Goal: Task Accomplishment & Management: Complete application form

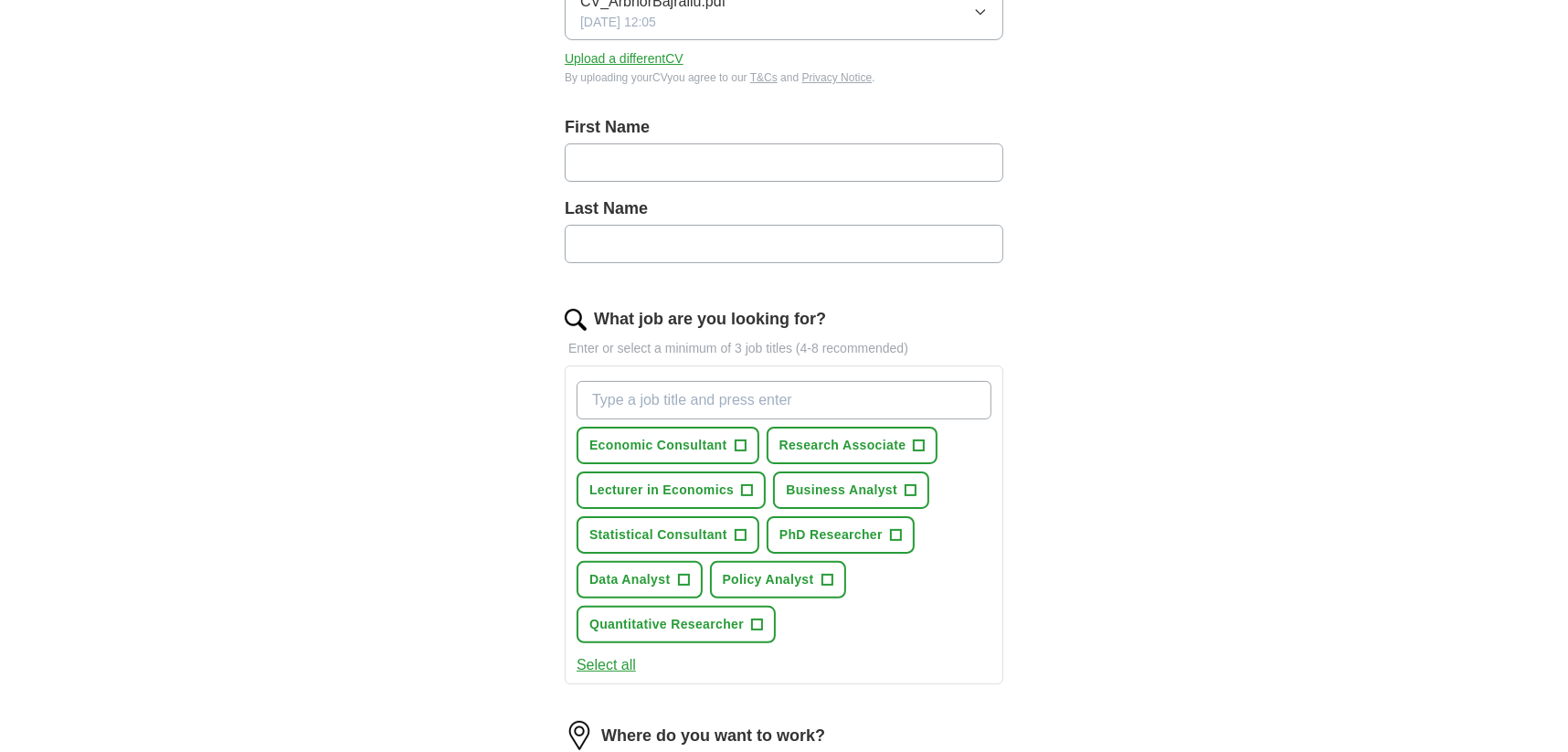
scroll to position [313, 0]
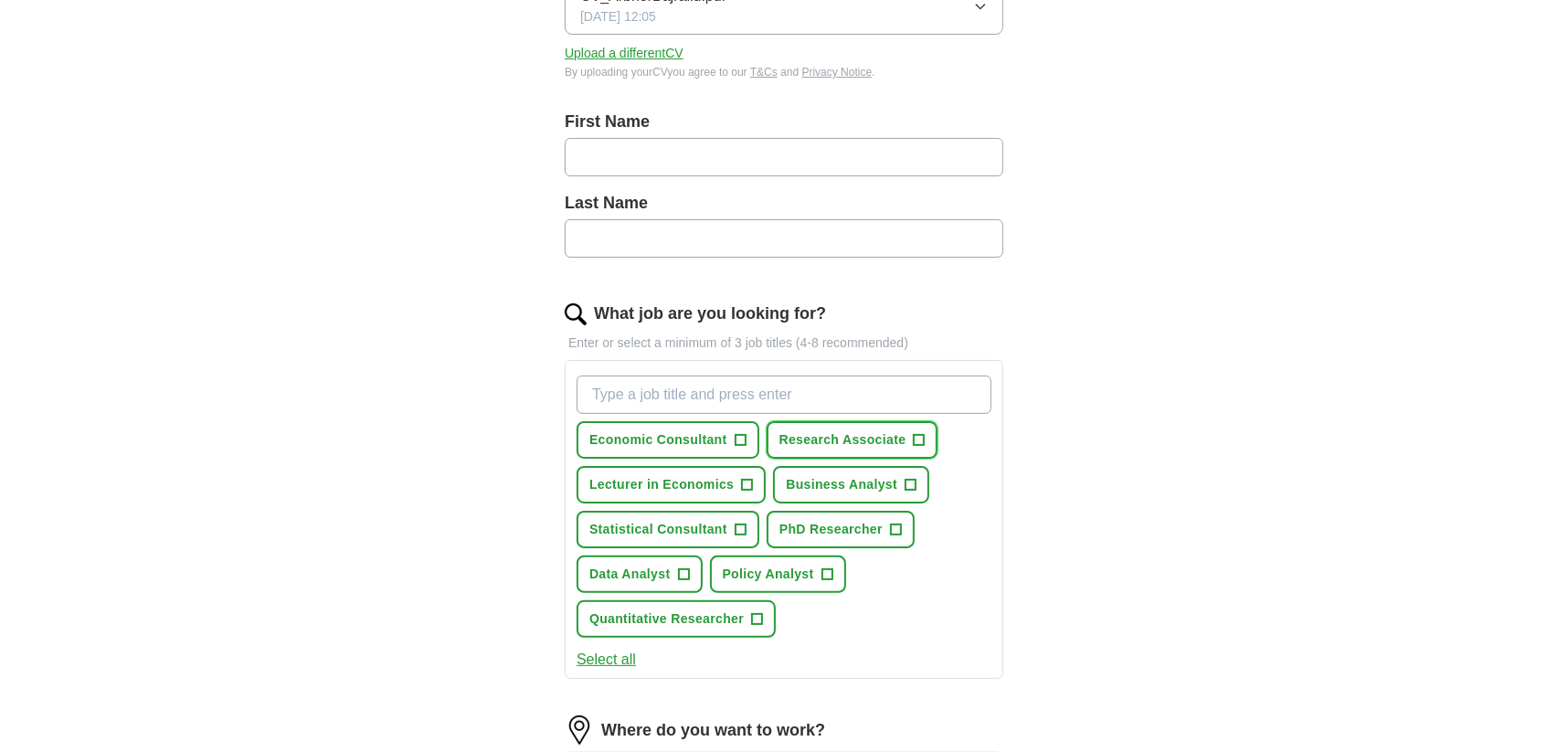
click at [819, 449] on button "Research Associate +" at bounding box center [853, 440] width 172 height 38
click at [819, 472] on button "Business Analyst +" at bounding box center [851, 485] width 156 height 38
click at [749, 574] on span "Policy Analyst" at bounding box center [768, 573] width 92 height 19
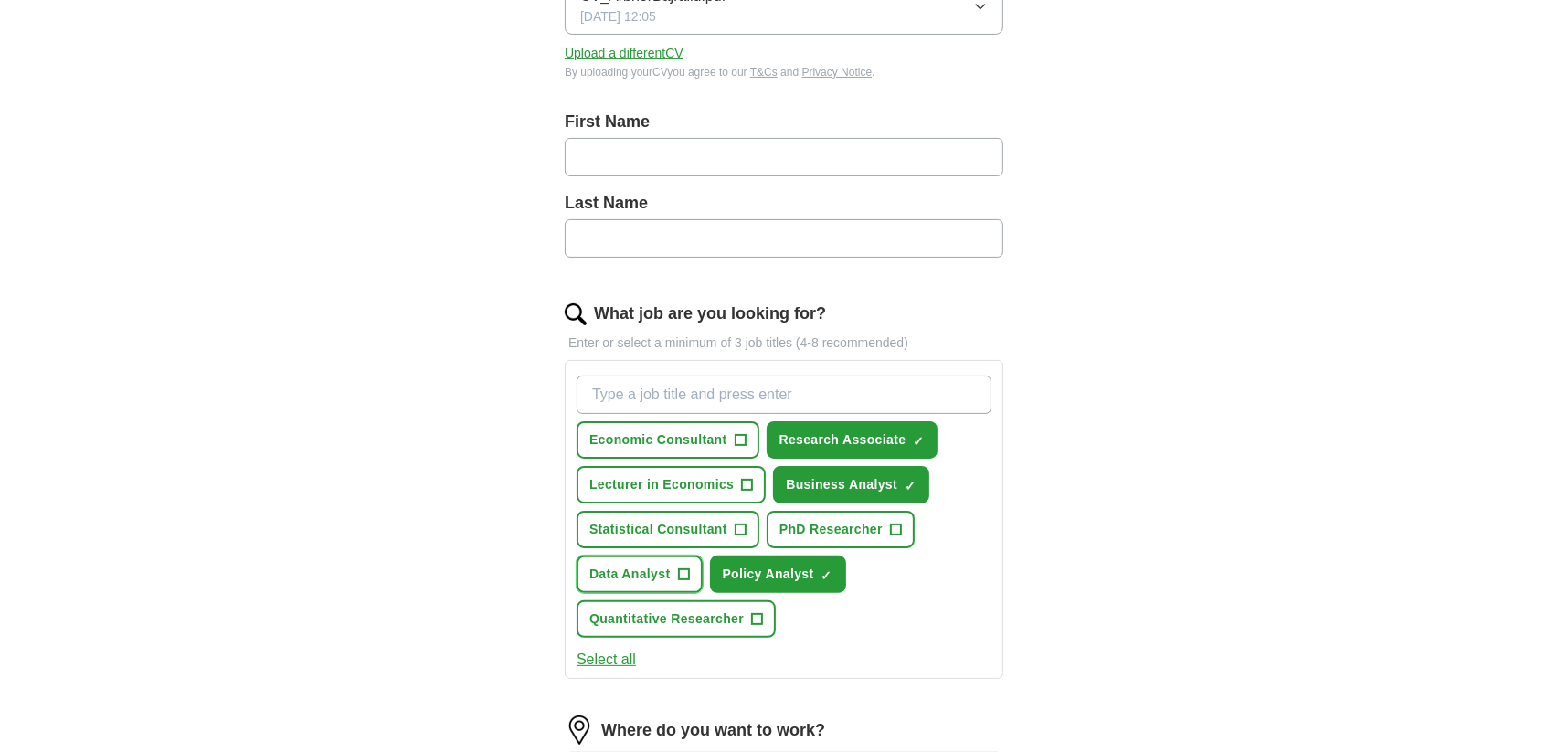
click at [672, 567] on button "Data Analyst +" at bounding box center [639, 574] width 126 height 38
click at [677, 446] on span "Economic Consultant" at bounding box center [658, 439] width 138 height 19
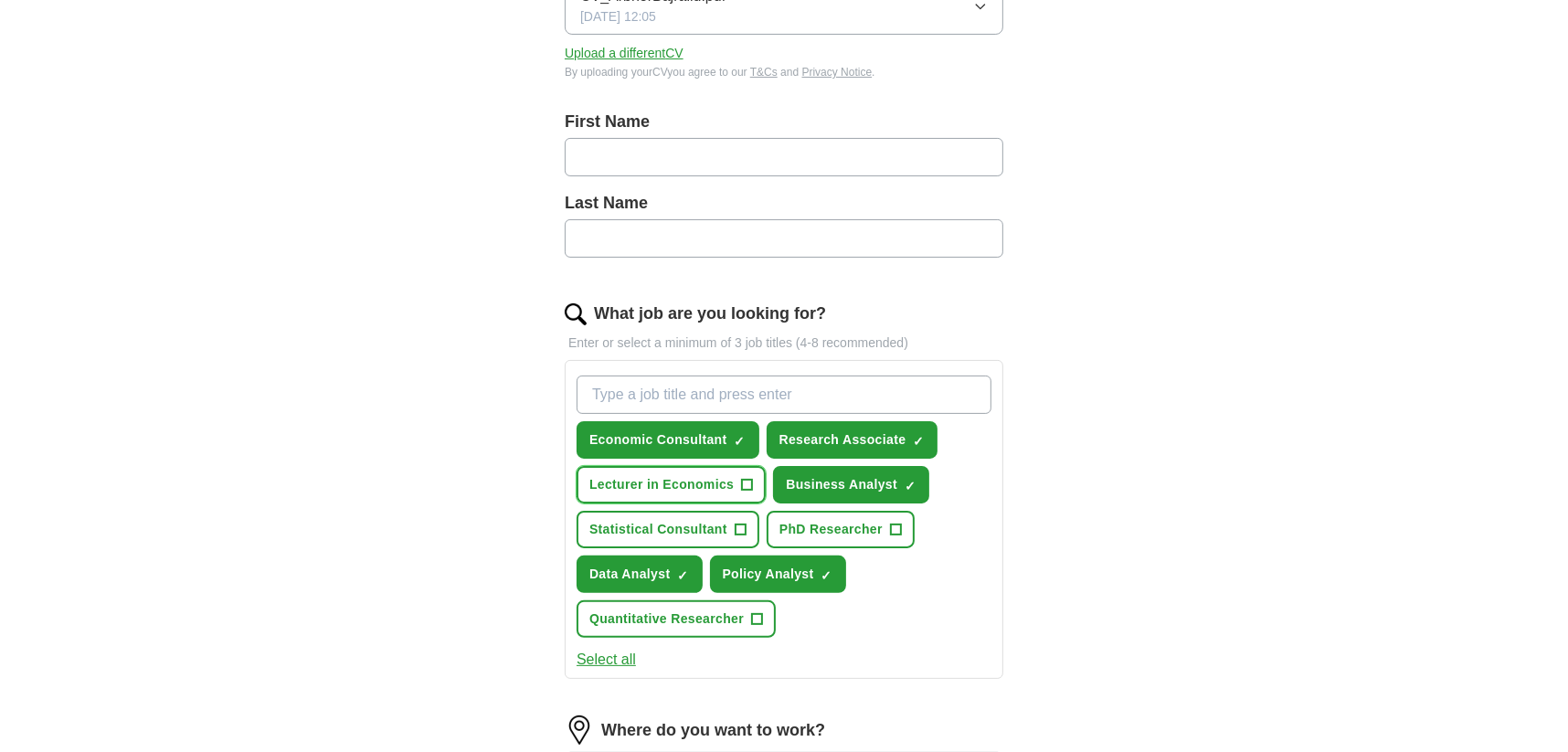
click at [681, 479] on span "Lecturer in Economics" at bounding box center [661, 485] width 144 height 19
click at [683, 514] on button "Statistical Consultant +" at bounding box center [667, 530] width 183 height 38
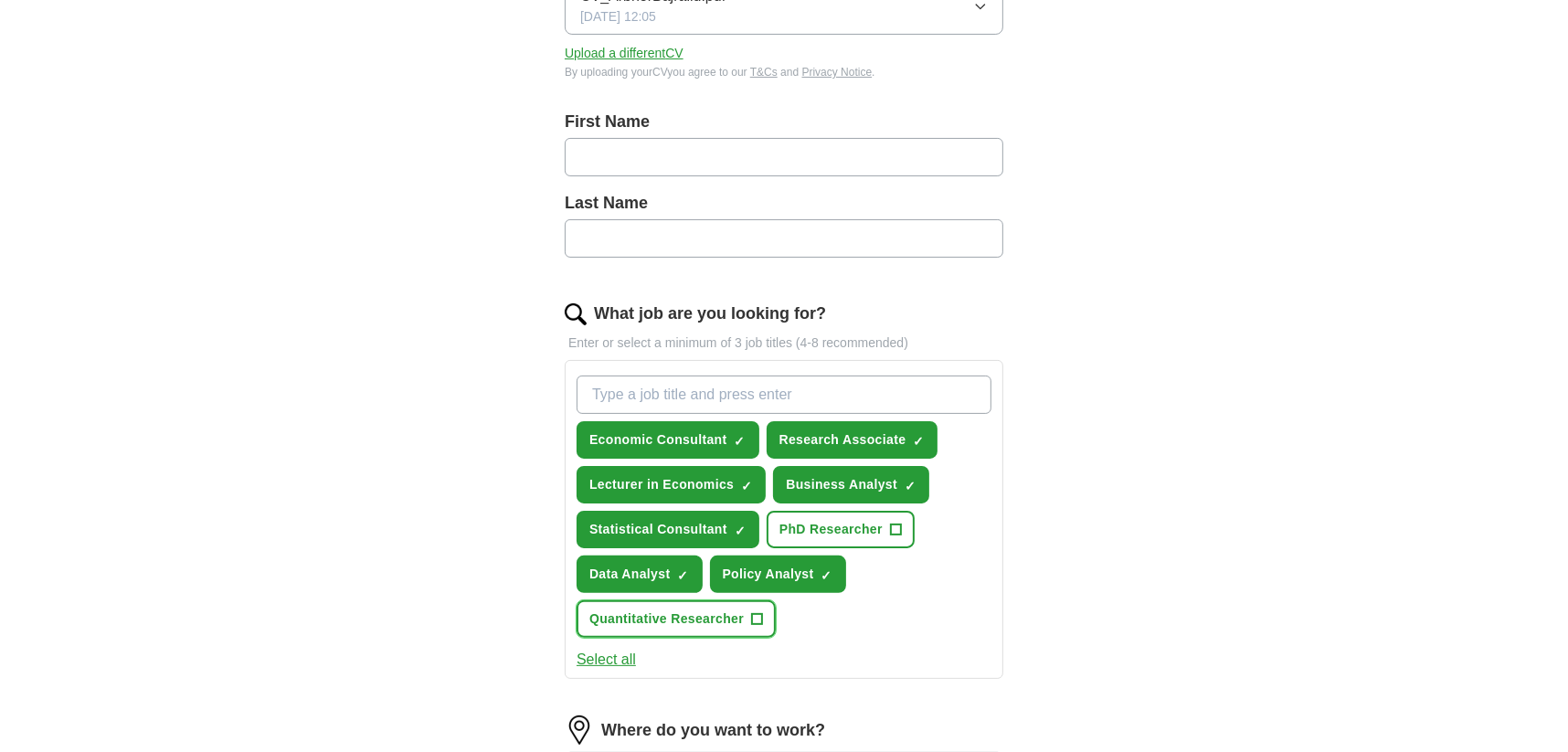
click at [654, 616] on span "Quantitative Researcher" at bounding box center [666, 619] width 155 height 19
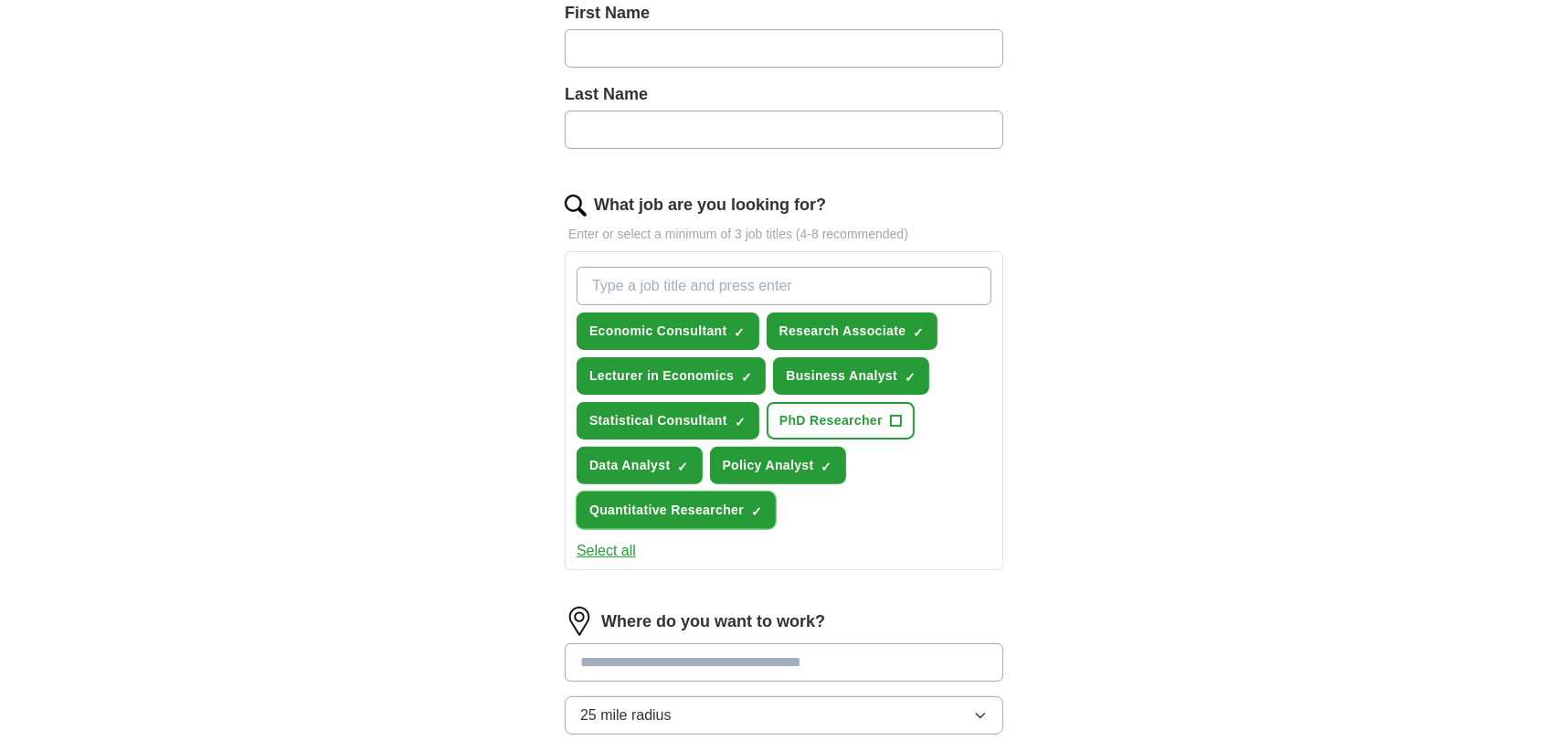
scroll to position [420, 0]
click at [648, 283] on input "What job are you looking for?" at bounding box center [784, 286] width 414 height 38
type input "political economy"
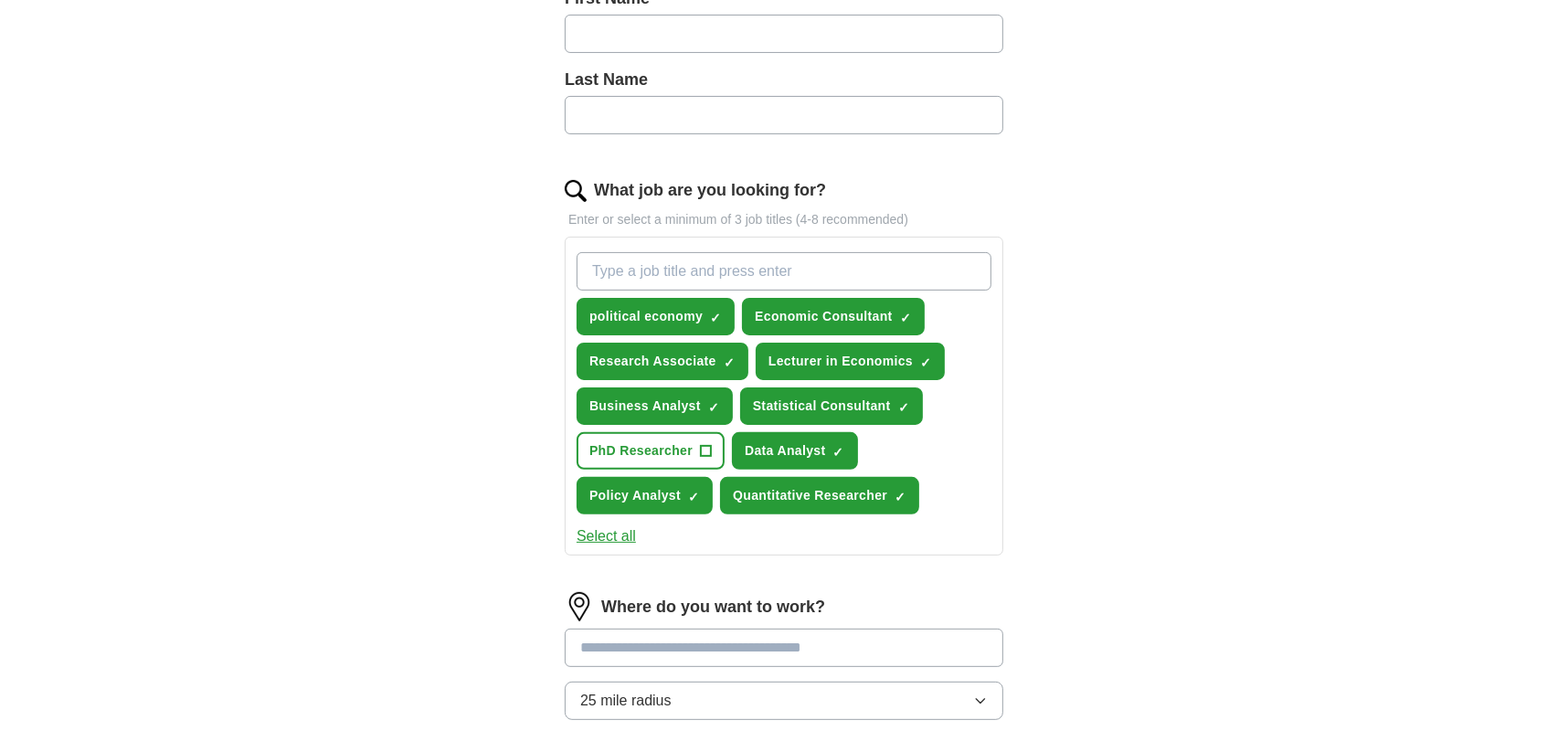
scroll to position [445, 0]
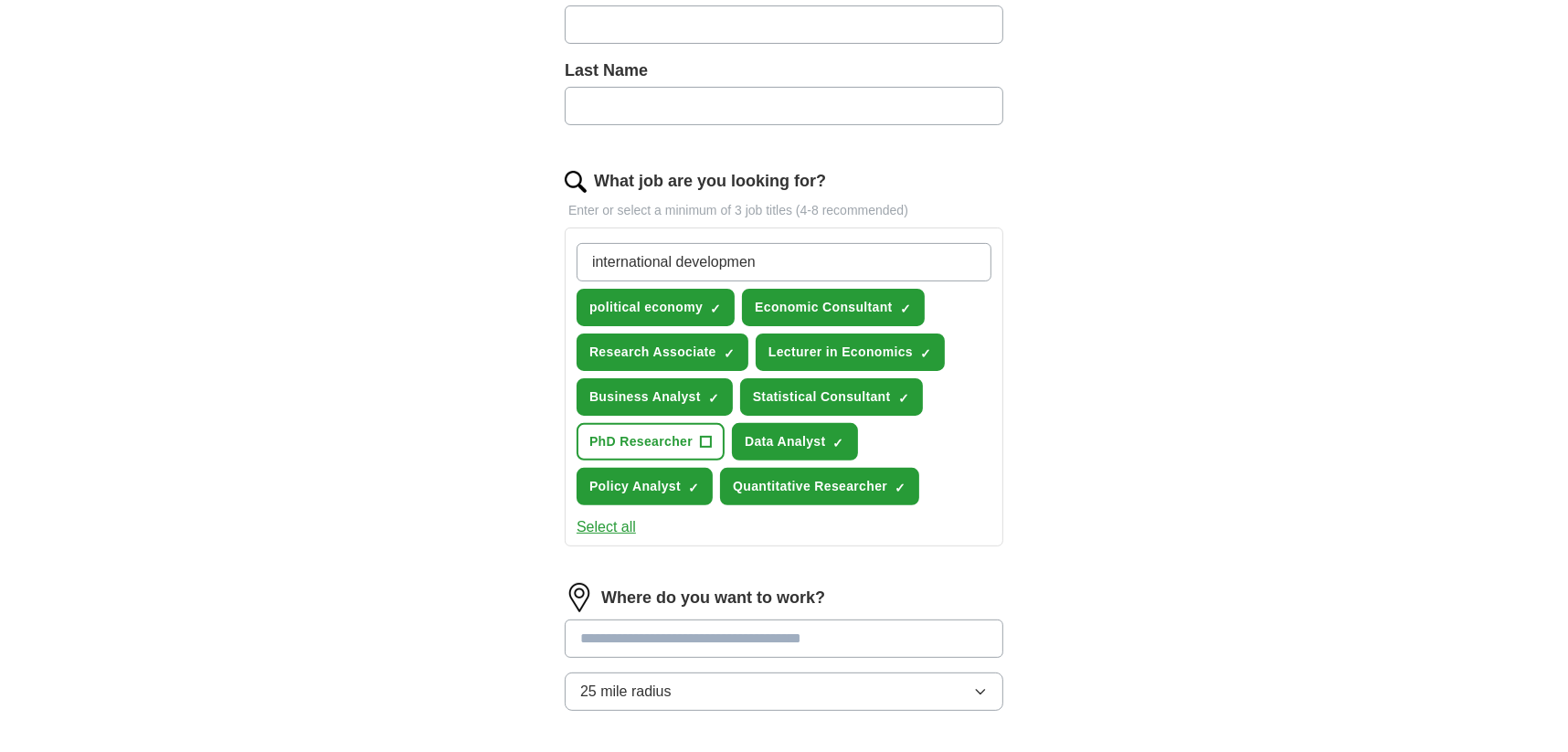
type input "international development"
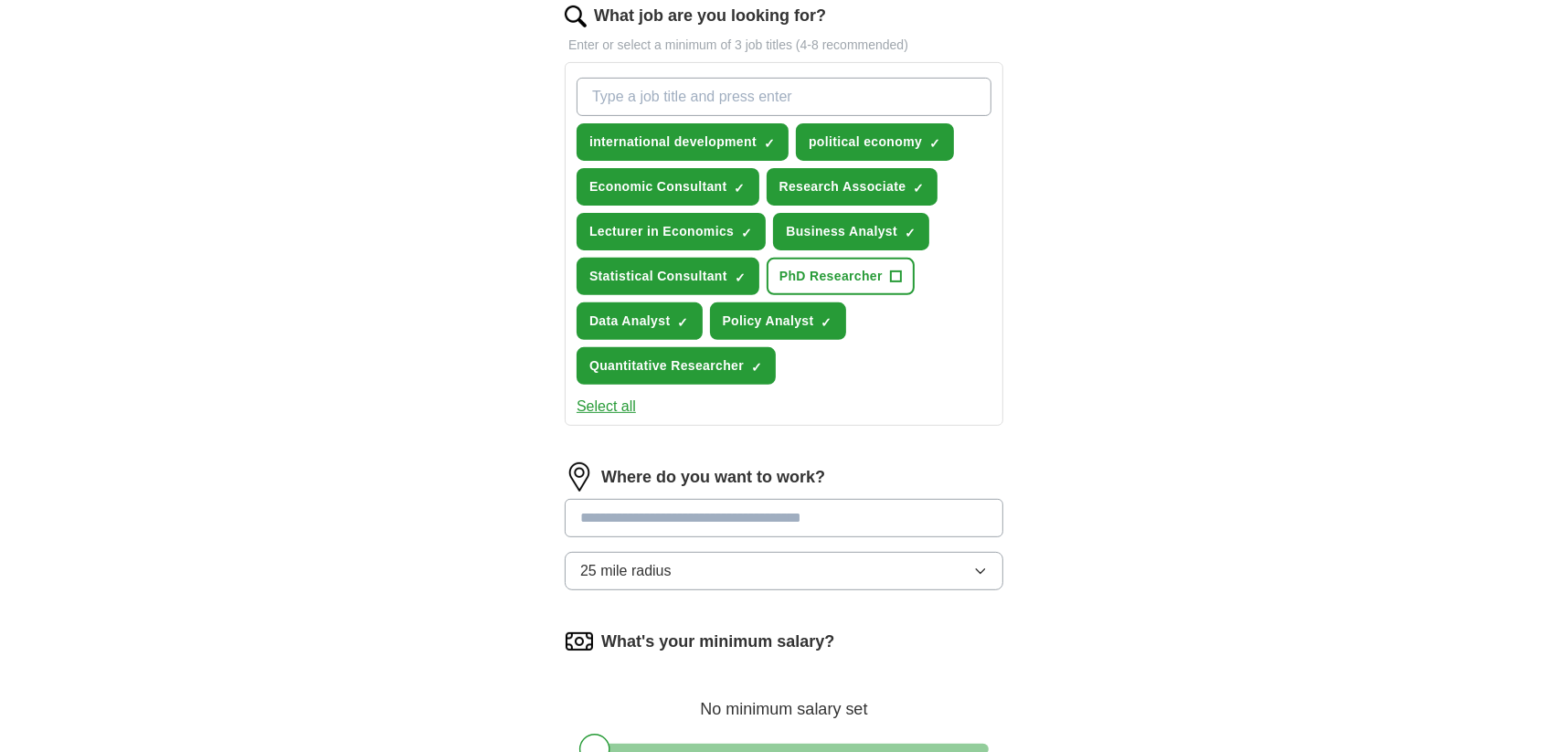
scroll to position [673, 0]
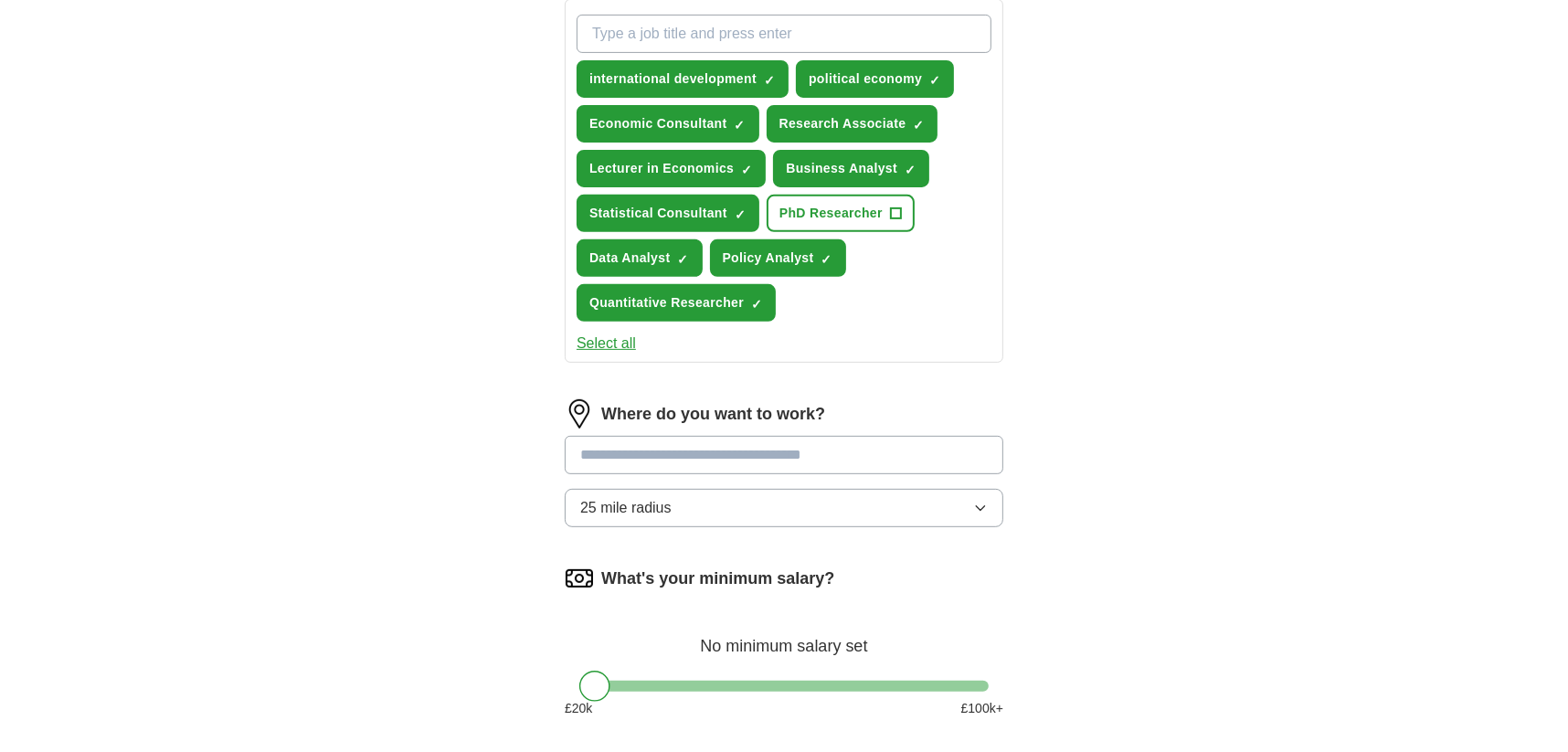
click at [643, 451] on input at bounding box center [784, 455] width 438 height 38
type input "******"
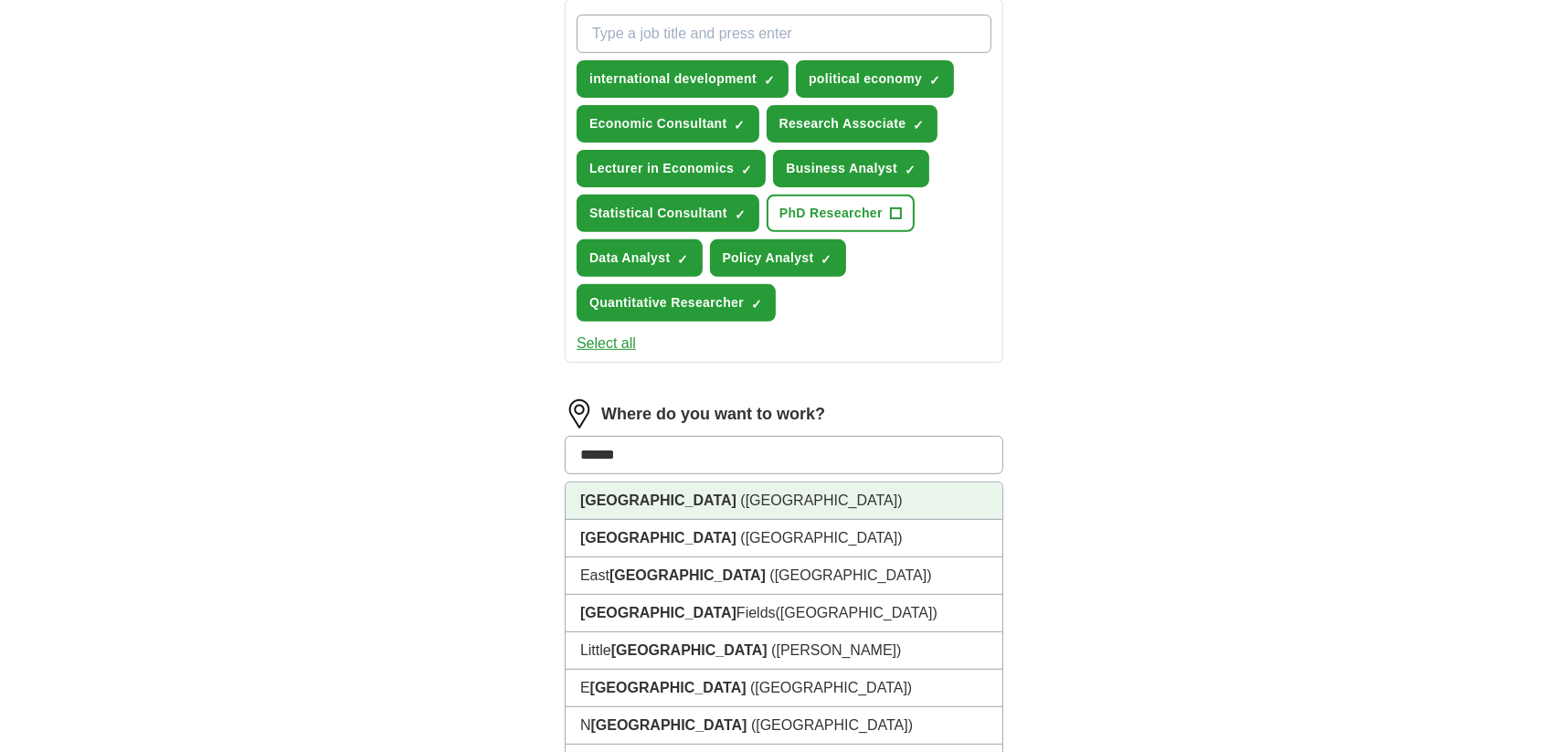
click at [621, 505] on li "London (UK)" at bounding box center [784, 501] width 437 height 38
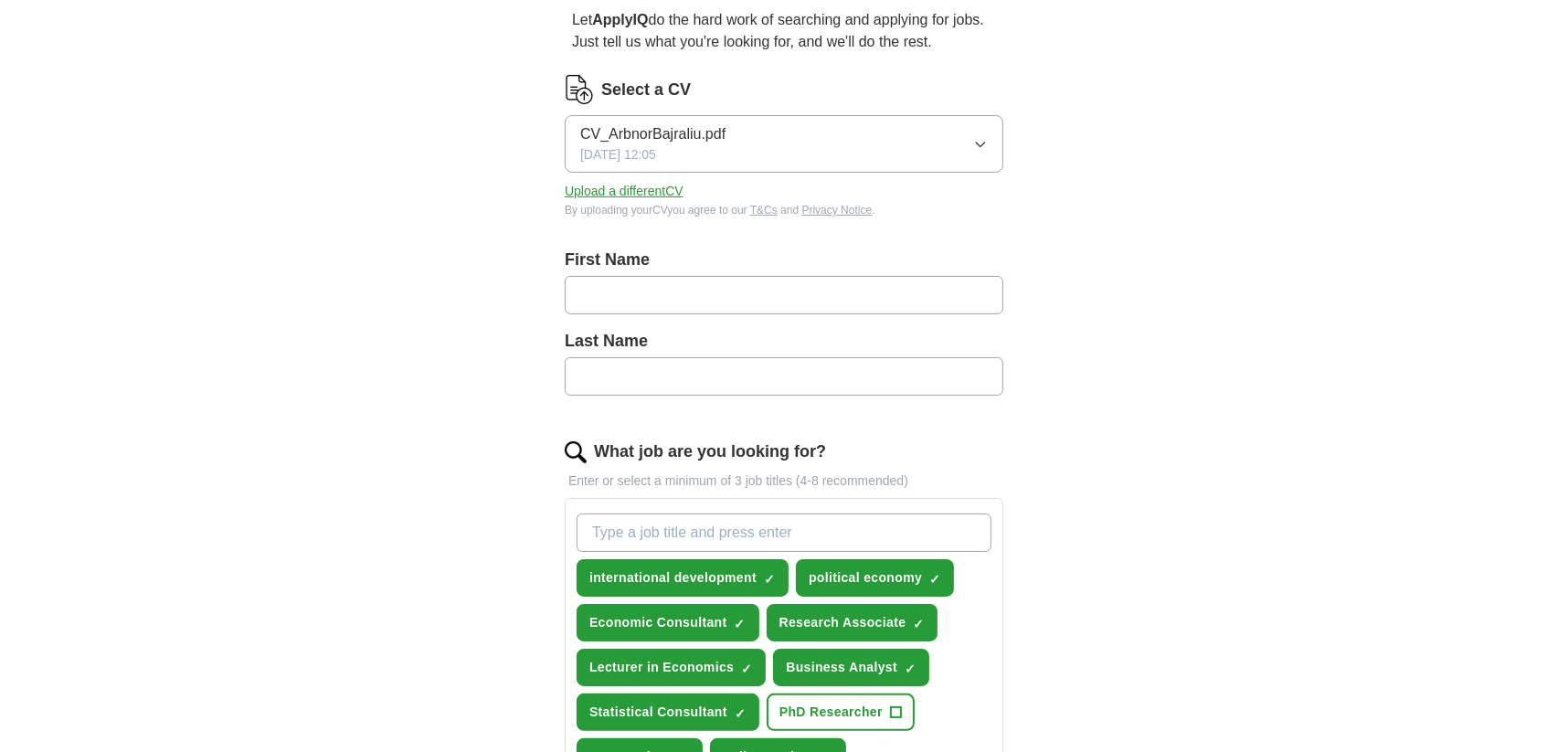
scroll to position [150, 0]
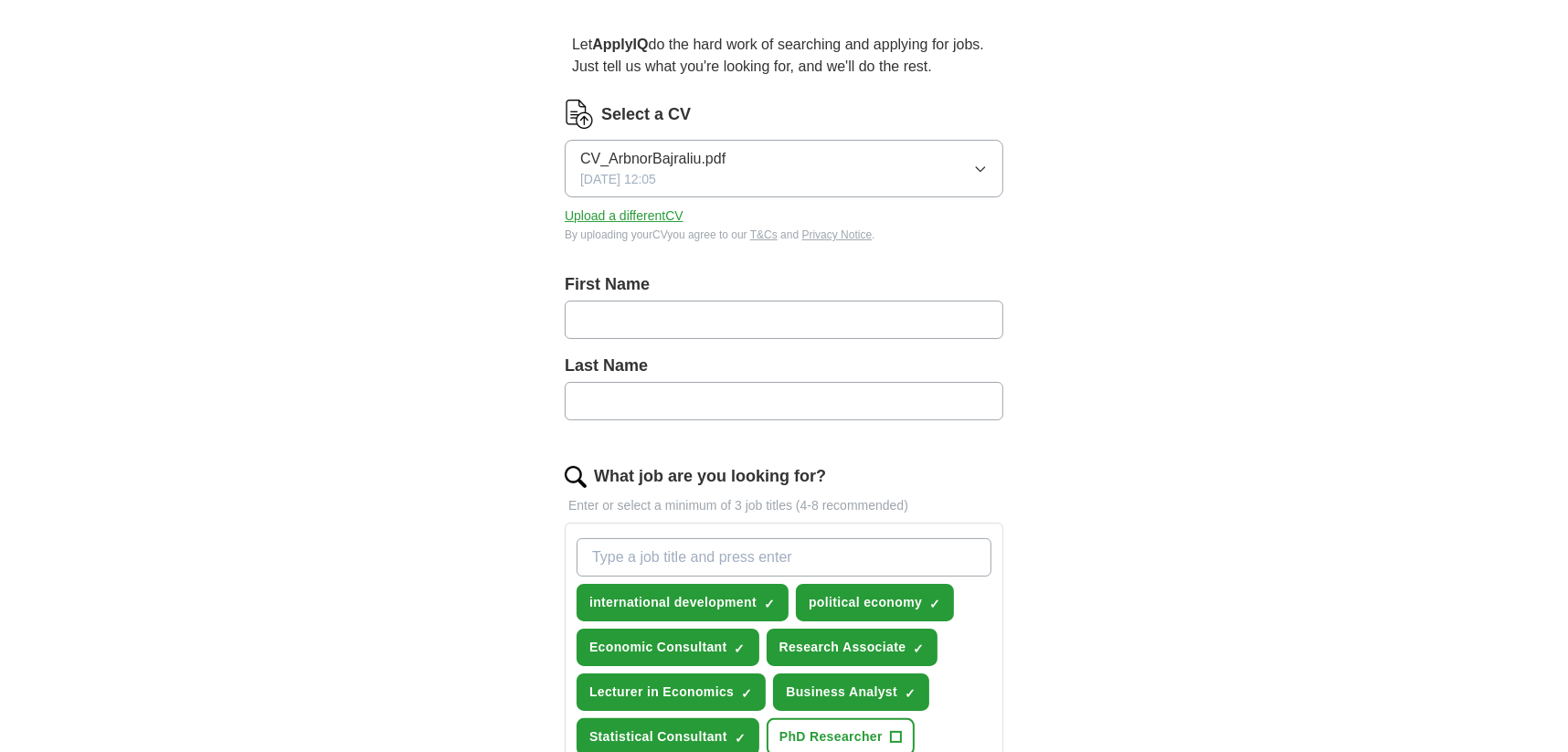
click at [615, 323] on input "text" at bounding box center [784, 320] width 438 height 38
type input "******"
type input "********"
click at [481, 355] on div "ApplyIQ Let ApplyIQ do the hard work of searching and applying for jobs. Just t…" at bounding box center [784, 647] width 1169 height 1482
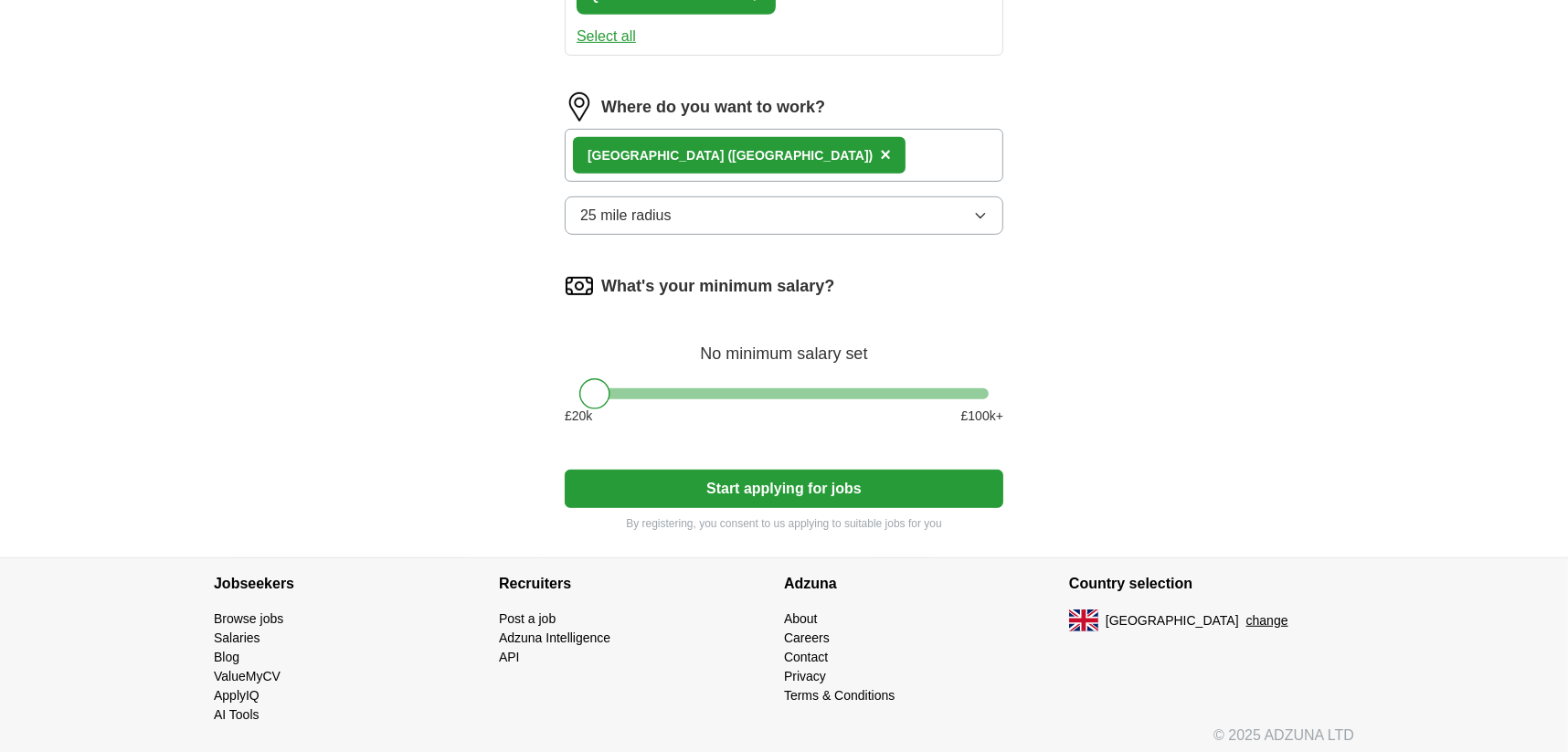
scroll to position [982, 0]
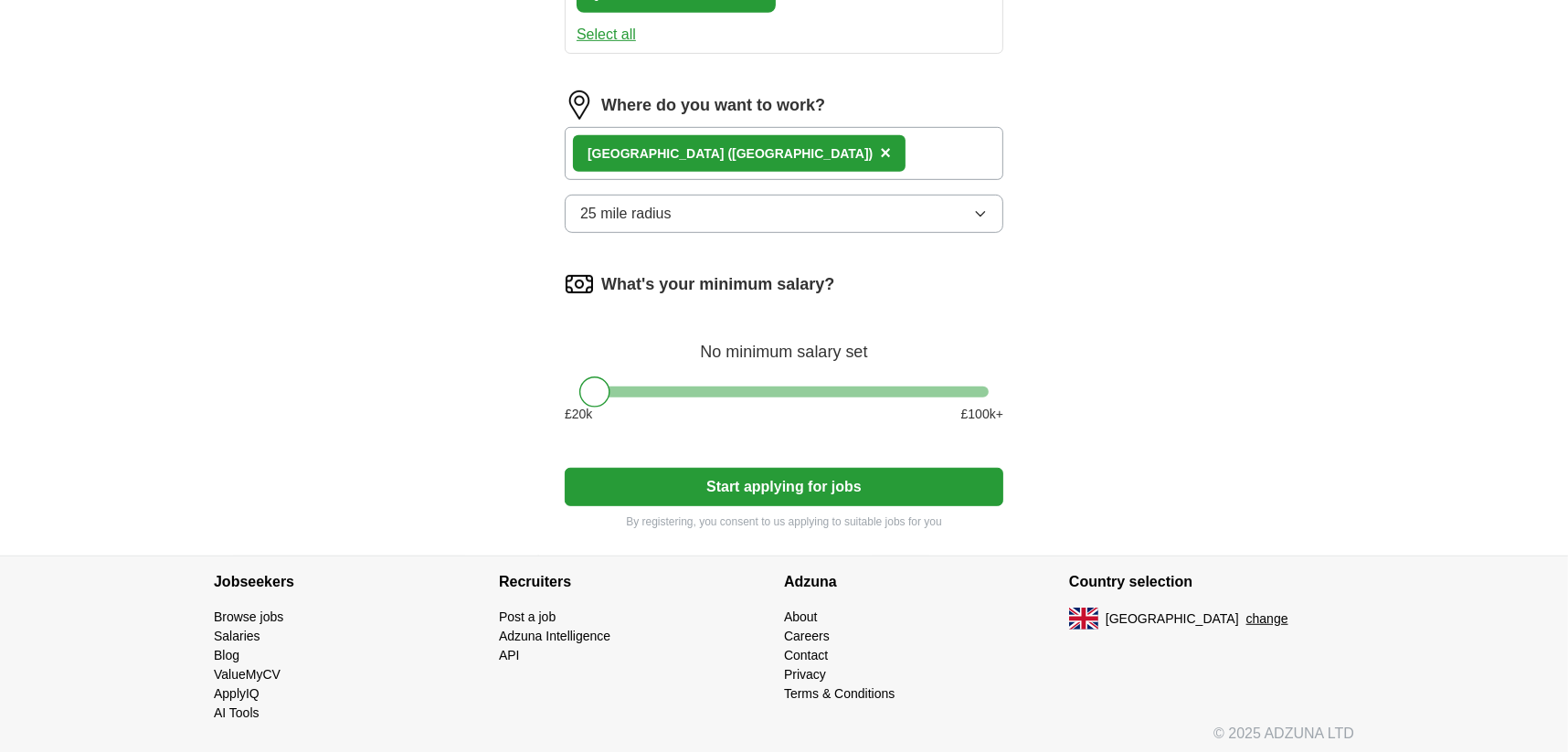
click at [618, 476] on button "Start applying for jobs" at bounding box center [784, 487] width 438 height 38
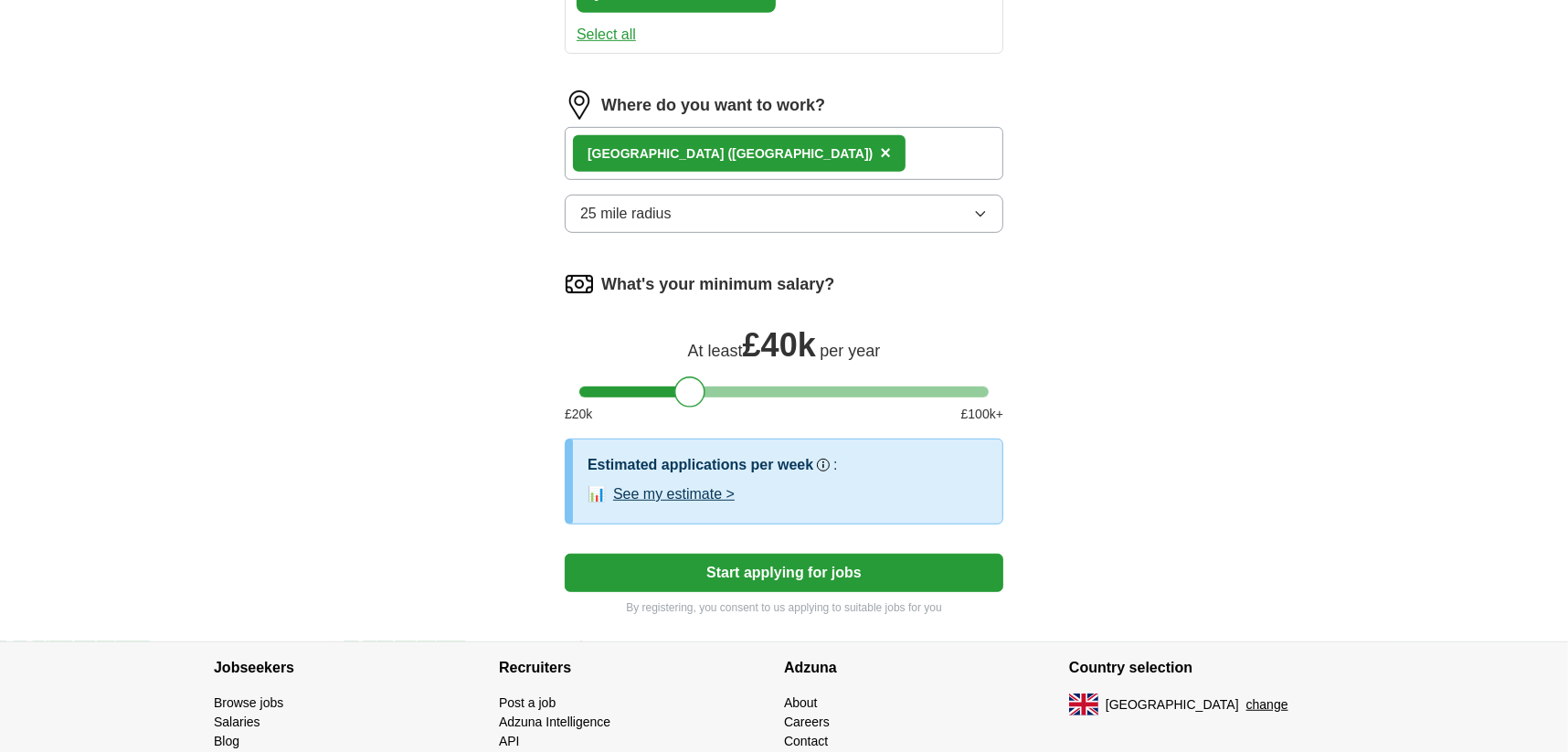
drag, startPoint x: 597, startPoint y: 391, endPoint x: 693, endPoint y: 388, distance: 96.0
click at [693, 388] on div at bounding box center [689, 392] width 31 height 31
drag, startPoint x: 685, startPoint y: 386, endPoint x: 661, endPoint y: 389, distance: 24.2
click at [661, 389] on div at bounding box center [665, 392] width 31 height 31
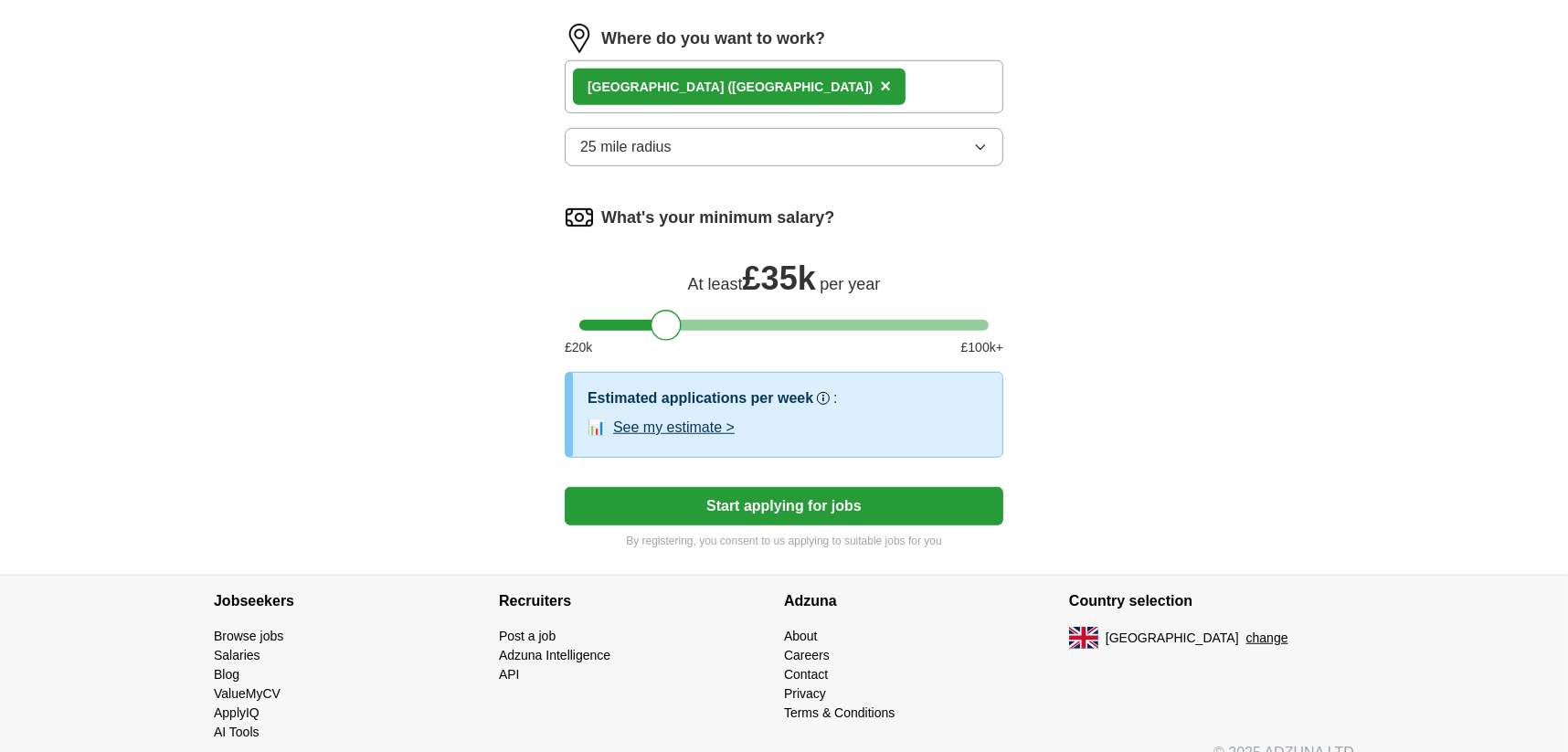
click at [690, 488] on button "Start applying for jobs" at bounding box center [784, 506] width 438 height 38
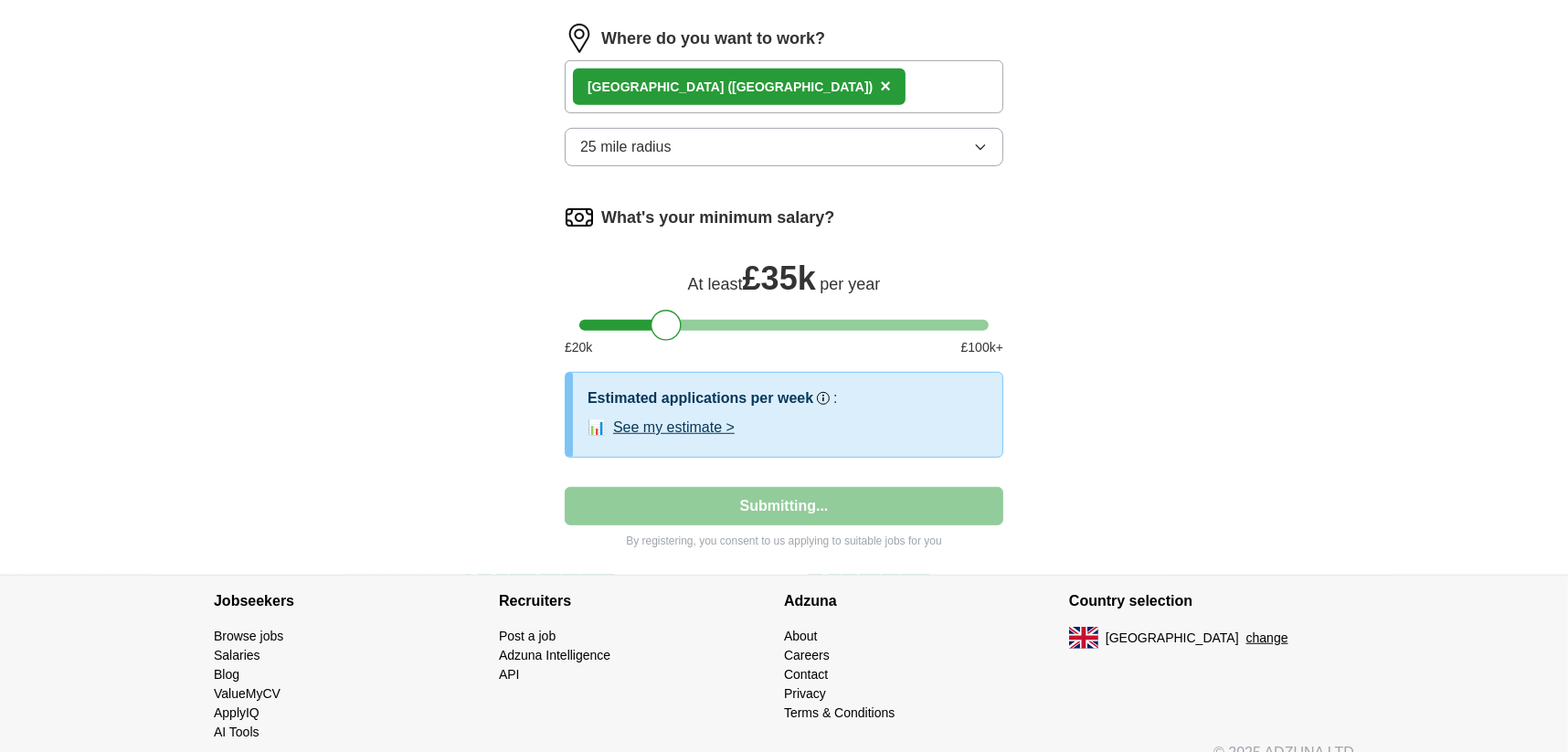
select select "**"
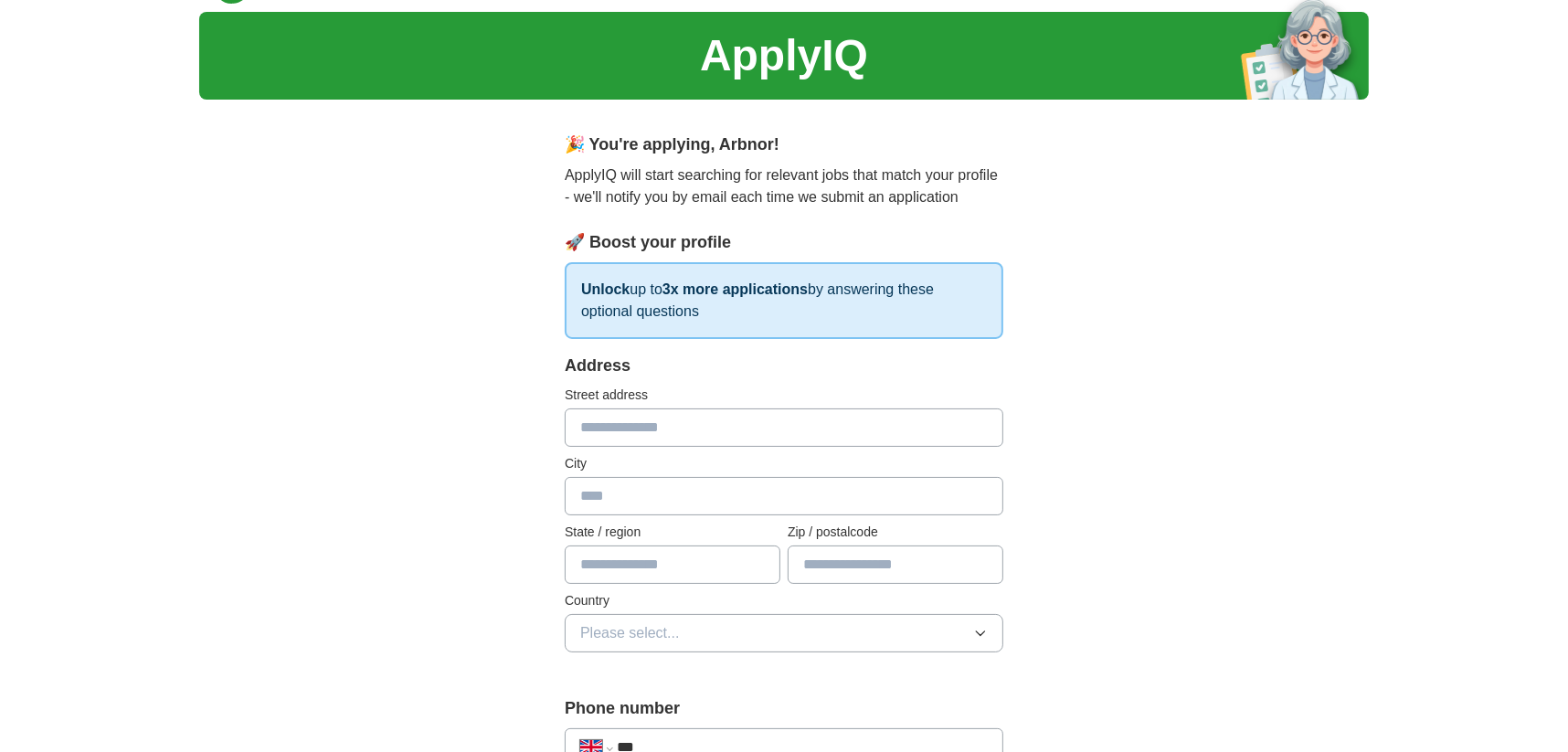
scroll to position [43, 0]
click at [599, 411] on input "text" at bounding box center [784, 427] width 438 height 38
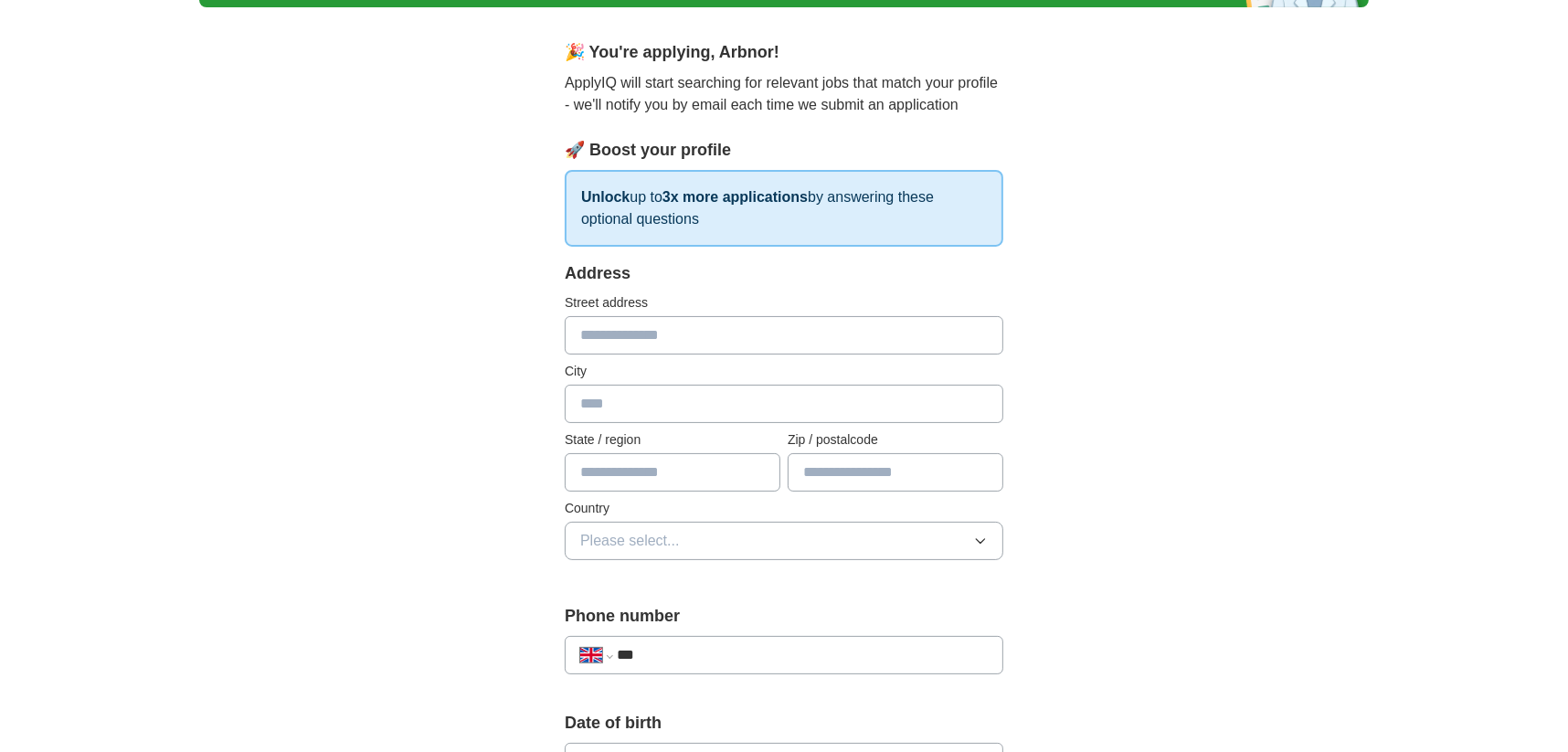
scroll to position [133, 0]
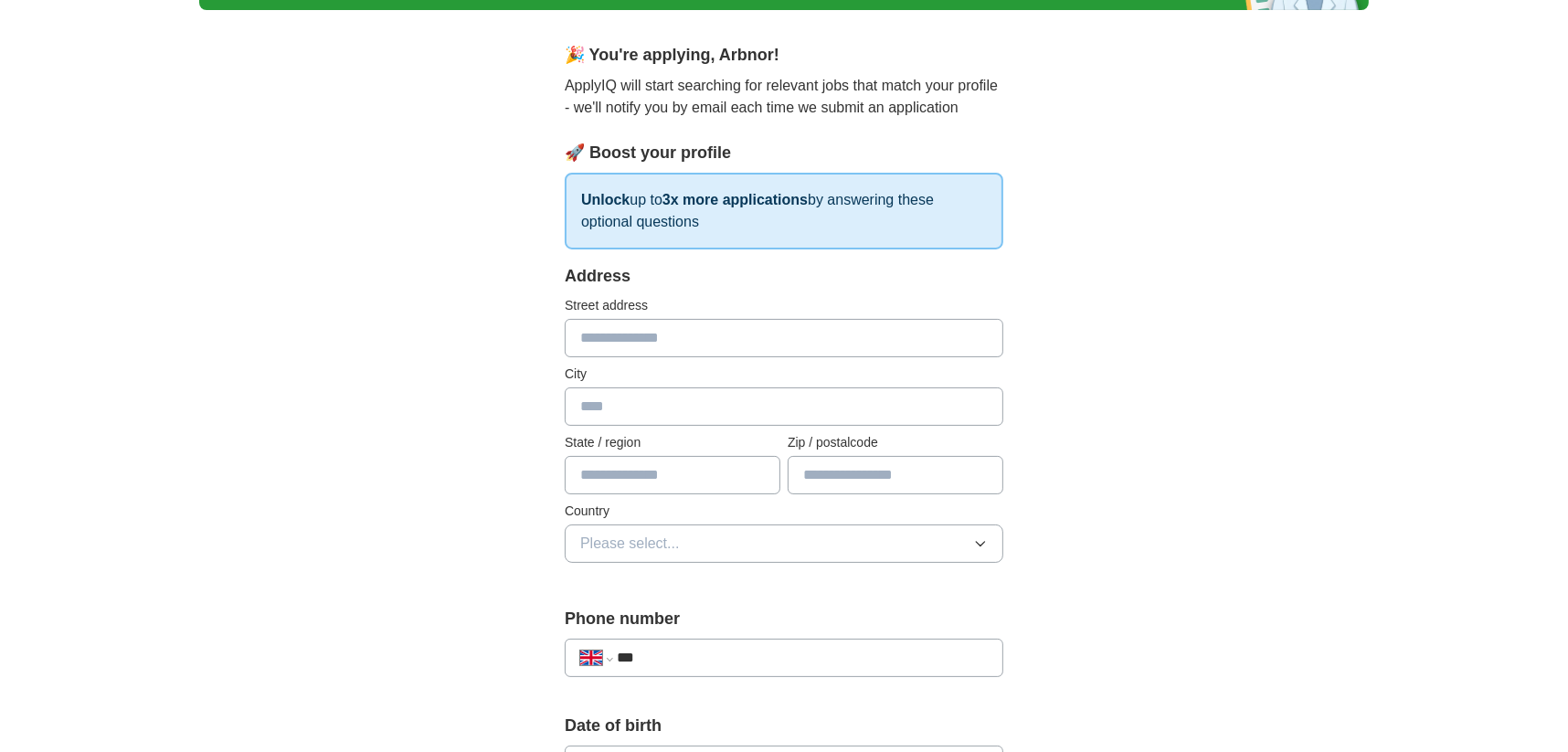
click at [619, 396] on input "text" at bounding box center [784, 407] width 438 height 38
type input "******"
type input "**"
type input "*******"
click at [638, 324] on input "text" at bounding box center [784, 338] width 438 height 38
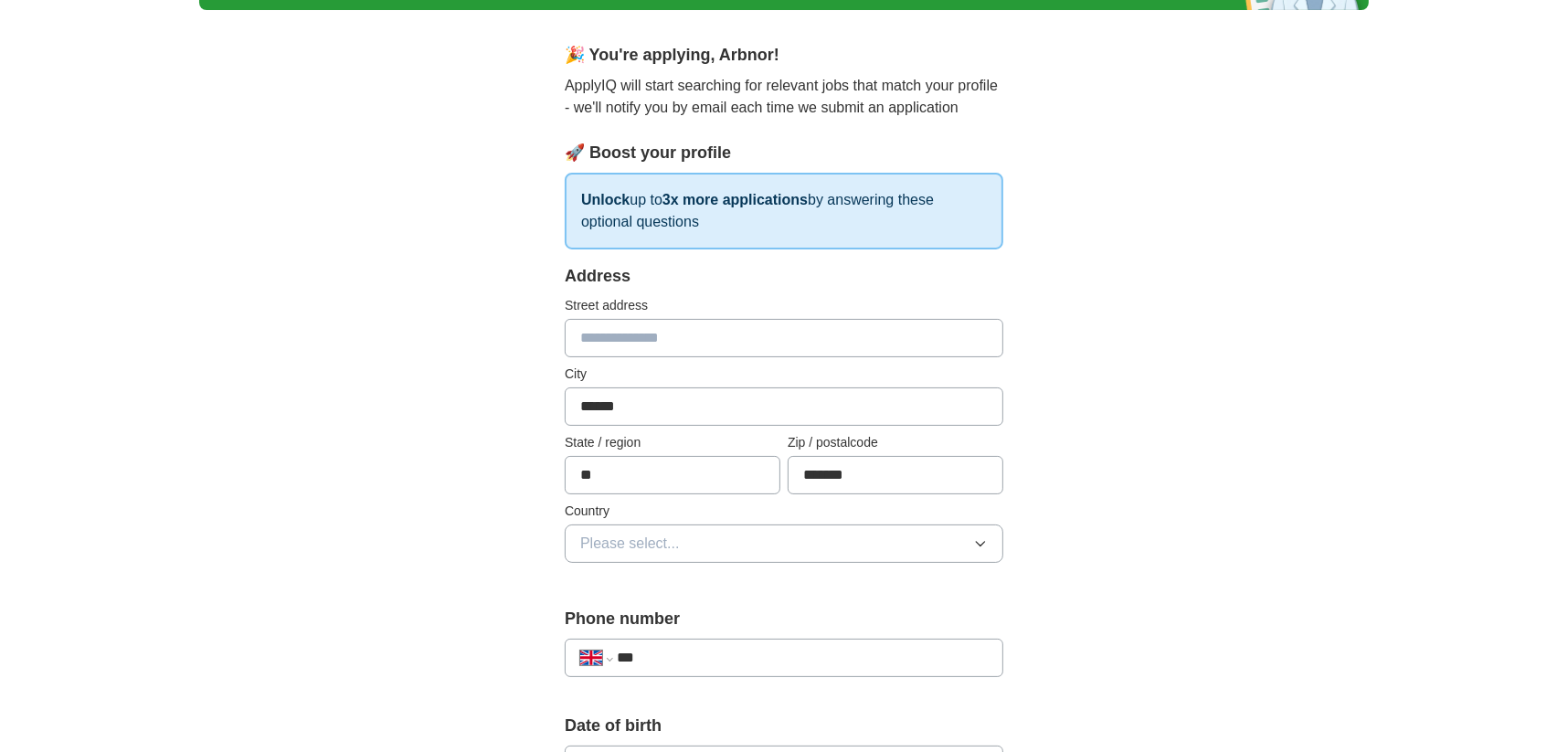
type input "*"
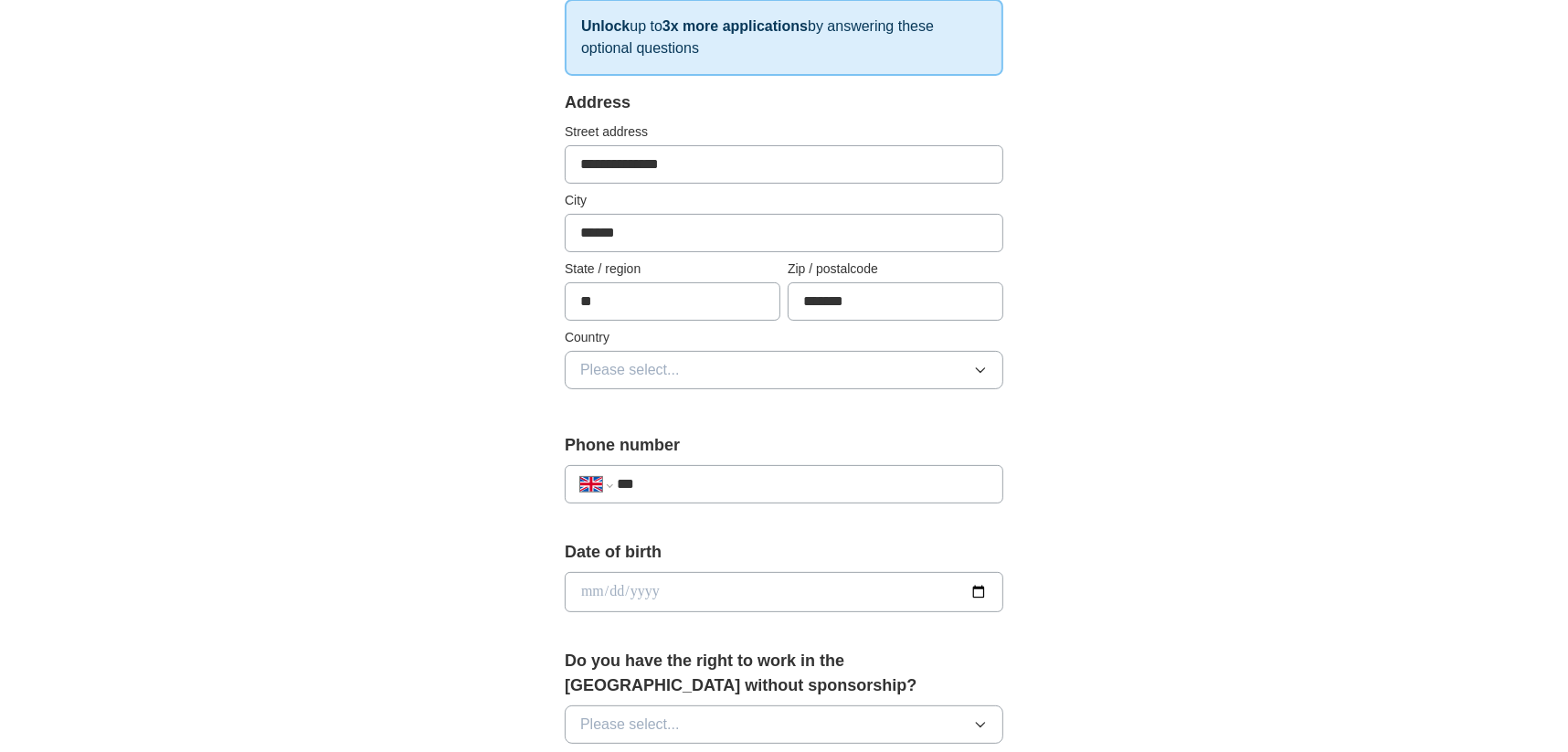
type input "**********"
click at [639, 347] on div "Country Please select..." at bounding box center [784, 358] width 438 height 61
click at [642, 377] on span "Please select..." at bounding box center [630, 370] width 100 height 22
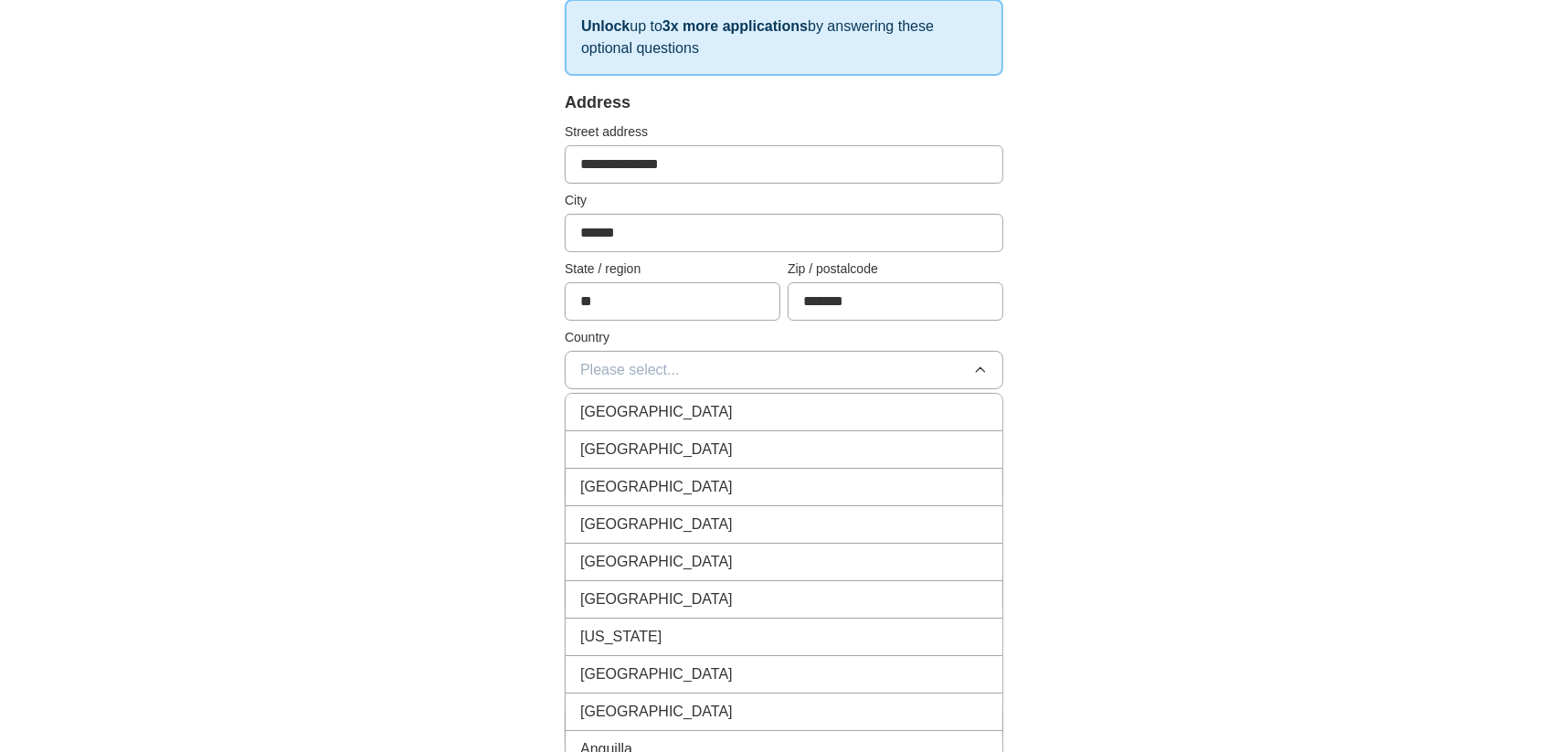
click at [646, 411] on span "[GEOGRAPHIC_DATA]" at bounding box center [656, 413] width 153 height 22
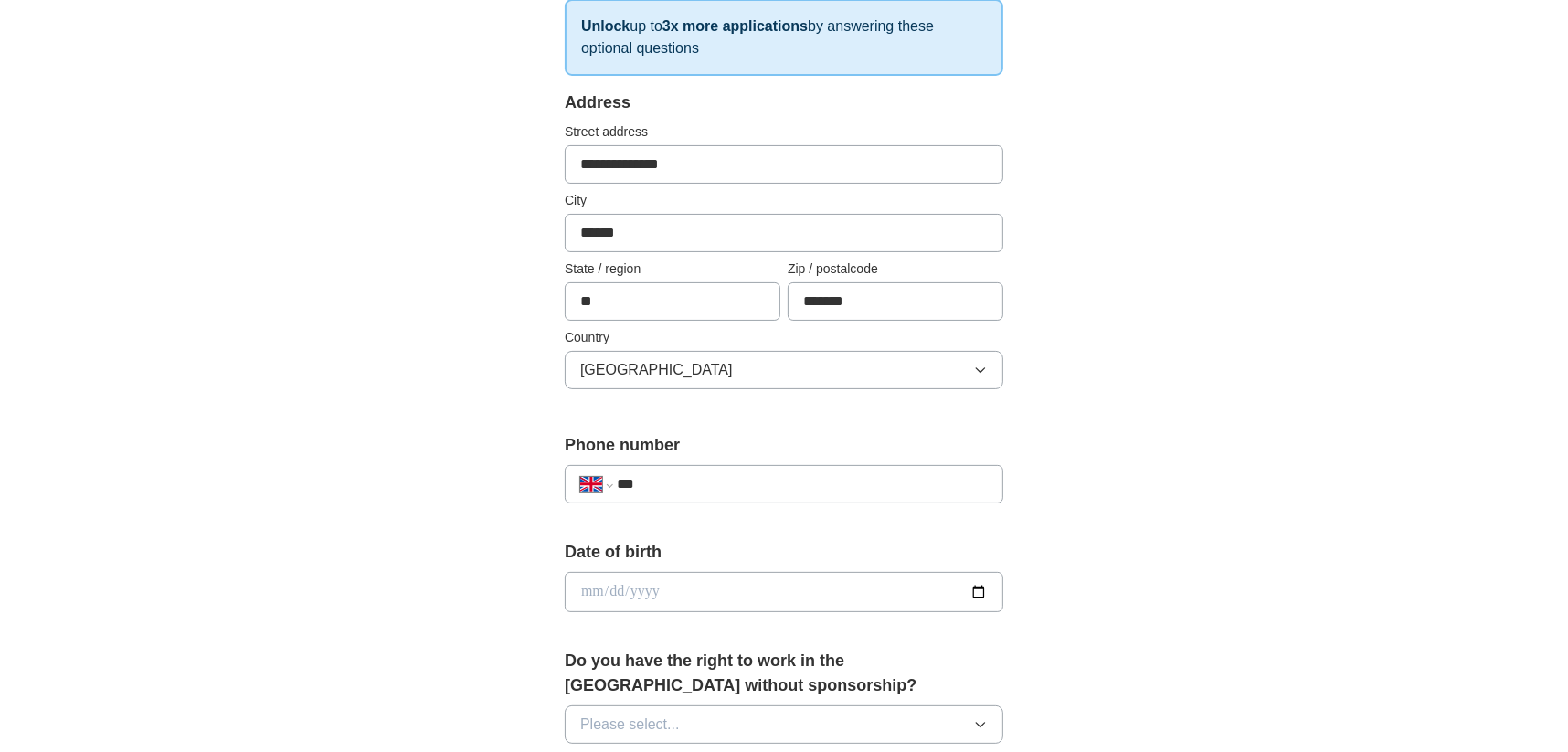
click at [519, 396] on div "**********" at bounding box center [784, 620] width 585 height 1538
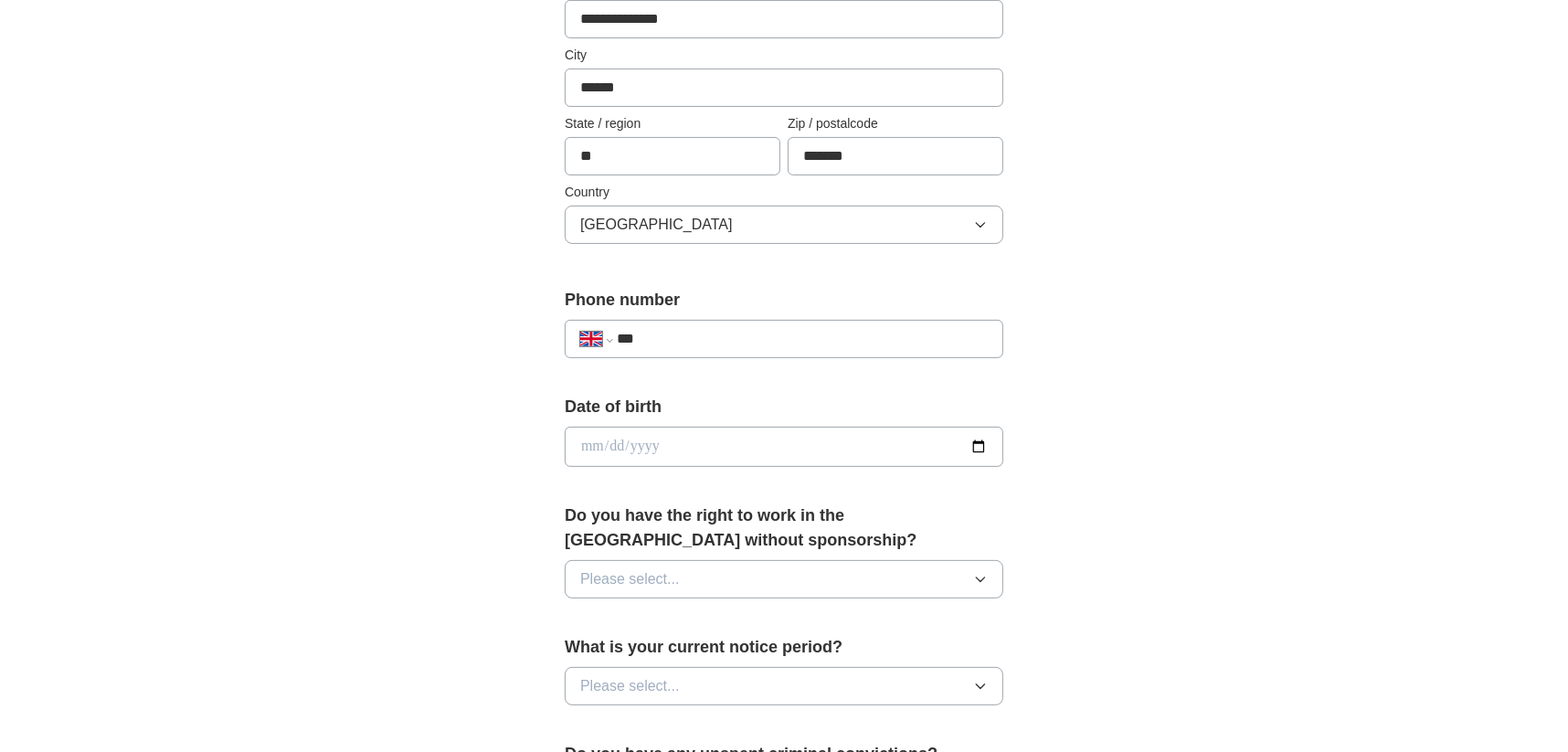
scroll to position [464, 0]
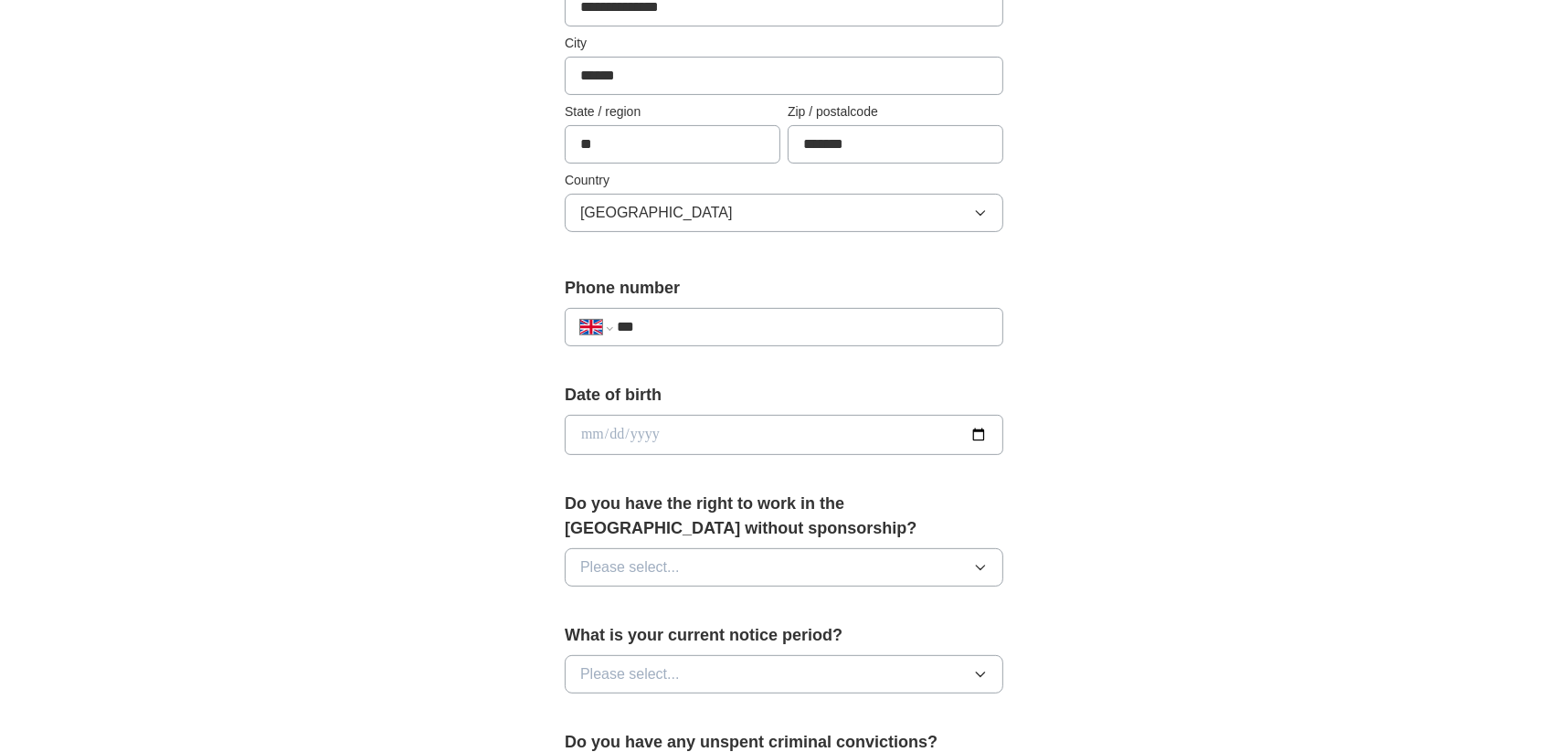
click at [605, 149] on input "**" at bounding box center [672, 144] width 216 height 38
type input "*"
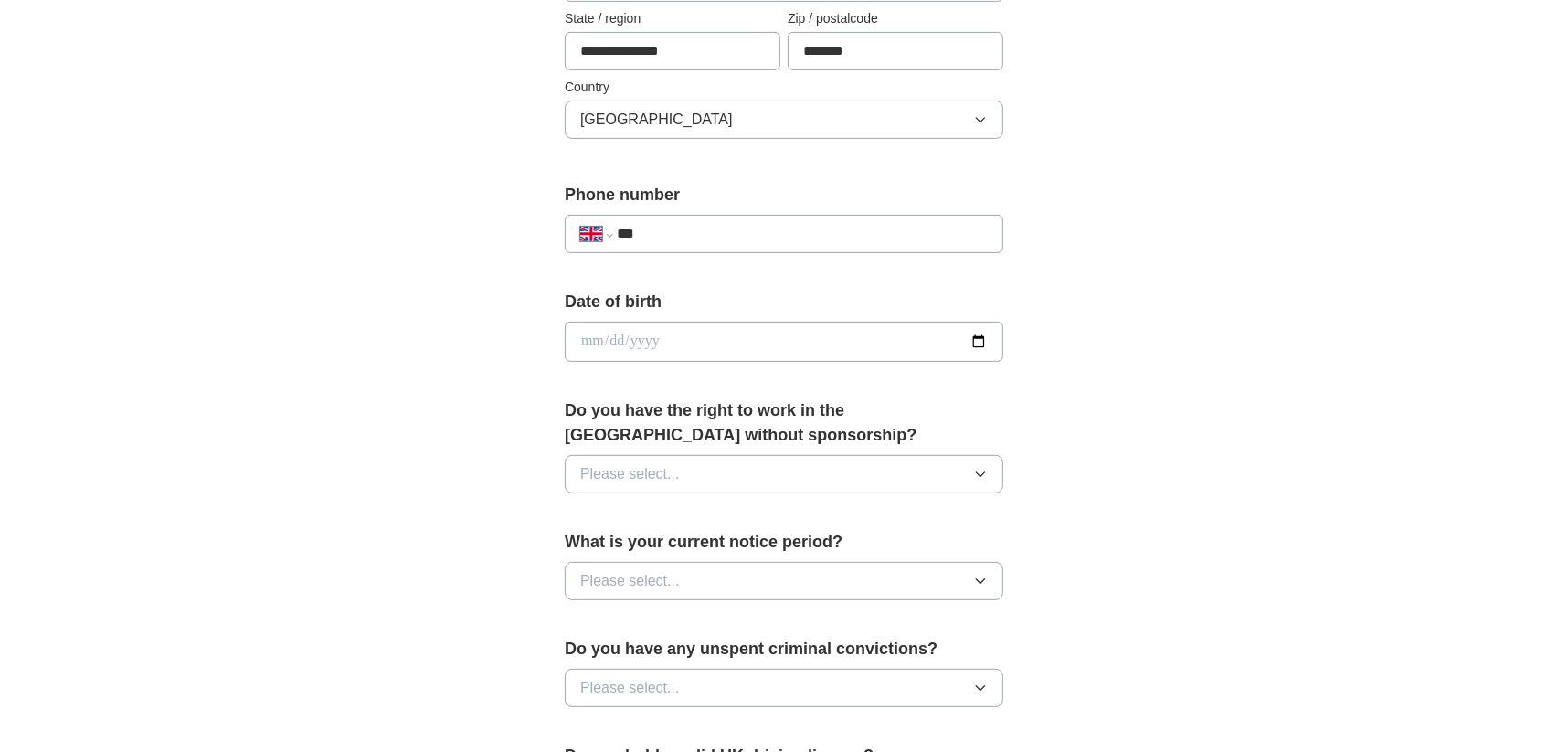
scroll to position [562, 0]
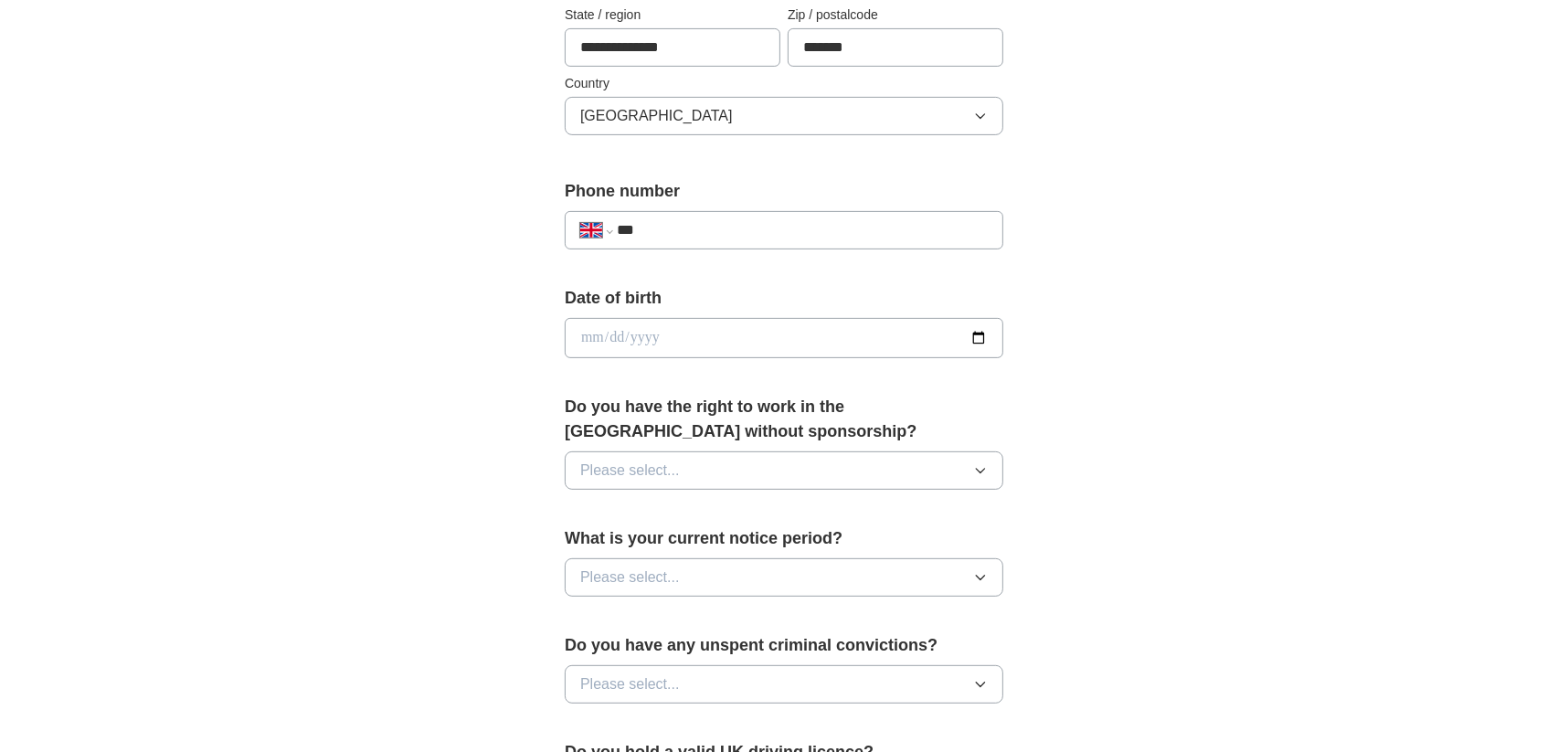
type input "**********"
click at [674, 231] on input "***" at bounding box center [802, 230] width 371 height 22
click at [682, 228] on input "***" at bounding box center [802, 230] width 371 height 22
type input "**********"
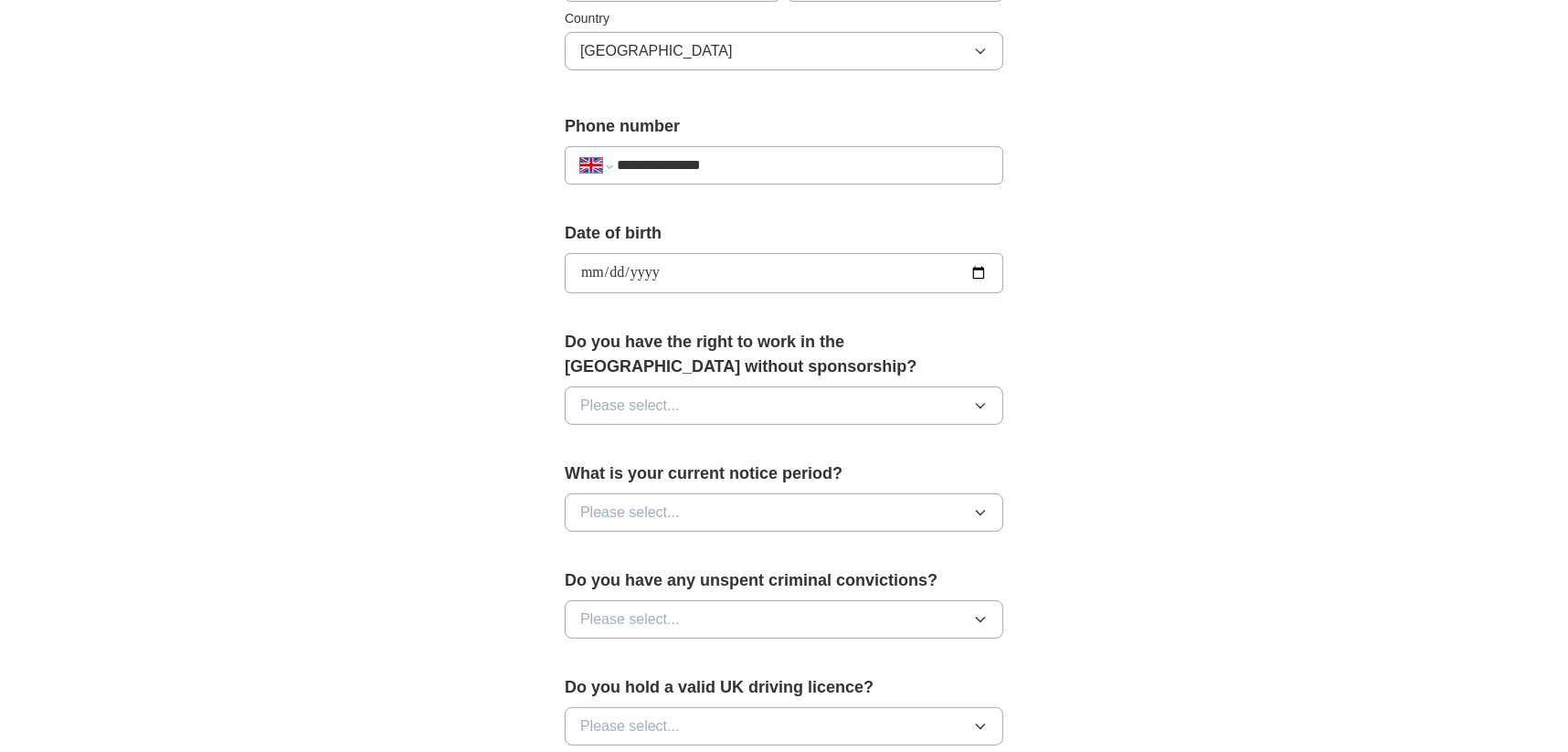
scroll to position [628, 0]
click at [617, 394] on span "Please select..." at bounding box center [630, 404] width 100 height 22
click at [621, 439] on div "Yes" at bounding box center [784, 446] width 408 height 22
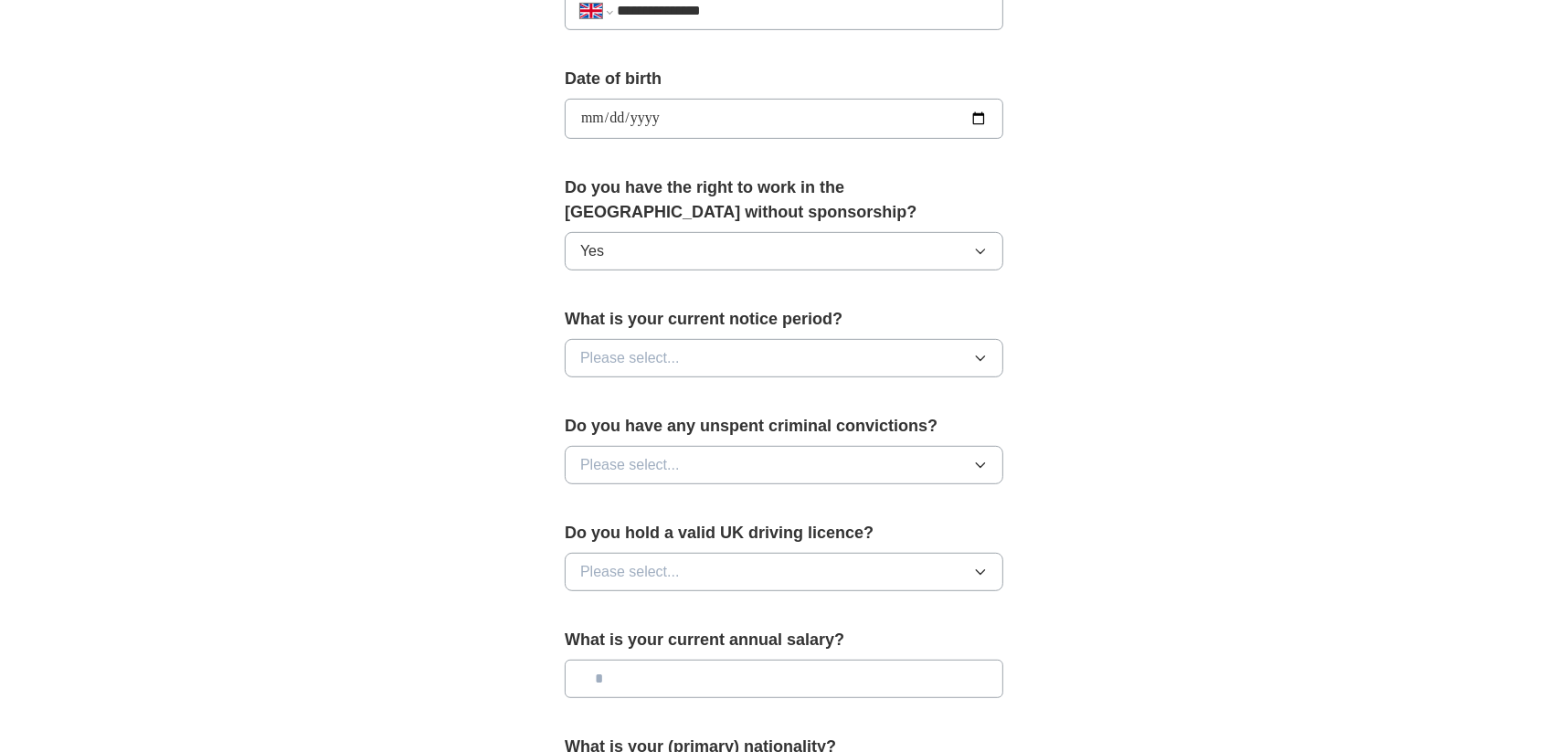
scroll to position [782, 0]
click at [624, 335] on div "What is your current notice period? Please select..." at bounding box center [784, 348] width 438 height 85
click at [636, 352] on span "Please select..." at bounding box center [630, 357] width 100 height 22
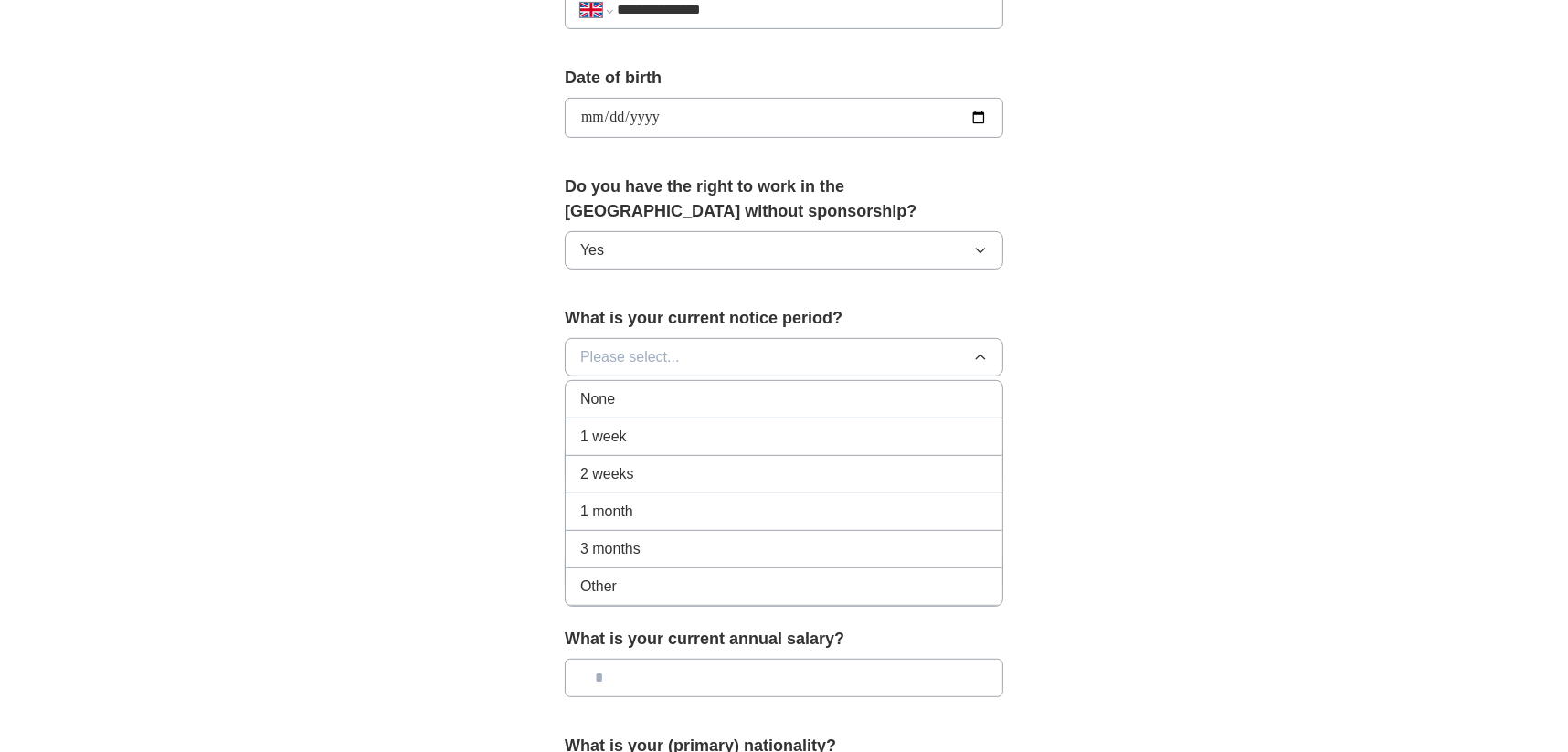
click at [634, 400] on div "None" at bounding box center [784, 400] width 408 height 22
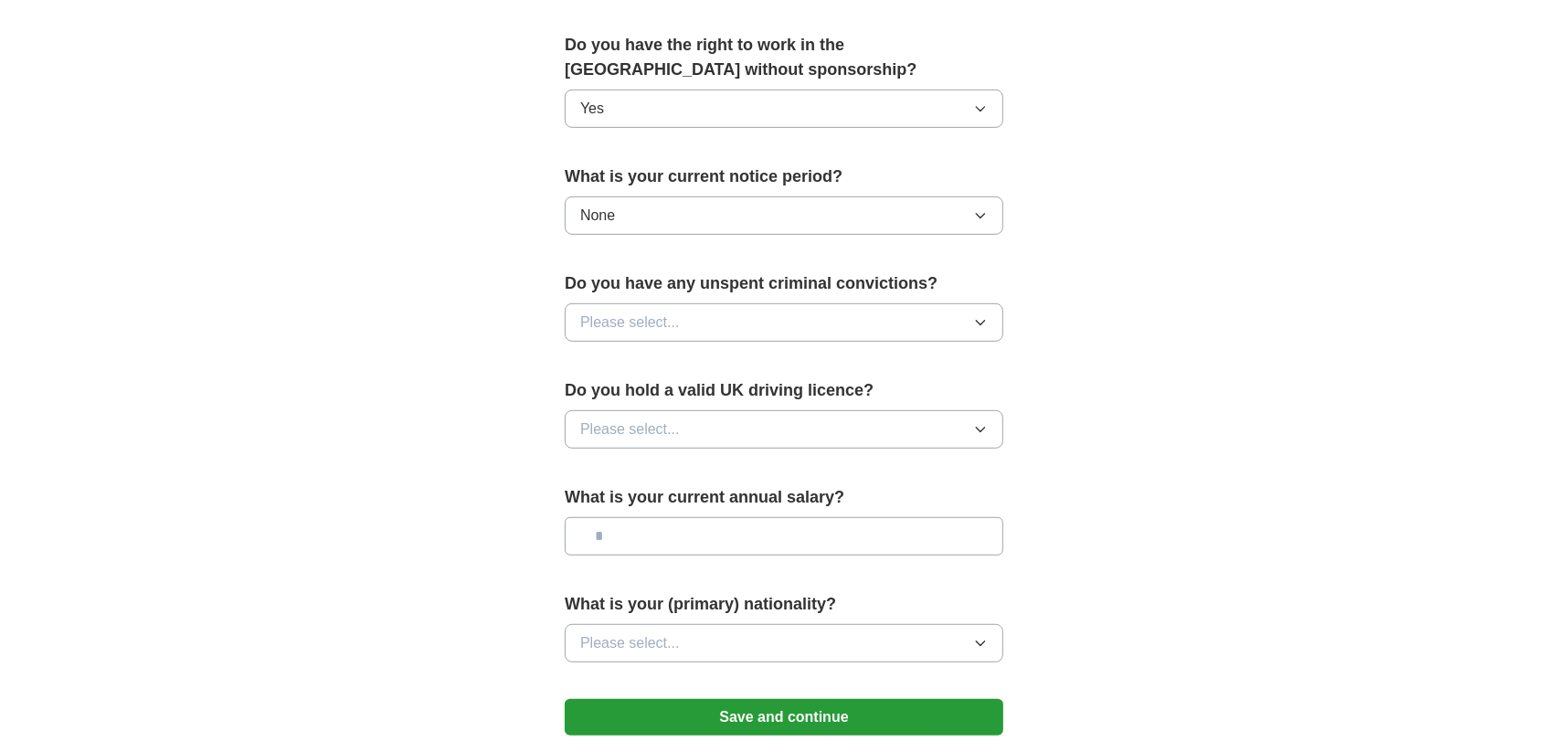
scroll to position [926, 0]
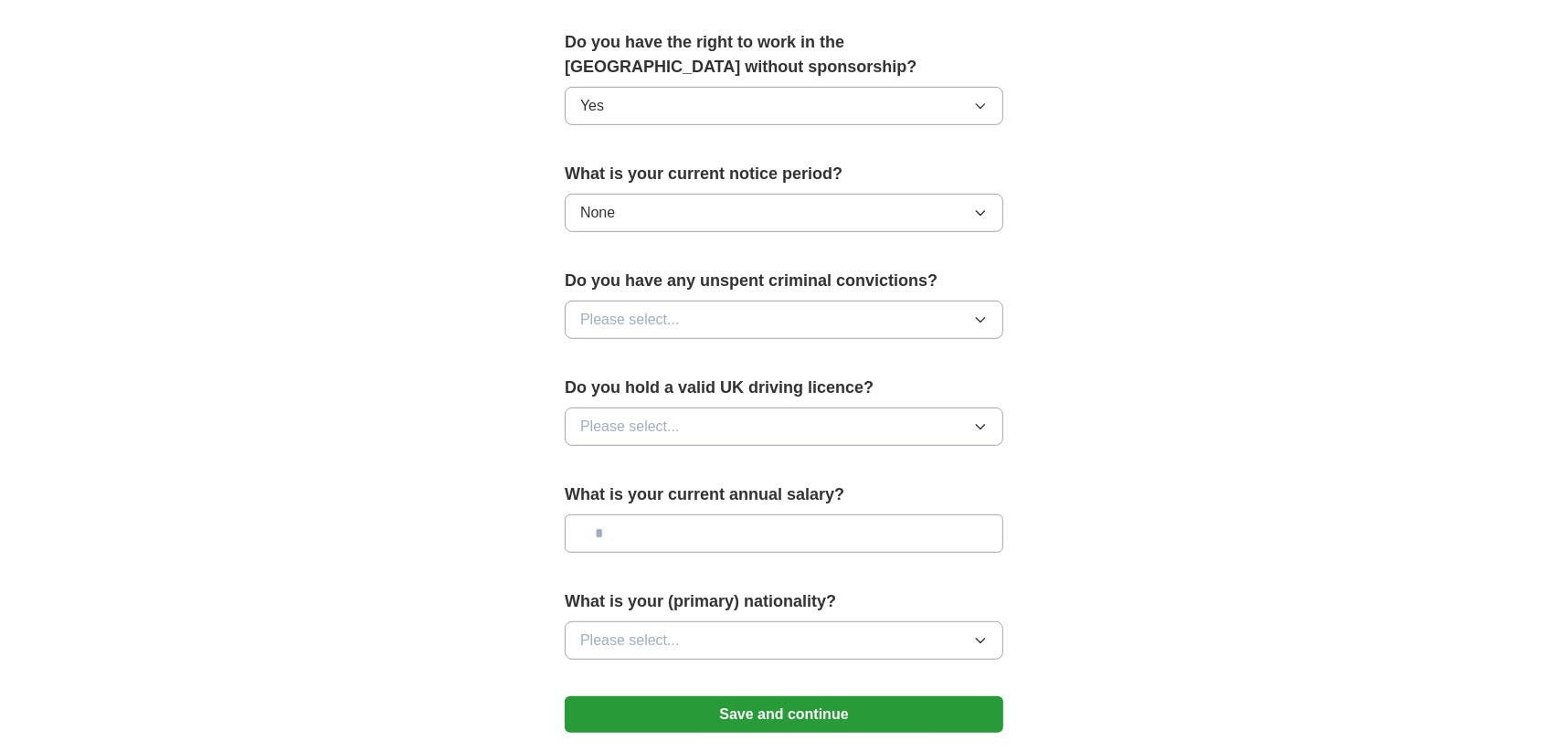
click at [686, 319] on button "Please select..." at bounding box center [784, 320] width 438 height 38
click at [659, 392] on div "No" at bounding box center [784, 400] width 408 height 22
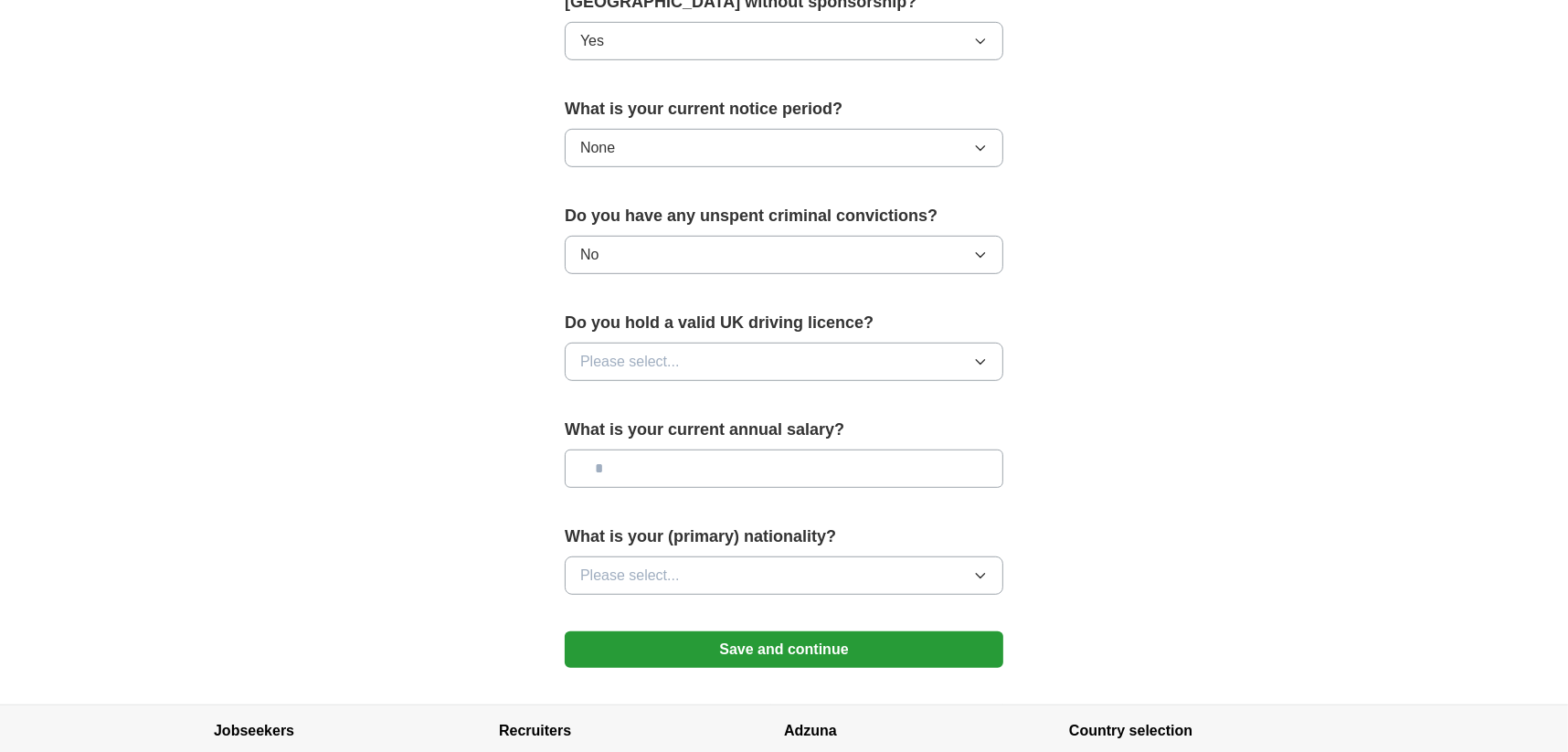
click at [665, 377] on div "Please select..." at bounding box center [784, 361] width 438 height 38
click at [669, 356] on span "Please select..." at bounding box center [630, 362] width 100 height 22
click at [669, 430] on div "No" at bounding box center [784, 441] width 408 height 22
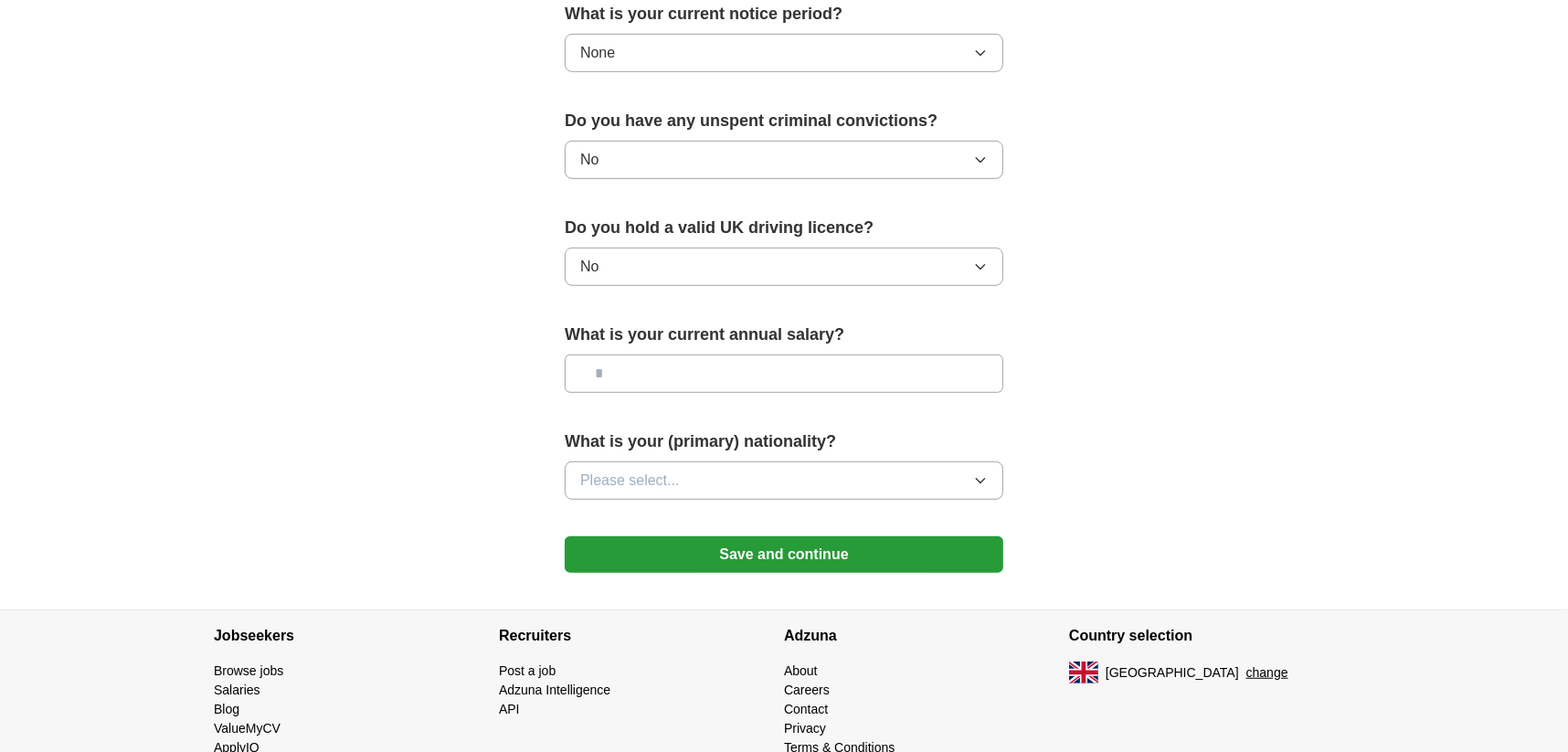
scroll to position [1093, 0]
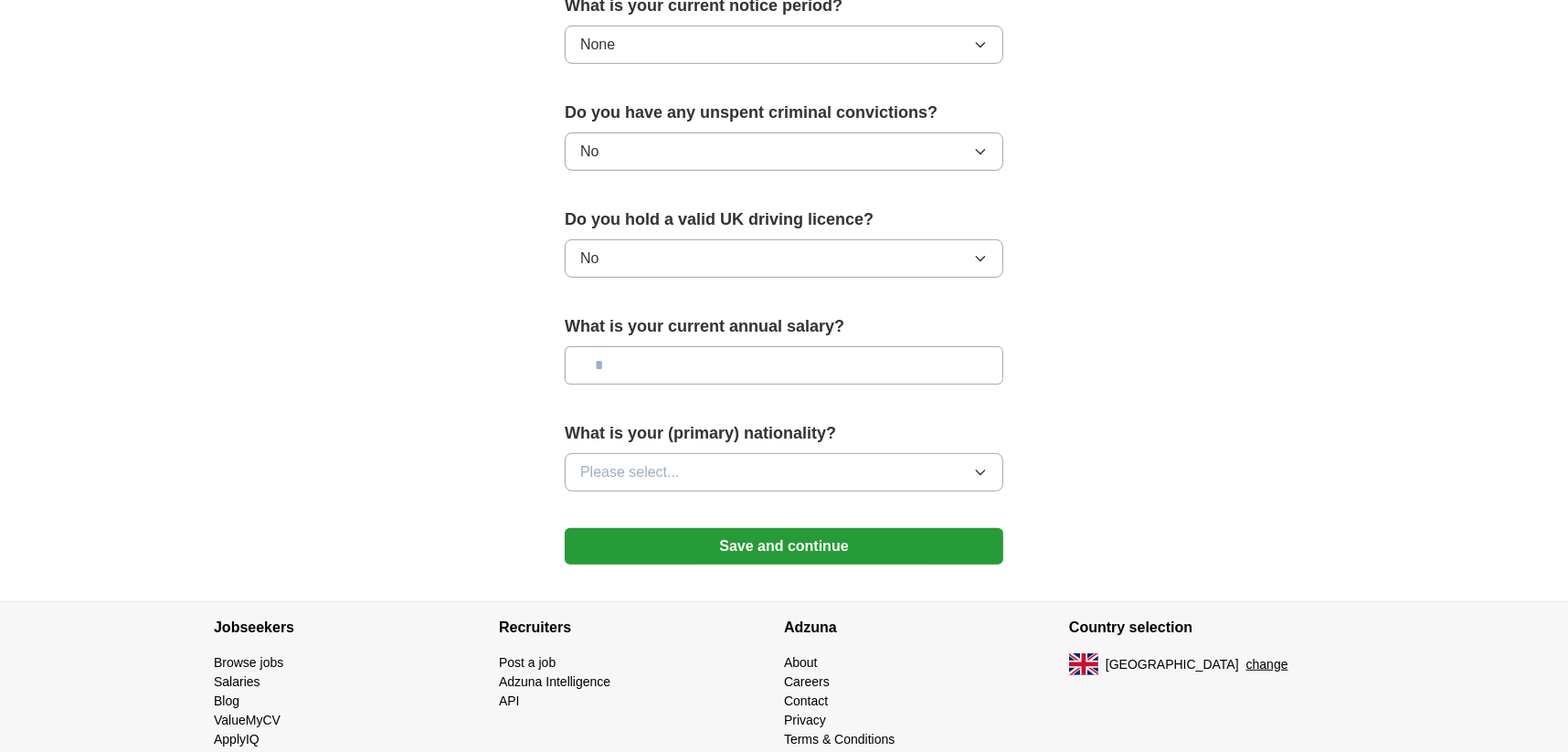
click at [646, 377] on input "text" at bounding box center [784, 365] width 438 height 38
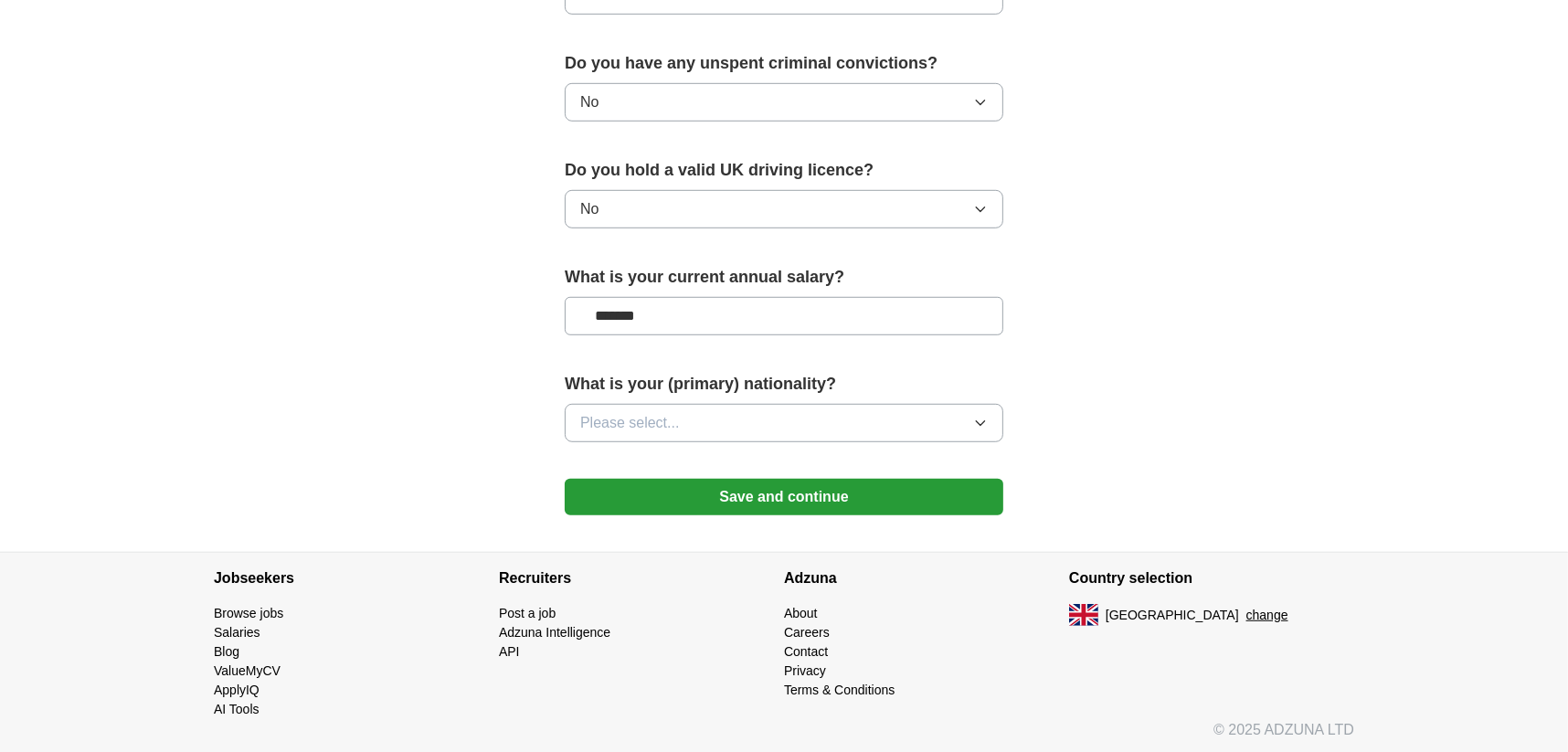
click at [617, 311] on input "*******" at bounding box center [784, 316] width 438 height 38
type input "*******"
click at [628, 420] on span "Please select..." at bounding box center [630, 423] width 100 height 22
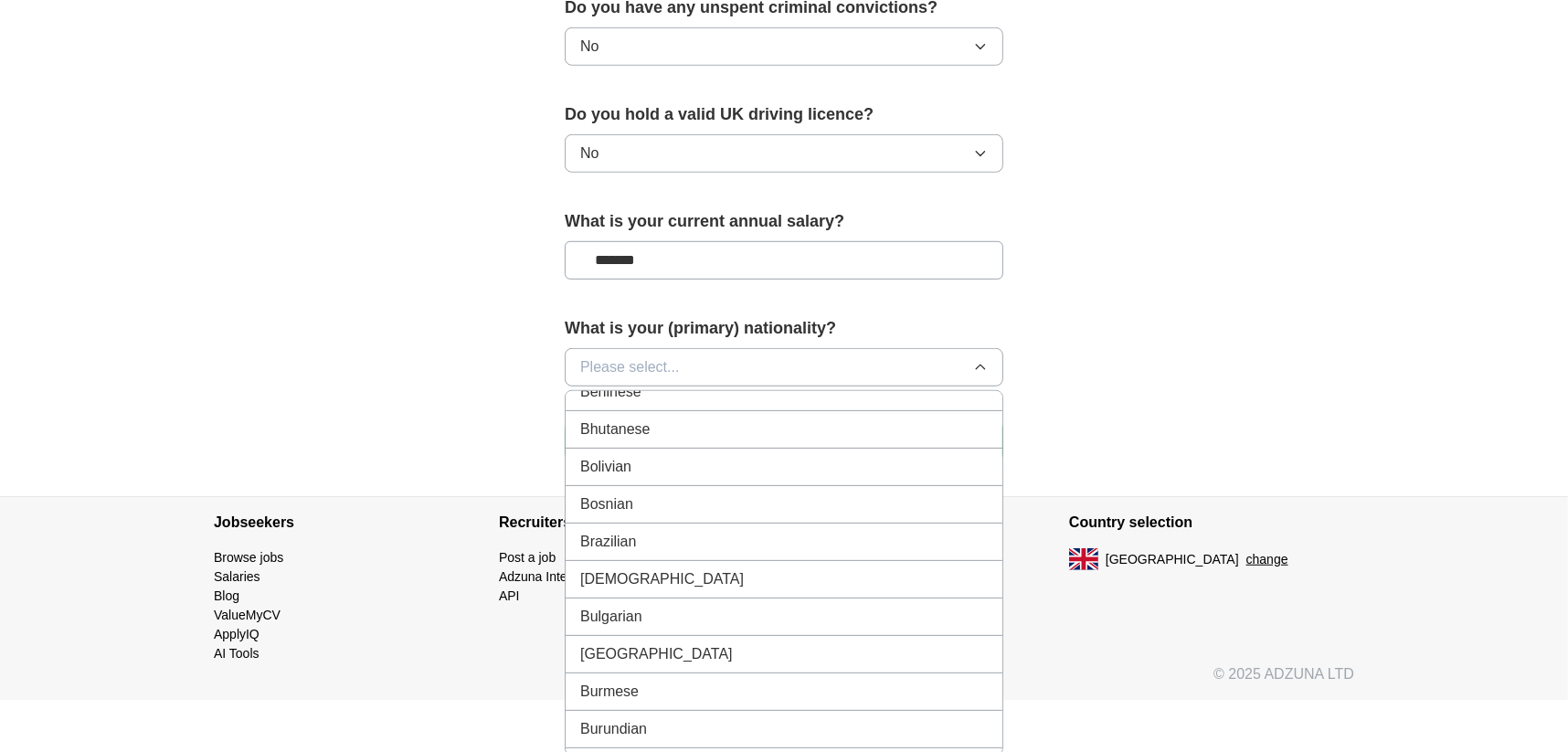
scroll to position [0, 0]
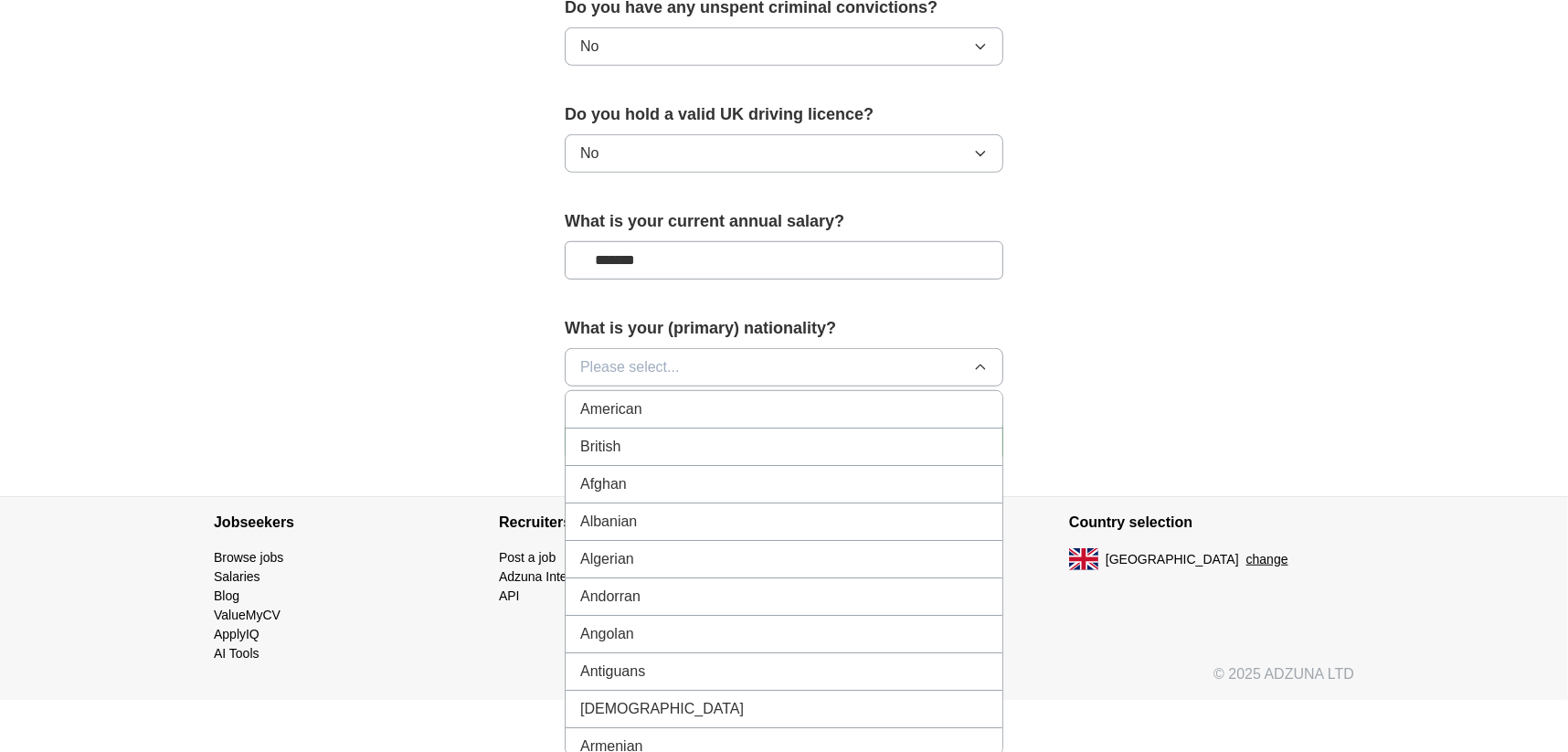
click at [619, 513] on span "Albanian" at bounding box center [608, 522] width 56 height 22
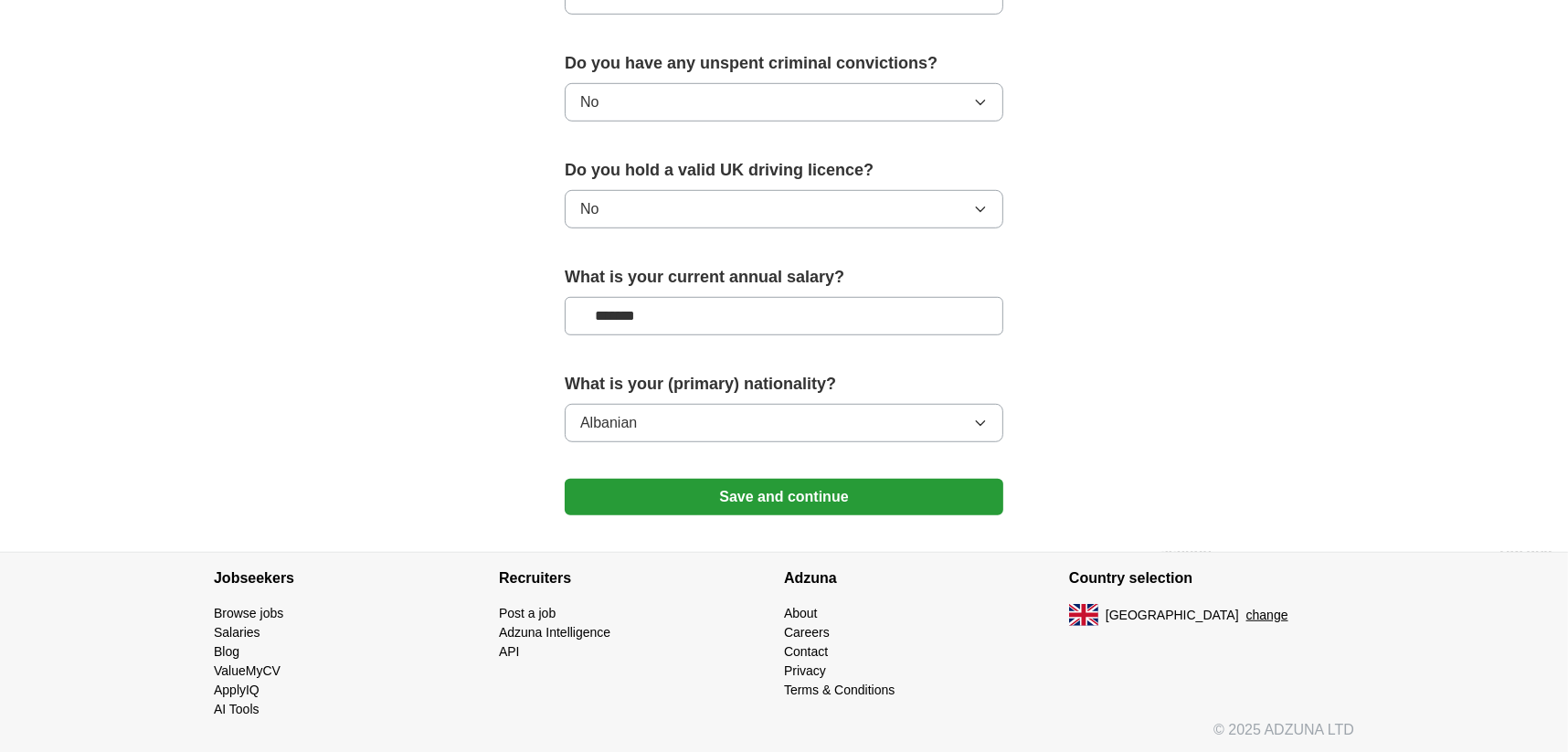
click at [715, 495] on button "Save and continue" at bounding box center [784, 496] width 438 height 37
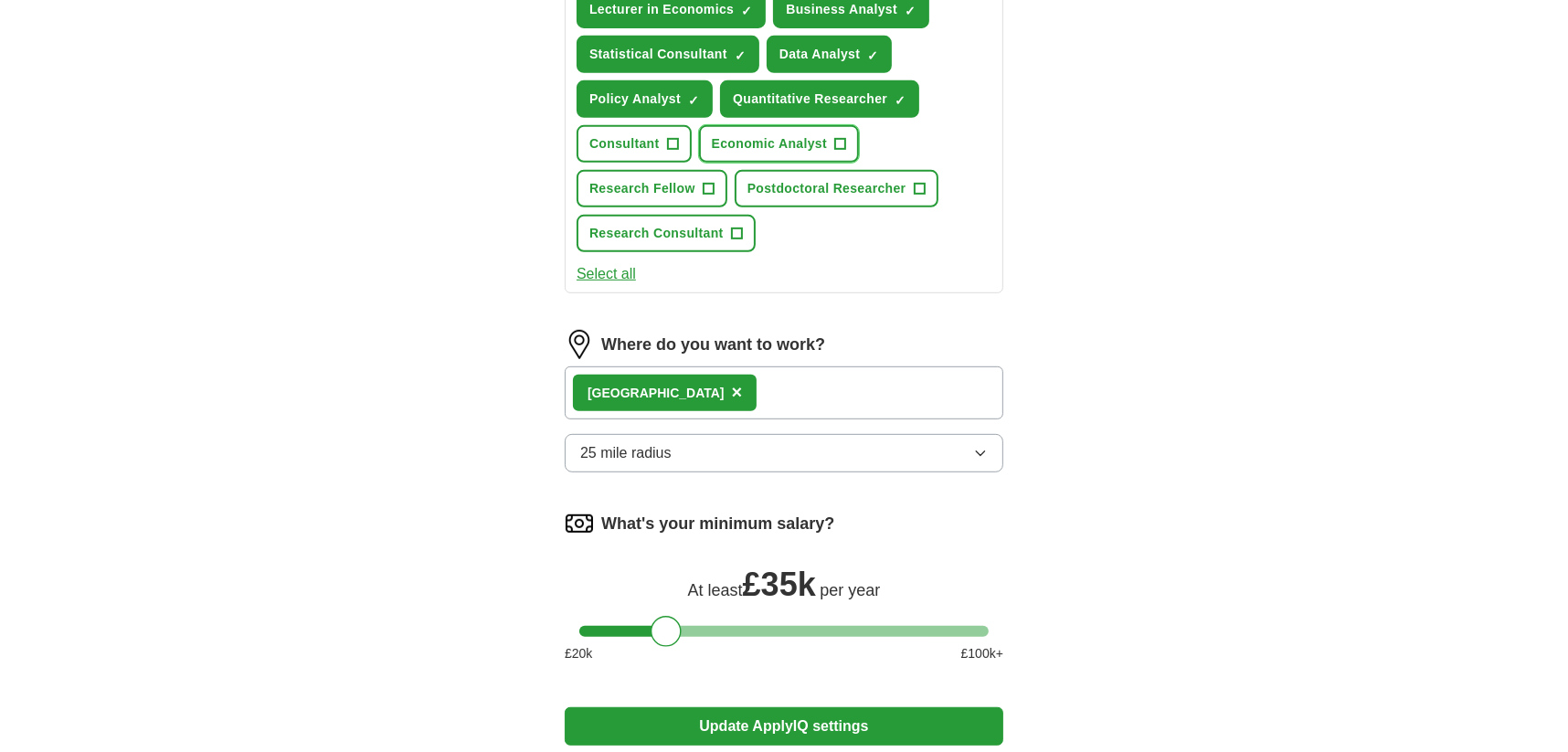
click at [750, 141] on span "Economic Analyst" at bounding box center [769, 143] width 115 height 19
click at [778, 180] on span "Postdoctoral Researcher" at bounding box center [827, 188] width 159 height 19
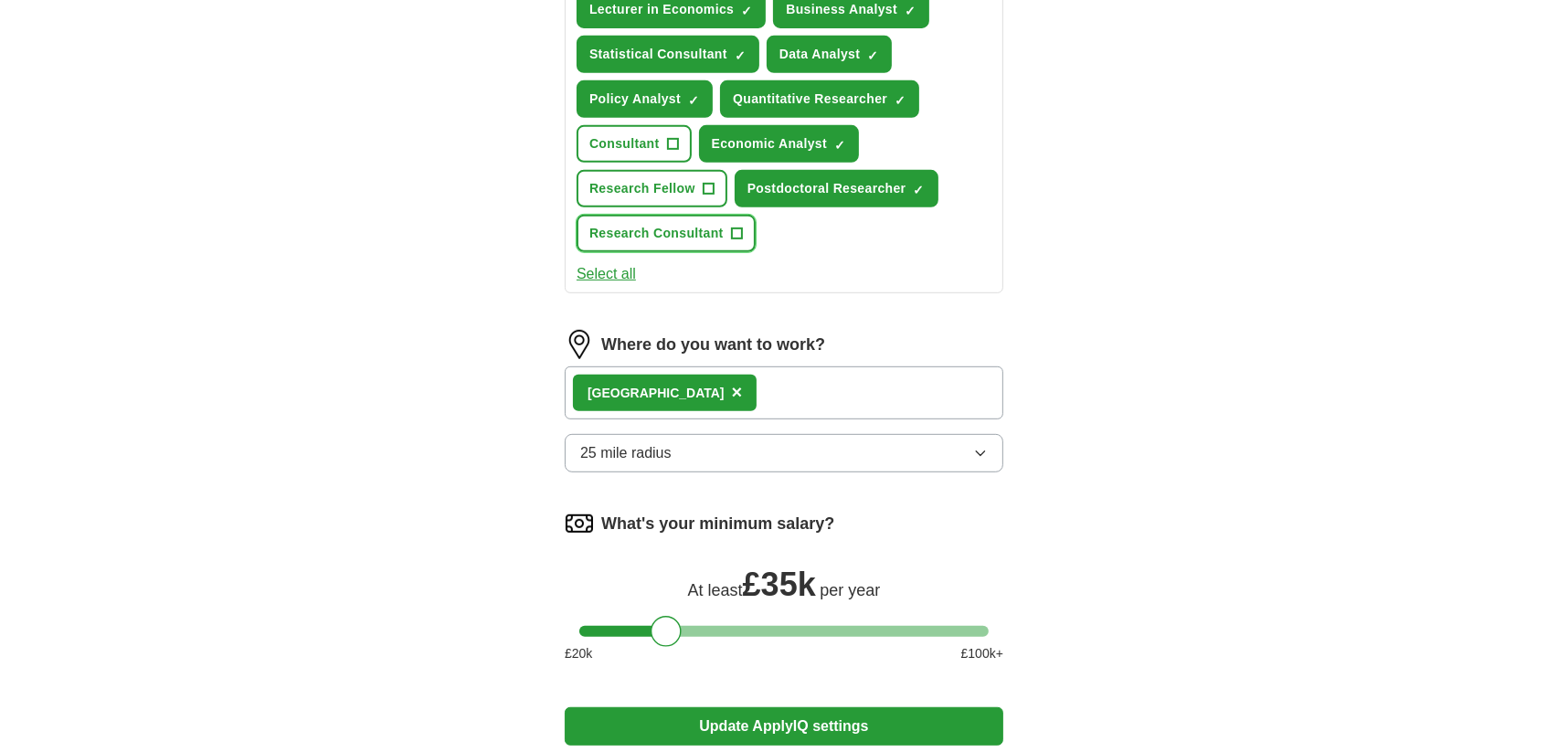
click at [719, 217] on button "Research Consultant +" at bounding box center [666, 234] width 180 height 38
click at [628, 188] on span "Research Fellow" at bounding box center [641, 188] width 106 height 19
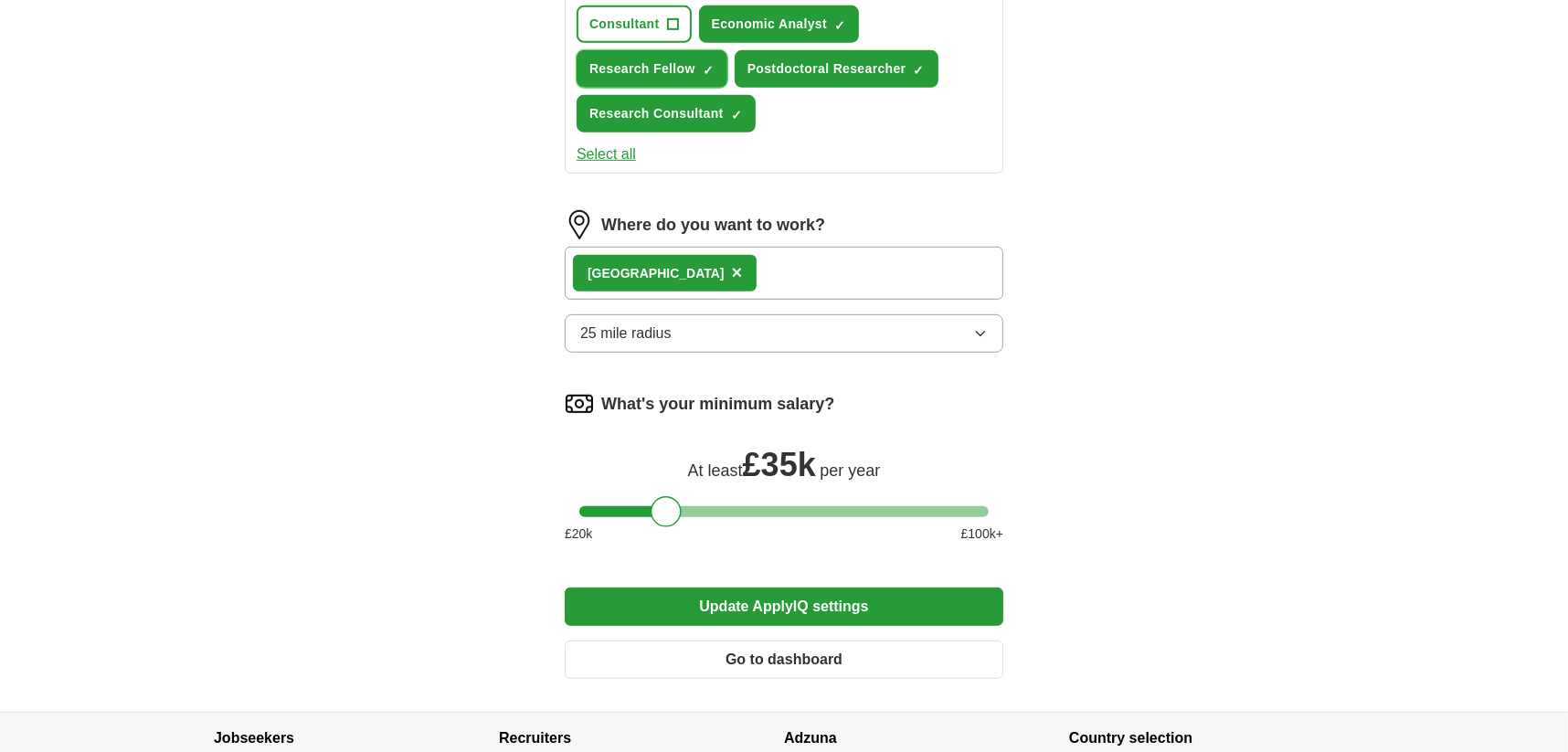
scroll to position [956, 0]
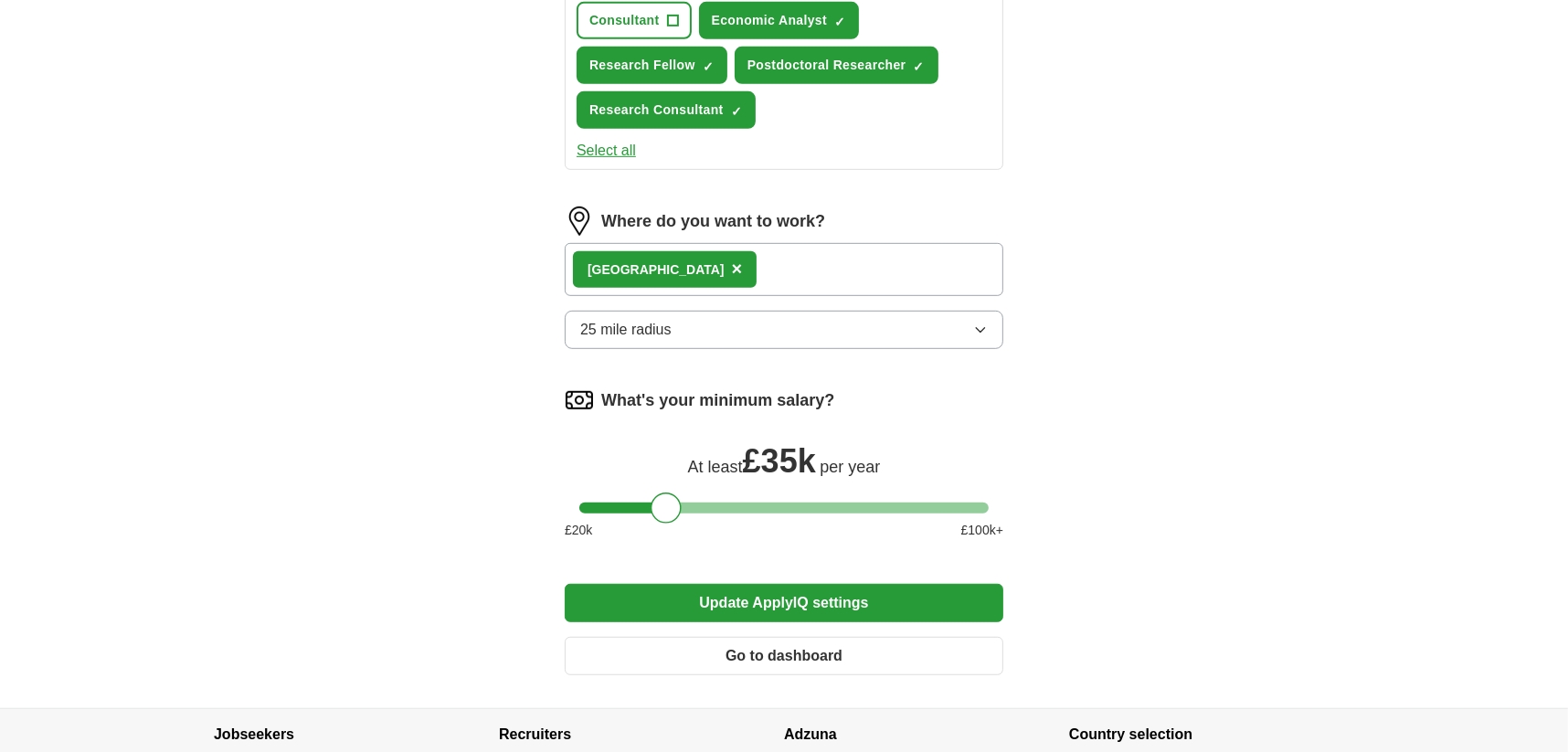
click at [689, 593] on button "Update ApplyIQ settings" at bounding box center [784, 603] width 438 height 38
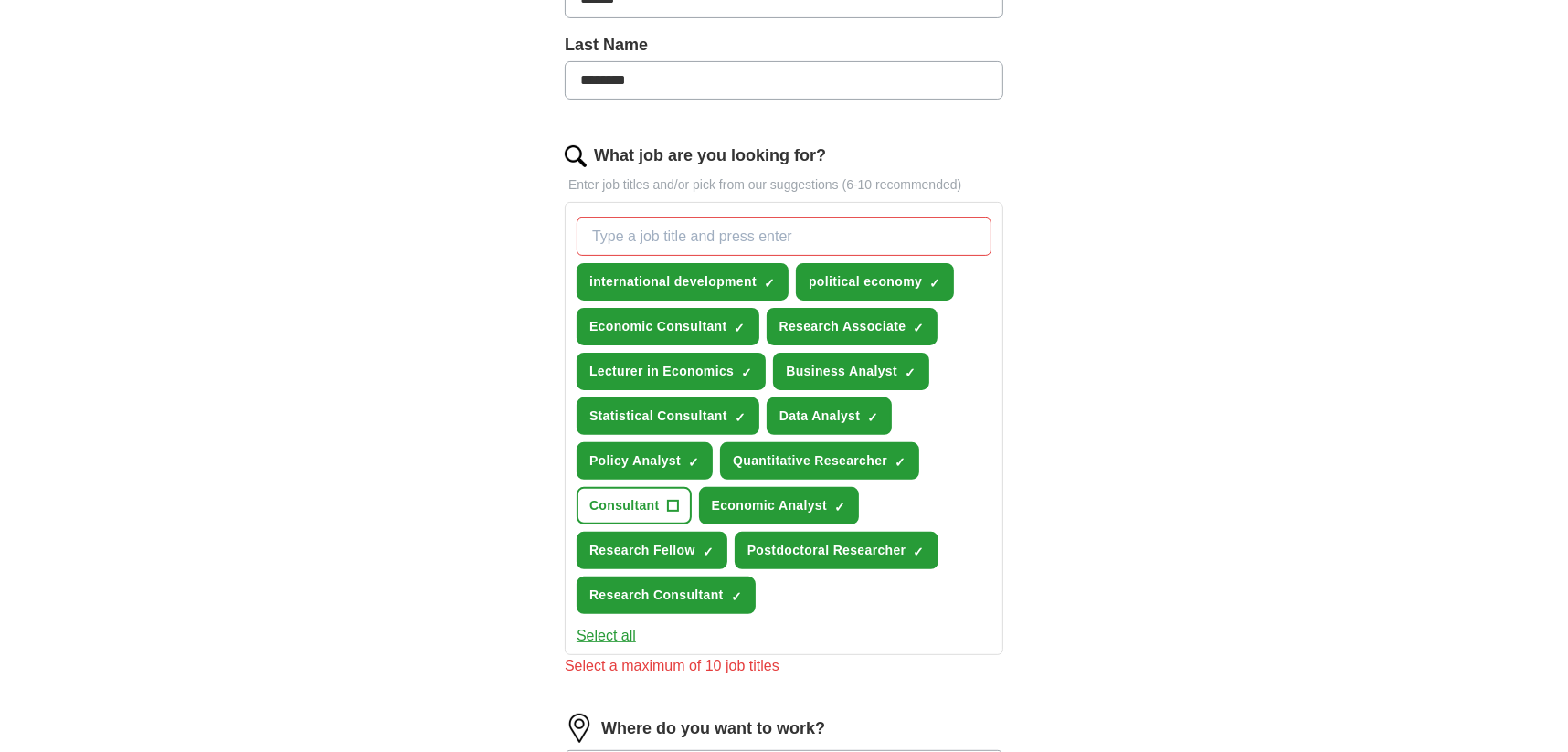
scroll to position [492, 0]
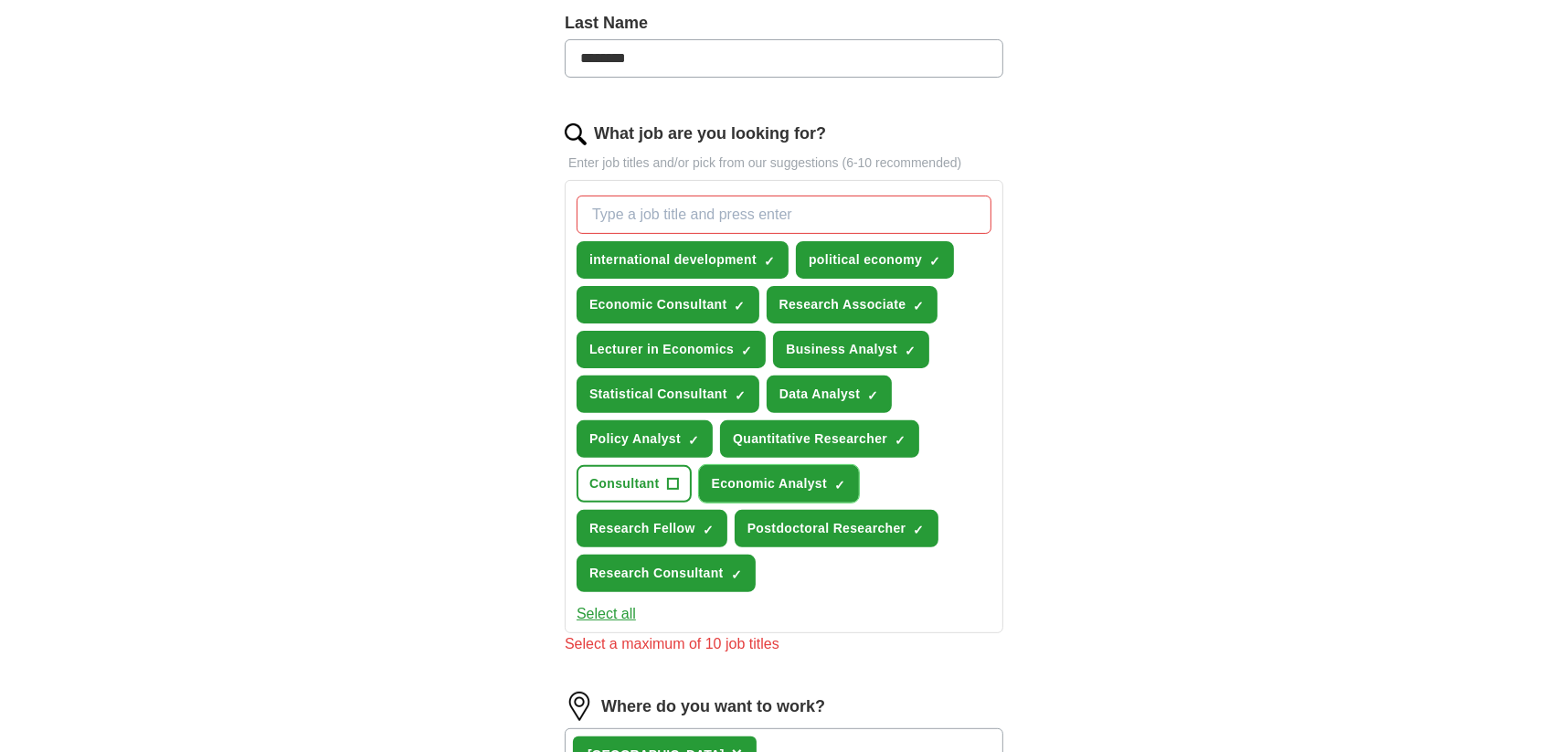
click at [755, 475] on span "Economic Analyst" at bounding box center [769, 484] width 115 height 19
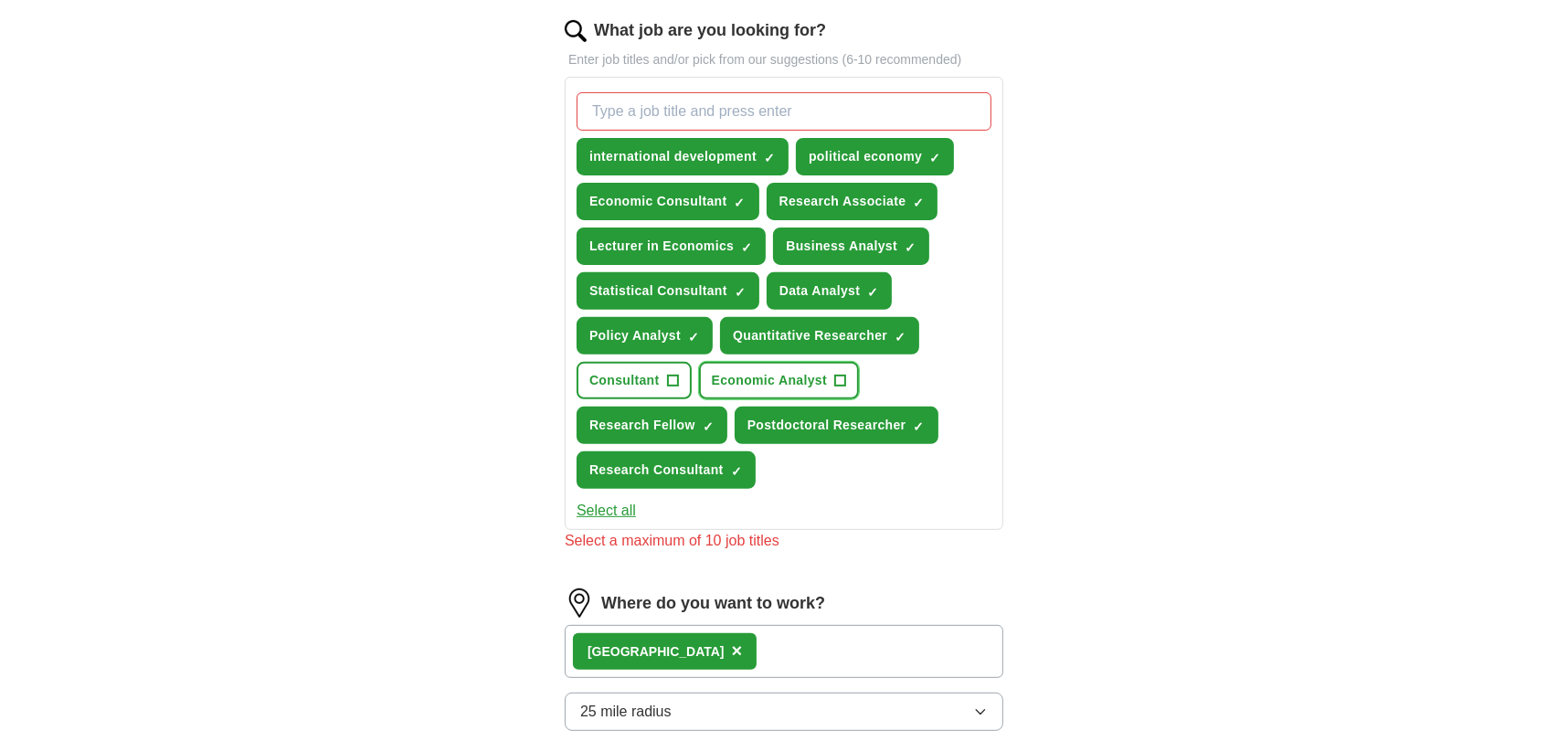
scroll to position [597, 0]
click at [760, 332] on span "Quantitative Researcher" at bounding box center [810, 335] width 155 height 19
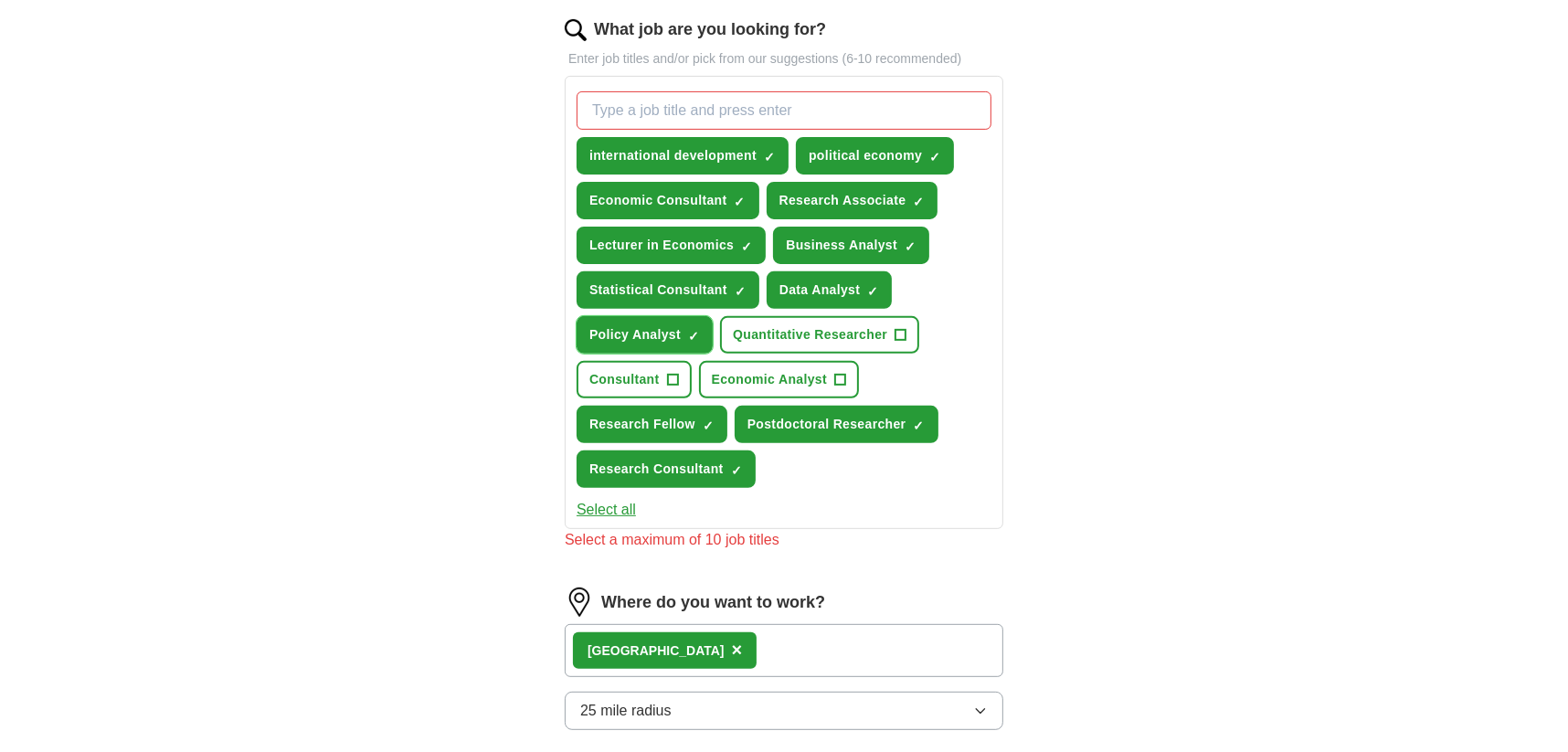
click at [656, 335] on span "Policy Analyst" at bounding box center [635, 335] width 92 height 19
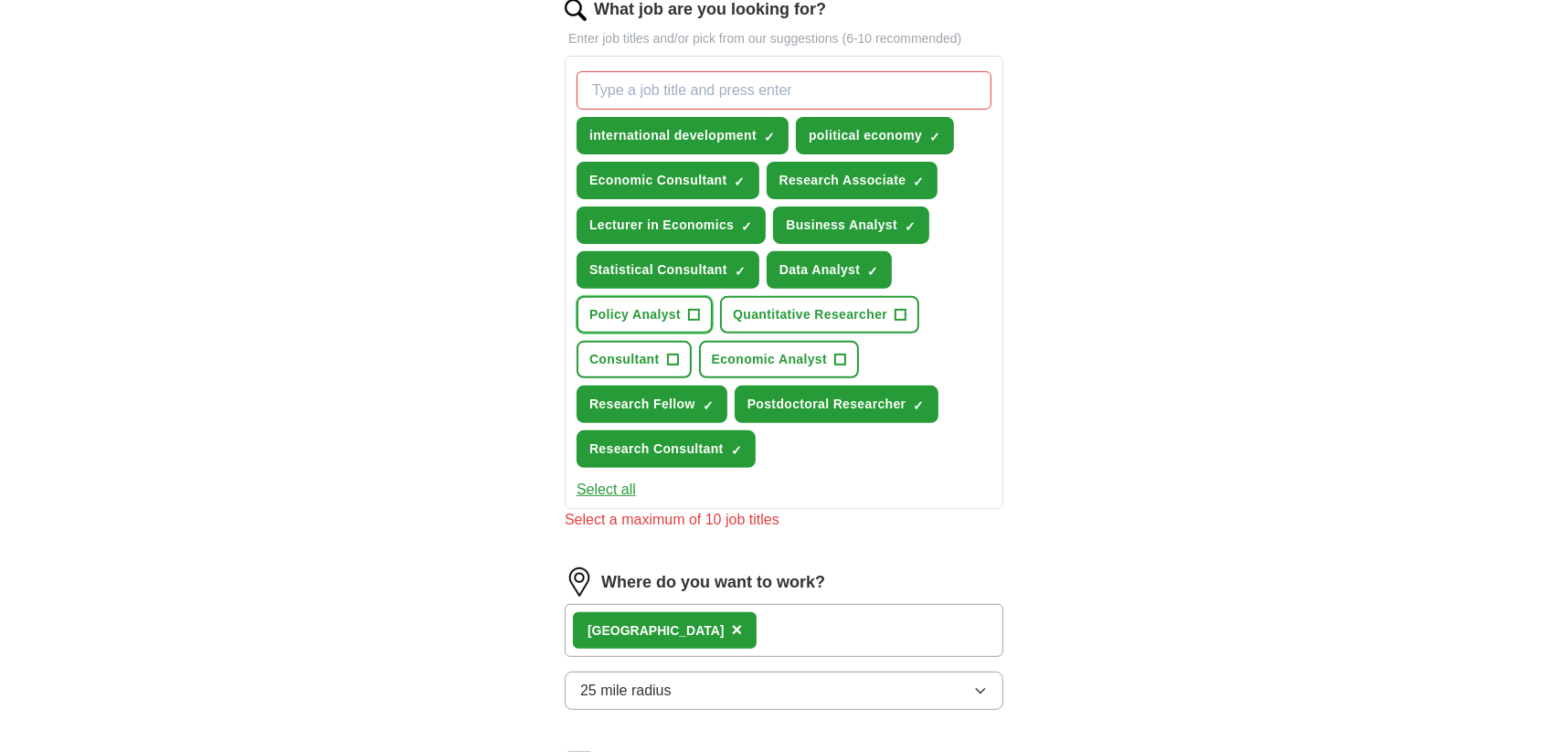
scroll to position [619, 0]
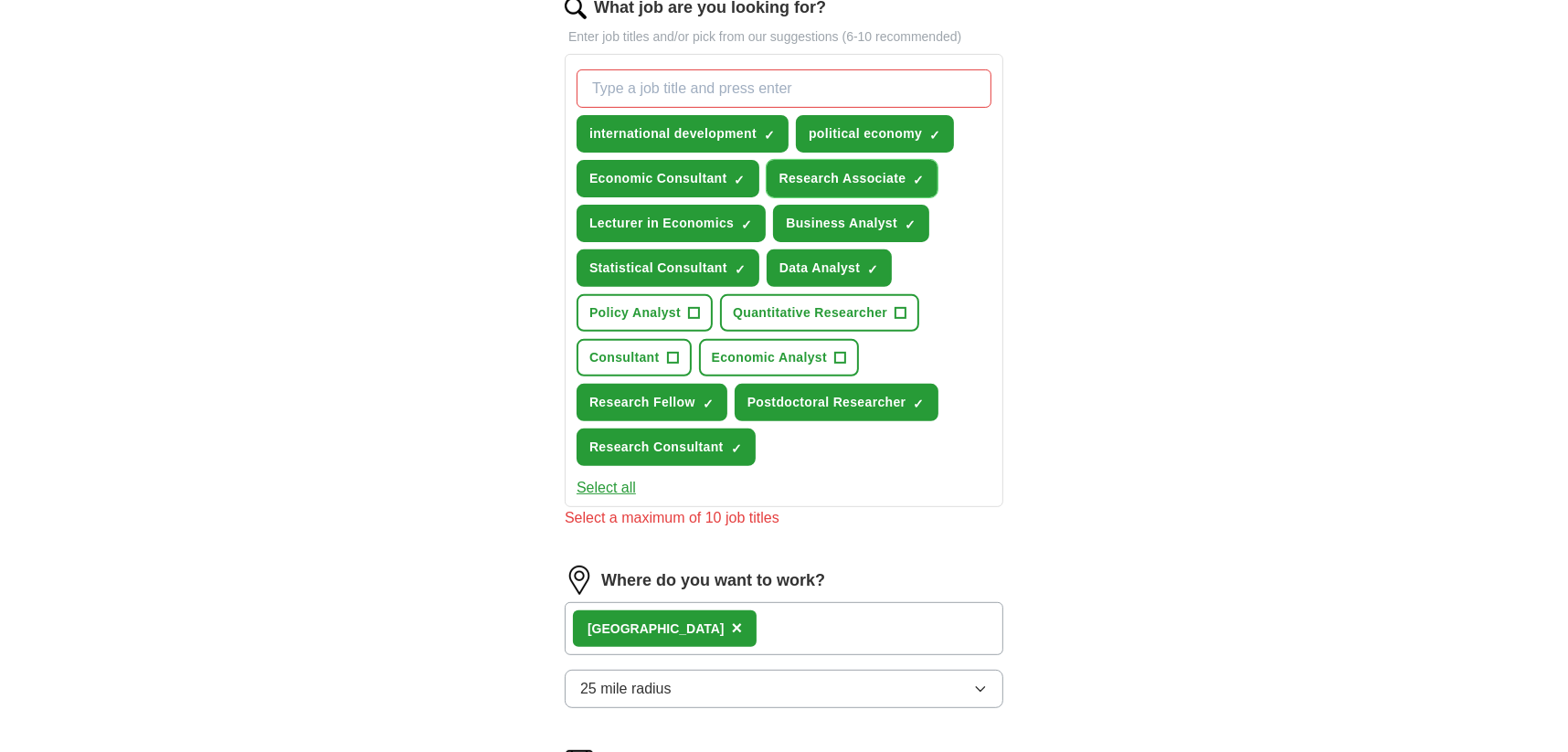
click at [829, 175] on span "Research Associate" at bounding box center [843, 178] width 127 height 19
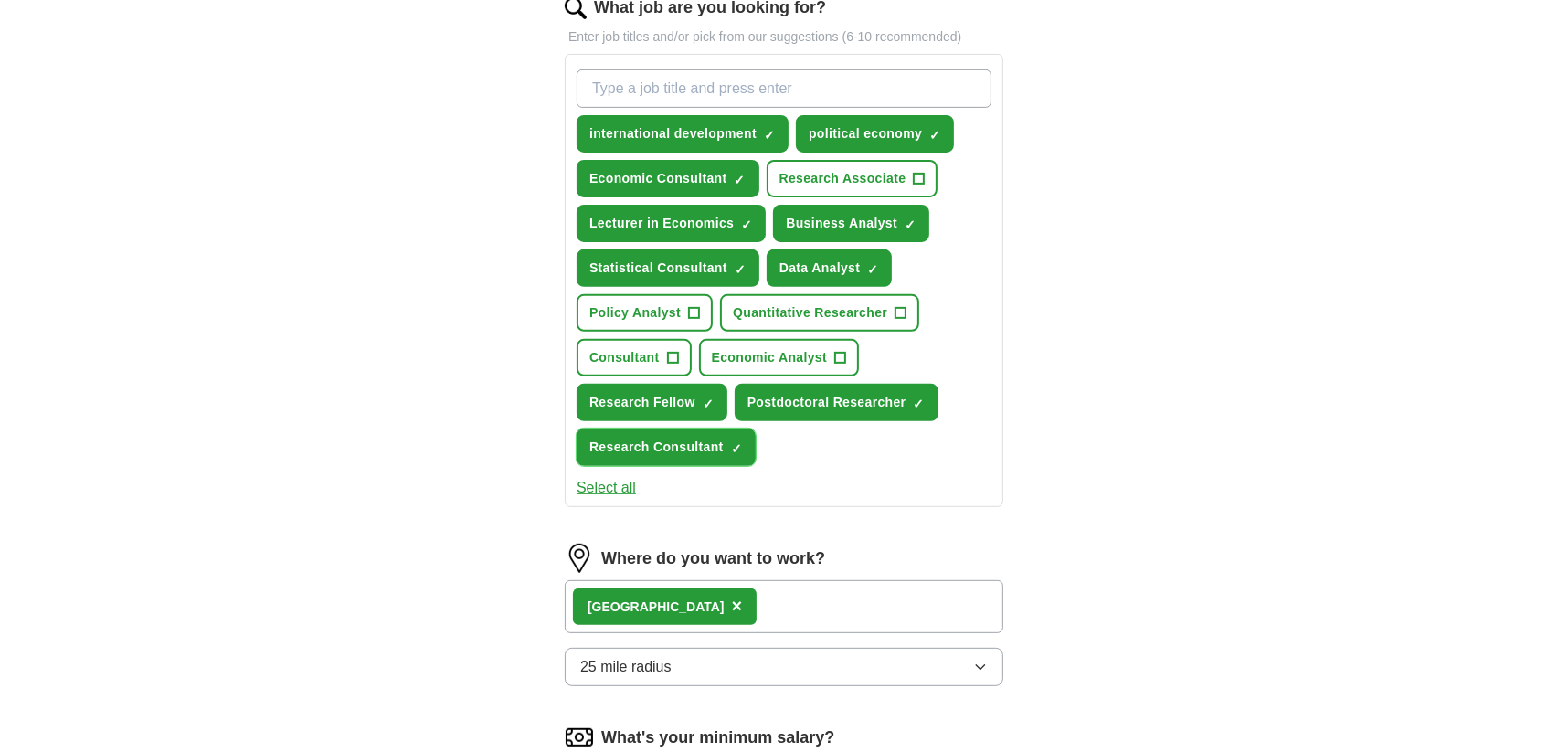
click at [684, 430] on button "Research Consultant ✓ ×" at bounding box center [666, 447] width 180 height 38
click at [773, 353] on span "Economic Analyst" at bounding box center [769, 357] width 115 height 19
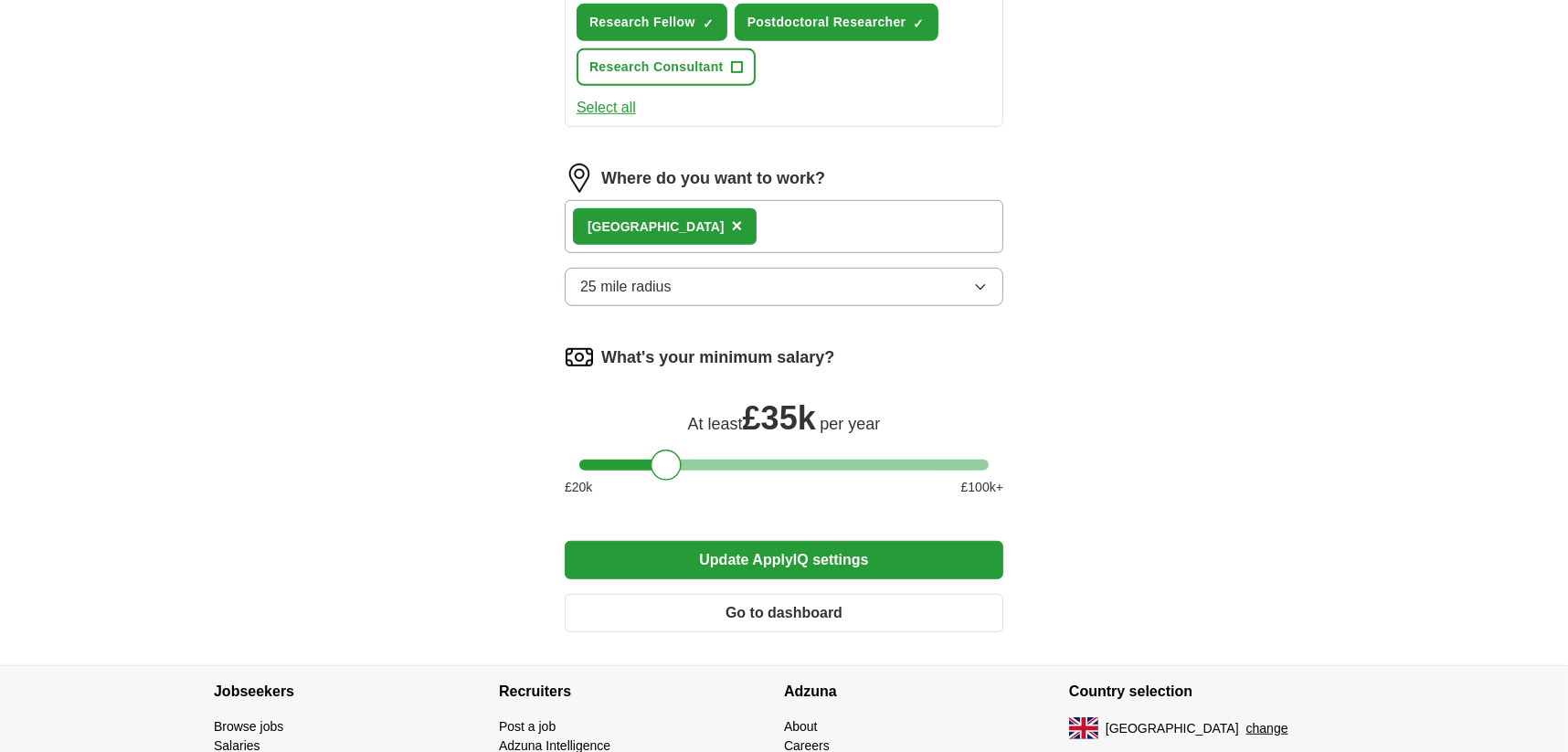
scroll to position [1005, 0]
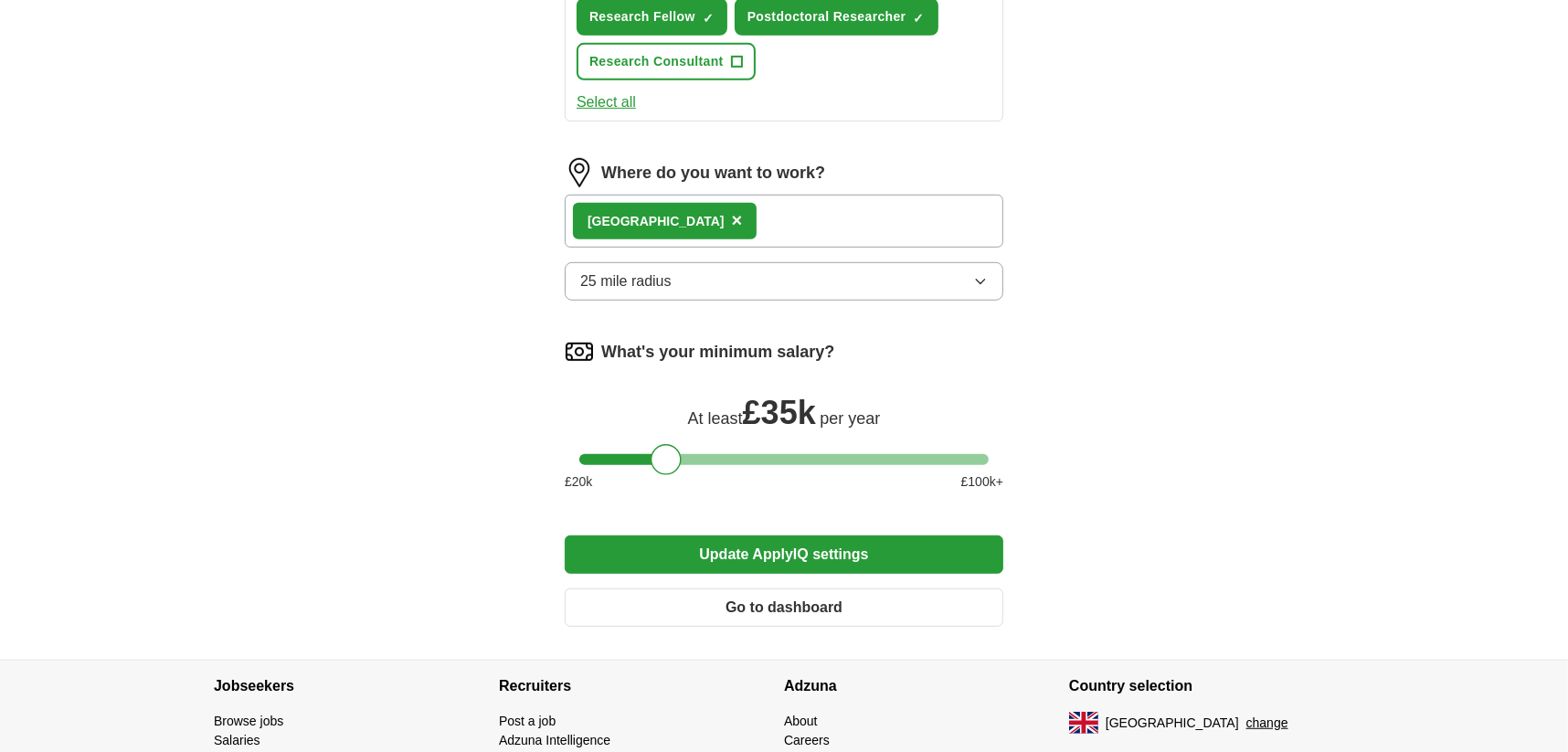
click at [661, 540] on button "Update ApplyIQ settings" at bounding box center [784, 555] width 438 height 38
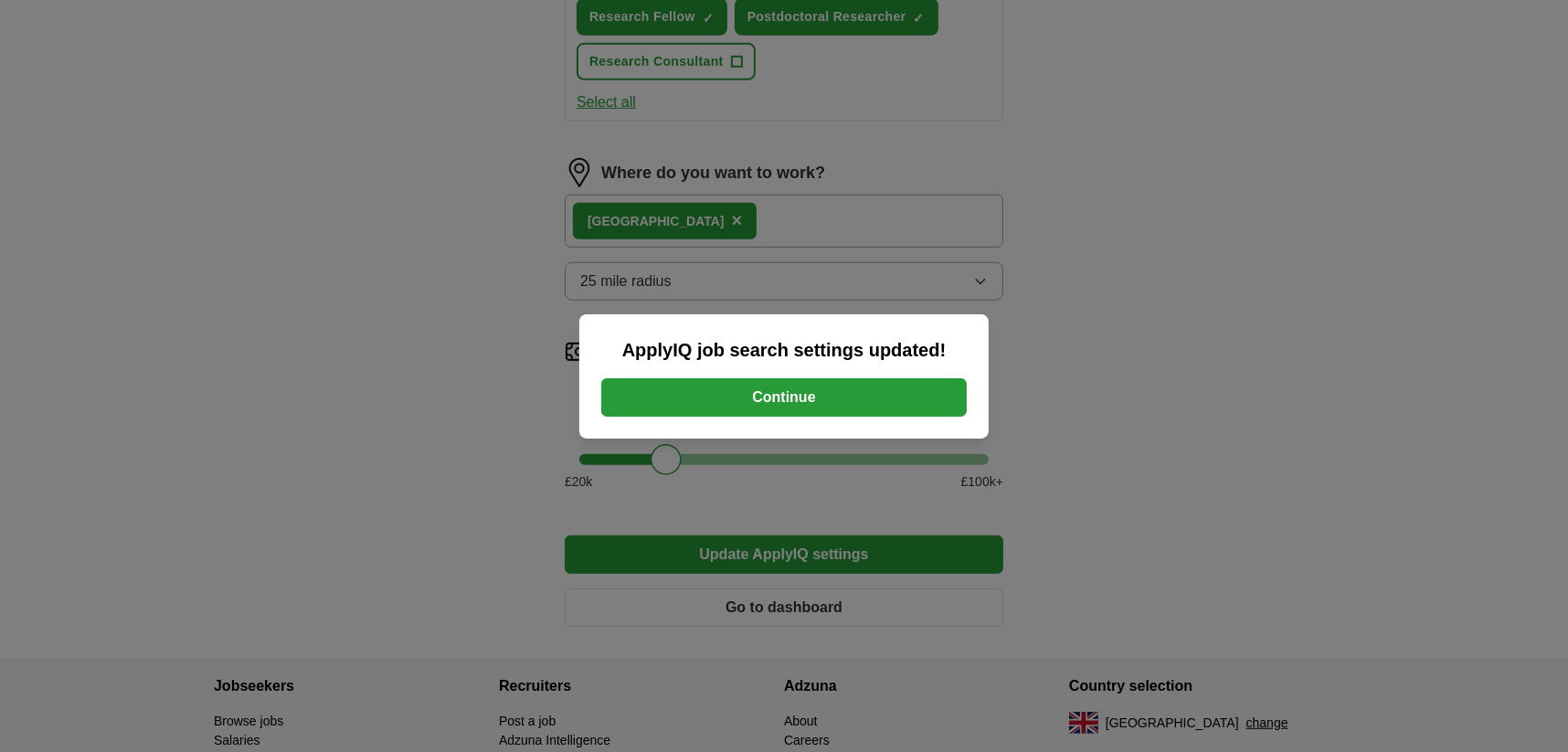
click at [800, 395] on button "Continue" at bounding box center [784, 397] width 365 height 38
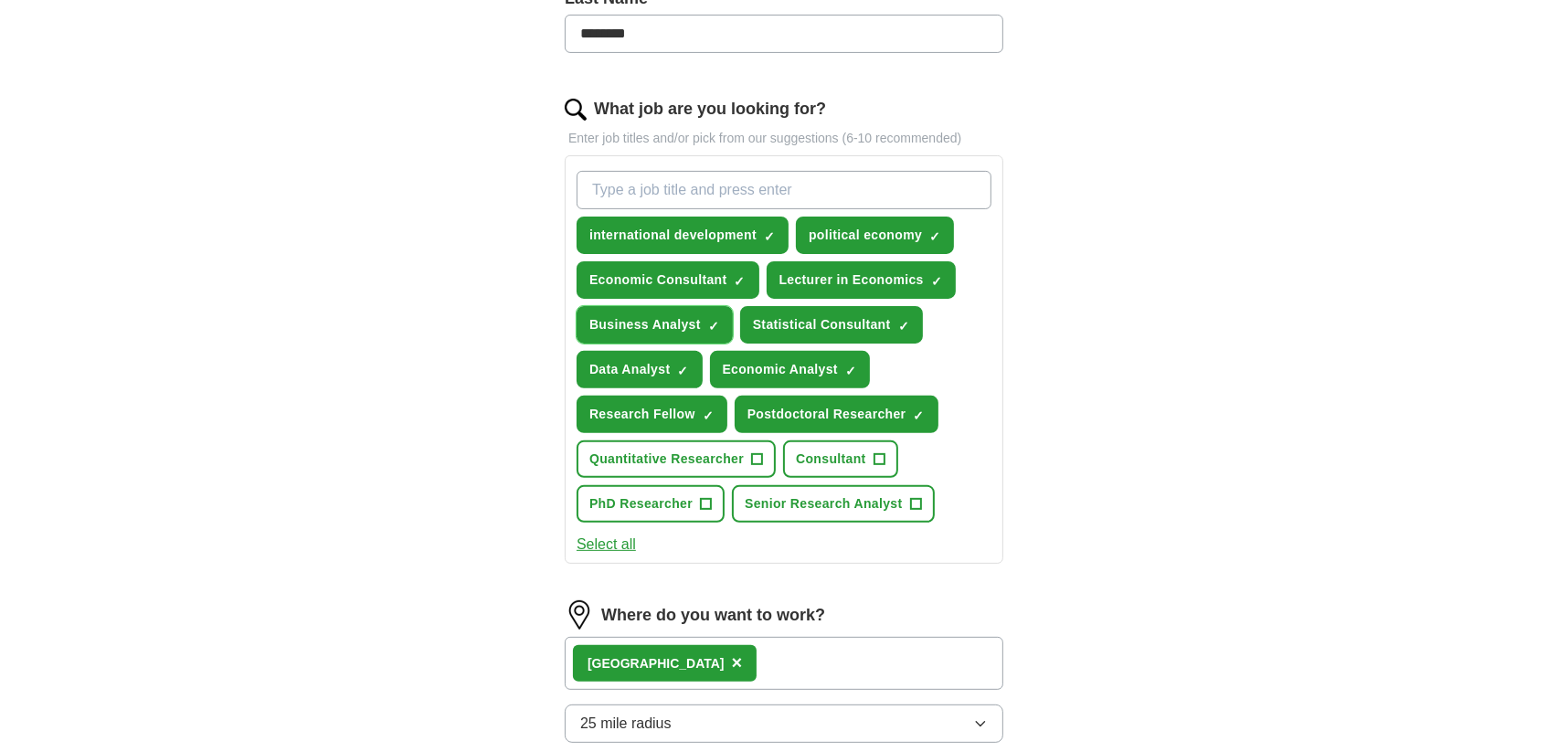
click at [0, 0] on span "×" at bounding box center [0, 0] width 0 height 0
click at [707, 195] on input "What job are you looking for?" at bounding box center [784, 189] width 414 height 38
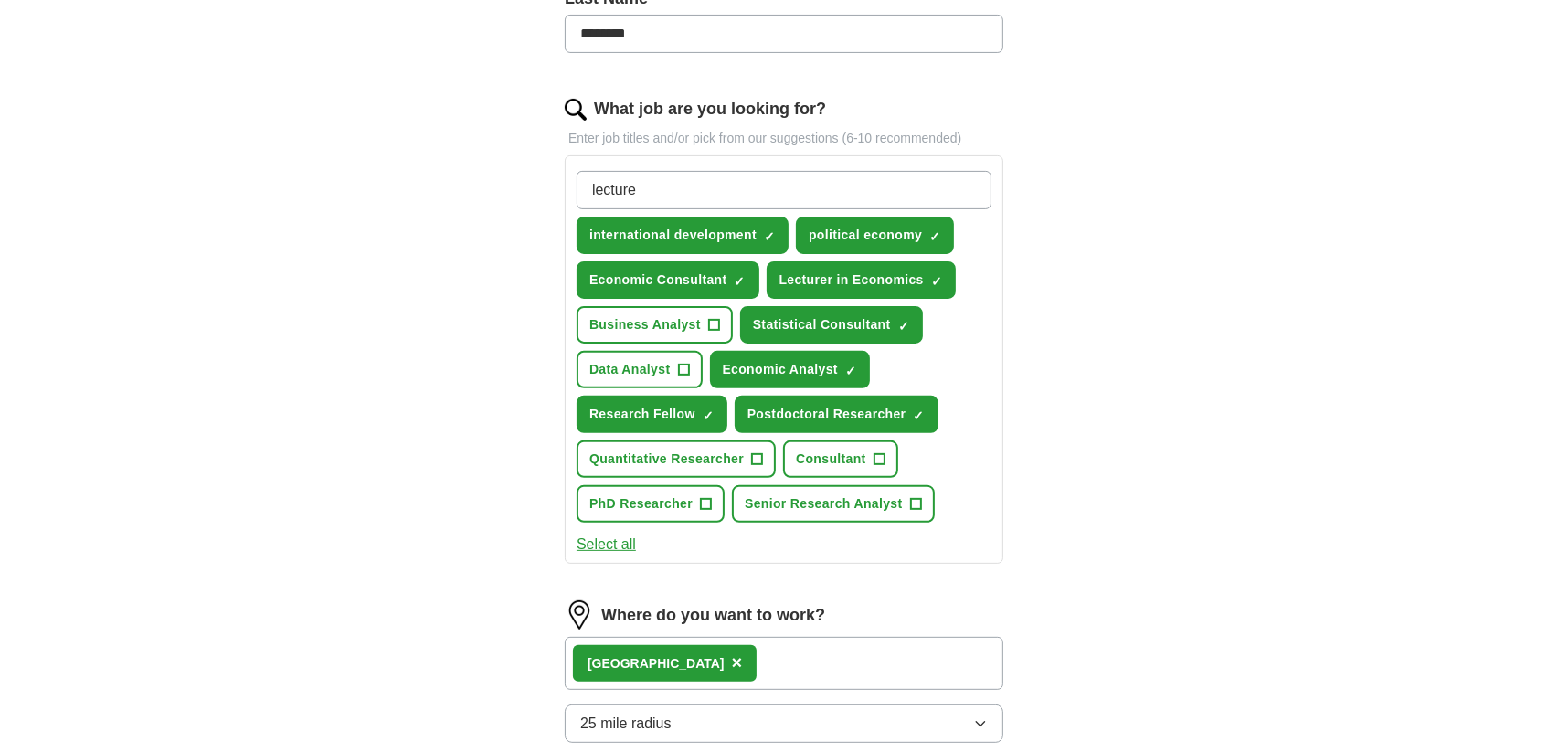
type input "lecturer"
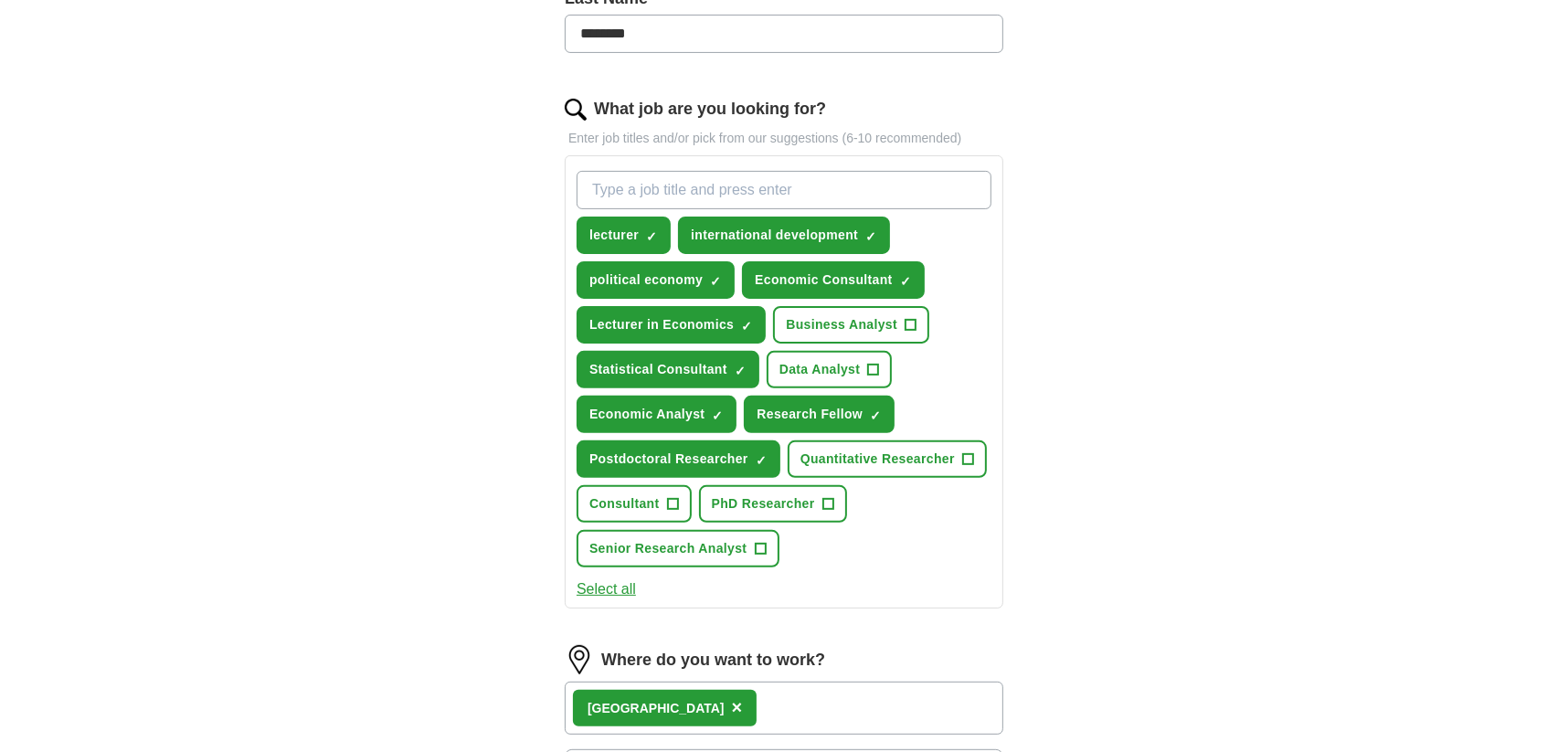
click at [696, 193] on input "What job are you looking for?" at bounding box center [784, 189] width 414 height 38
type input "researcher"
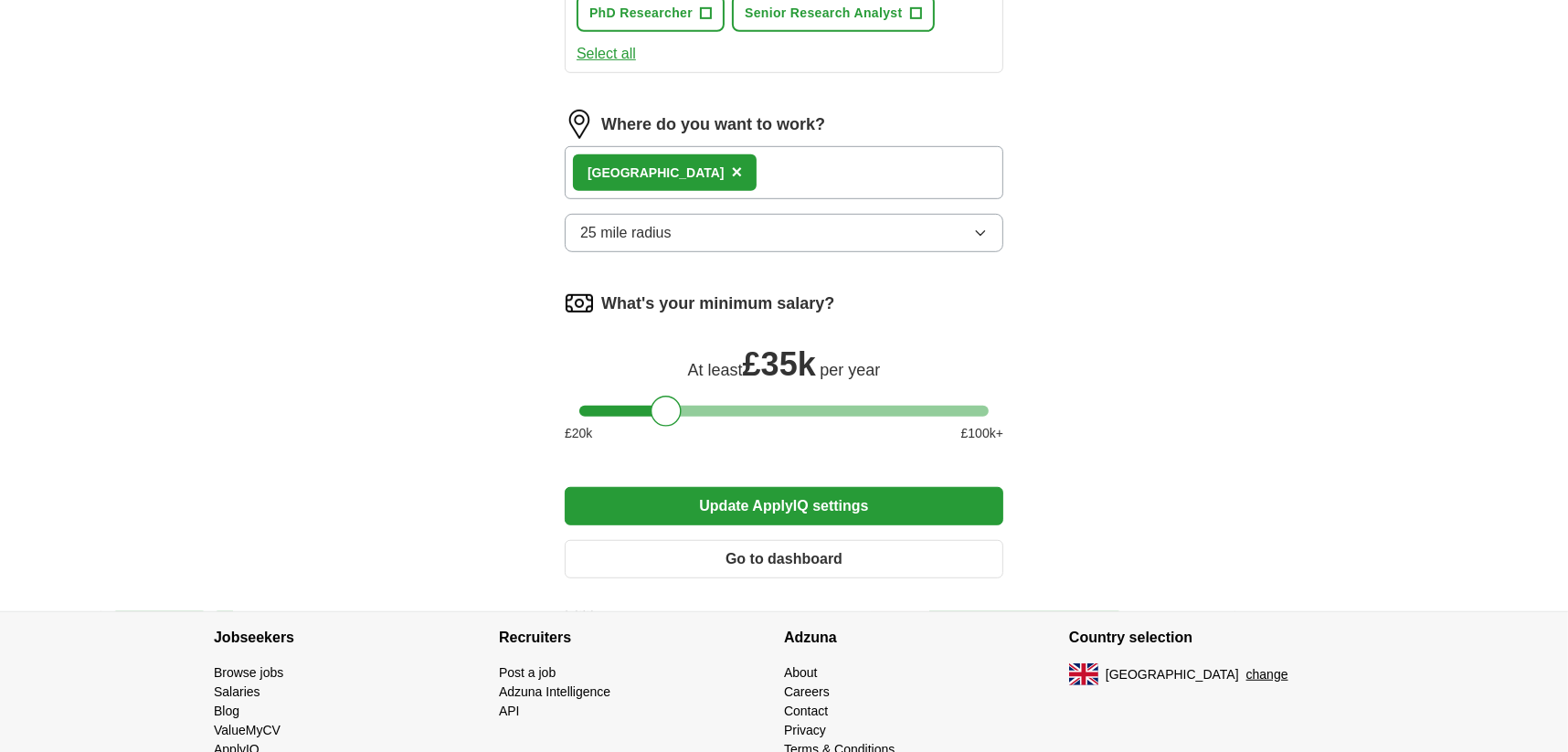
scroll to position [1055, 0]
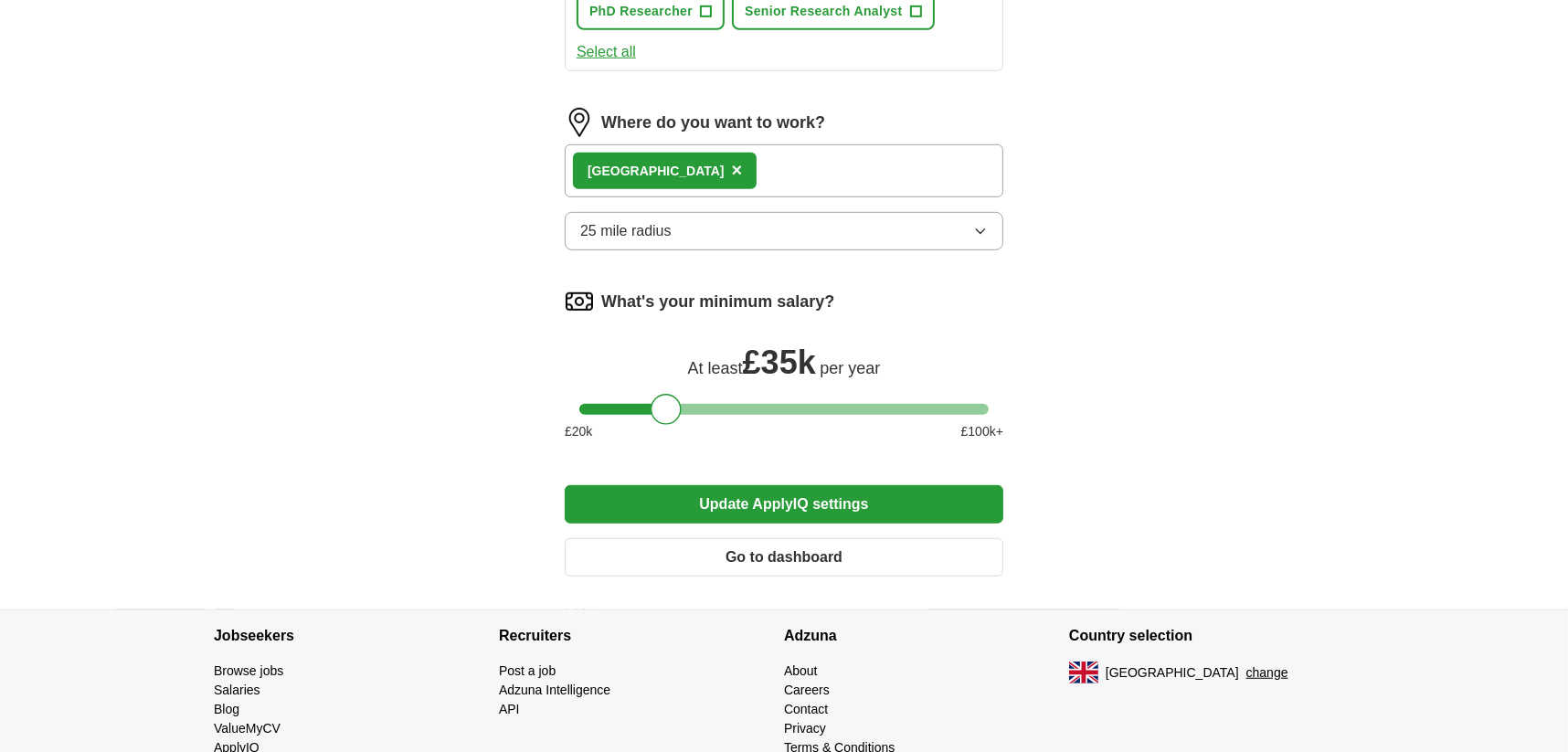
click at [706, 502] on button "Update ApplyIQ settings" at bounding box center [784, 504] width 438 height 38
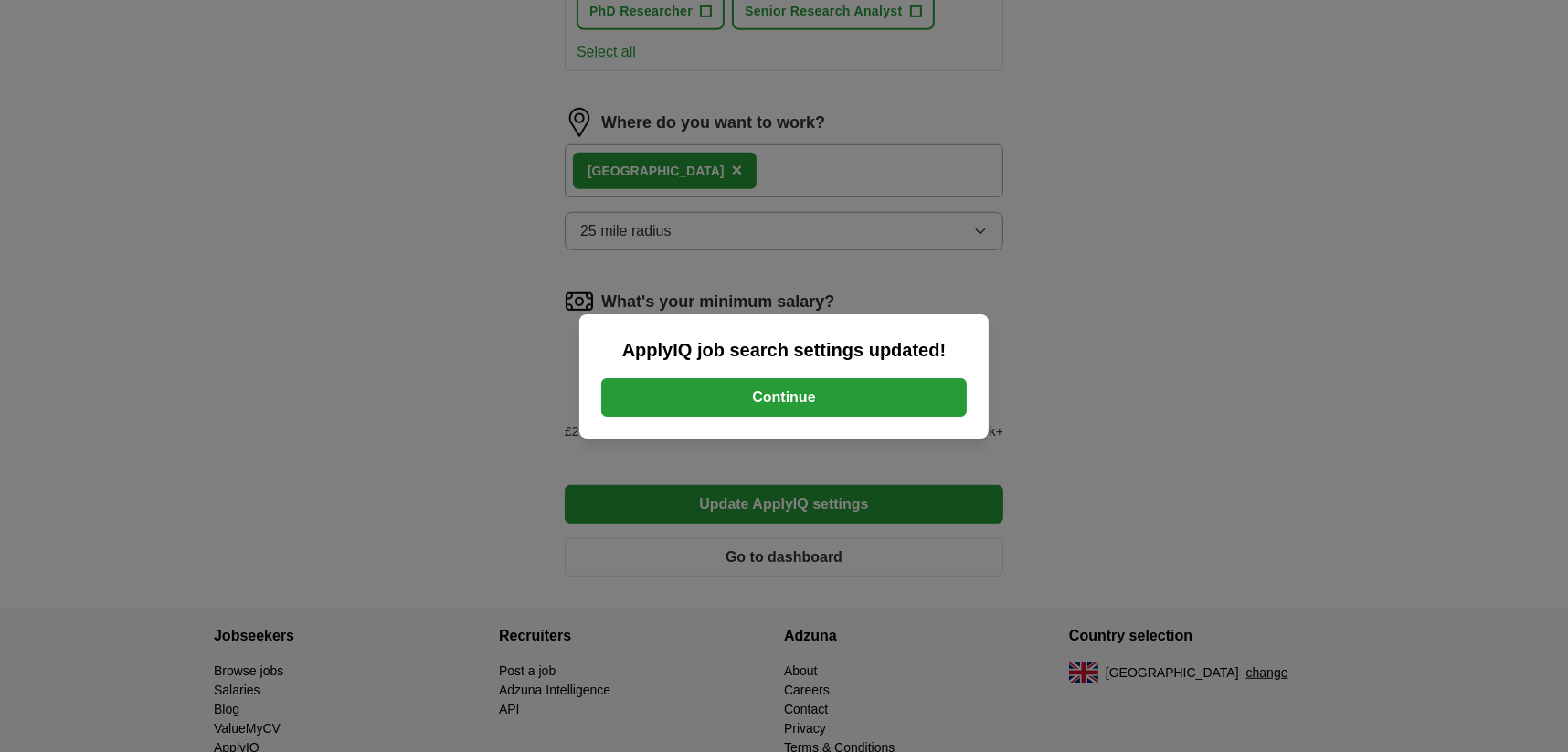
click at [722, 403] on button "Continue" at bounding box center [784, 397] width 365 height 38
